Goal: Task Accomplishment & Management: Use online tool/utility

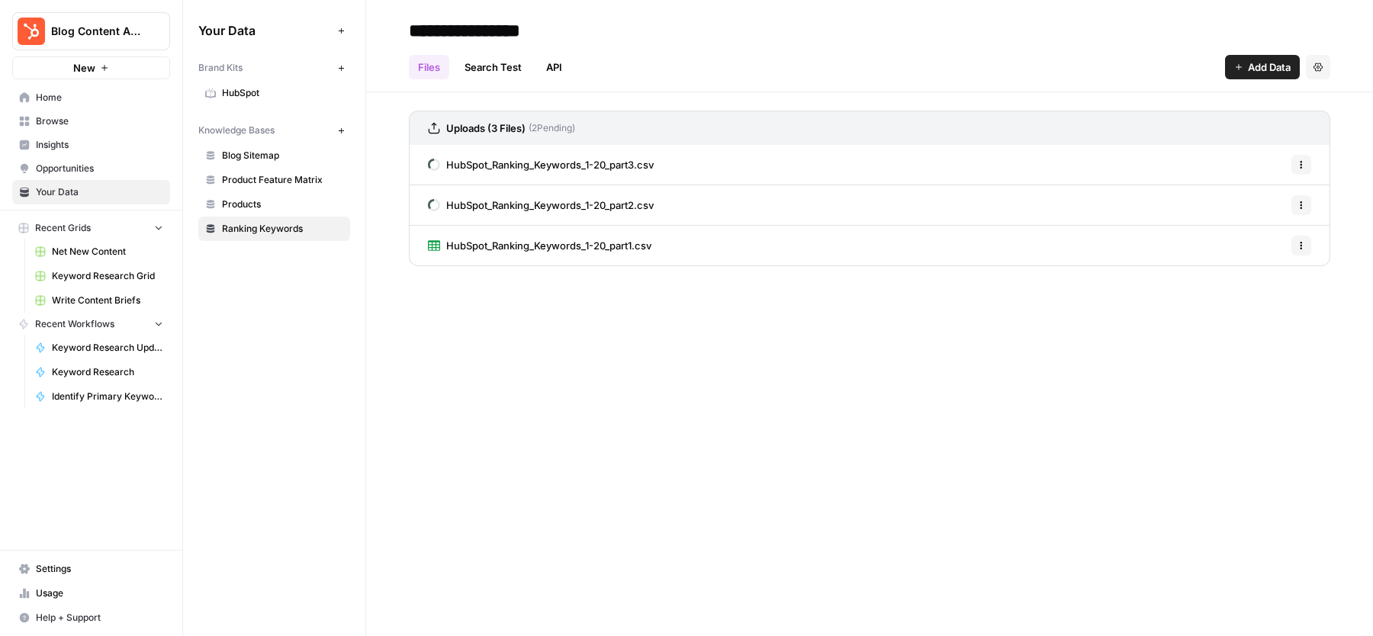
click at [260, 146] on link "Blog Sitemap" at bounding box center [274, 155] width 152 height 24
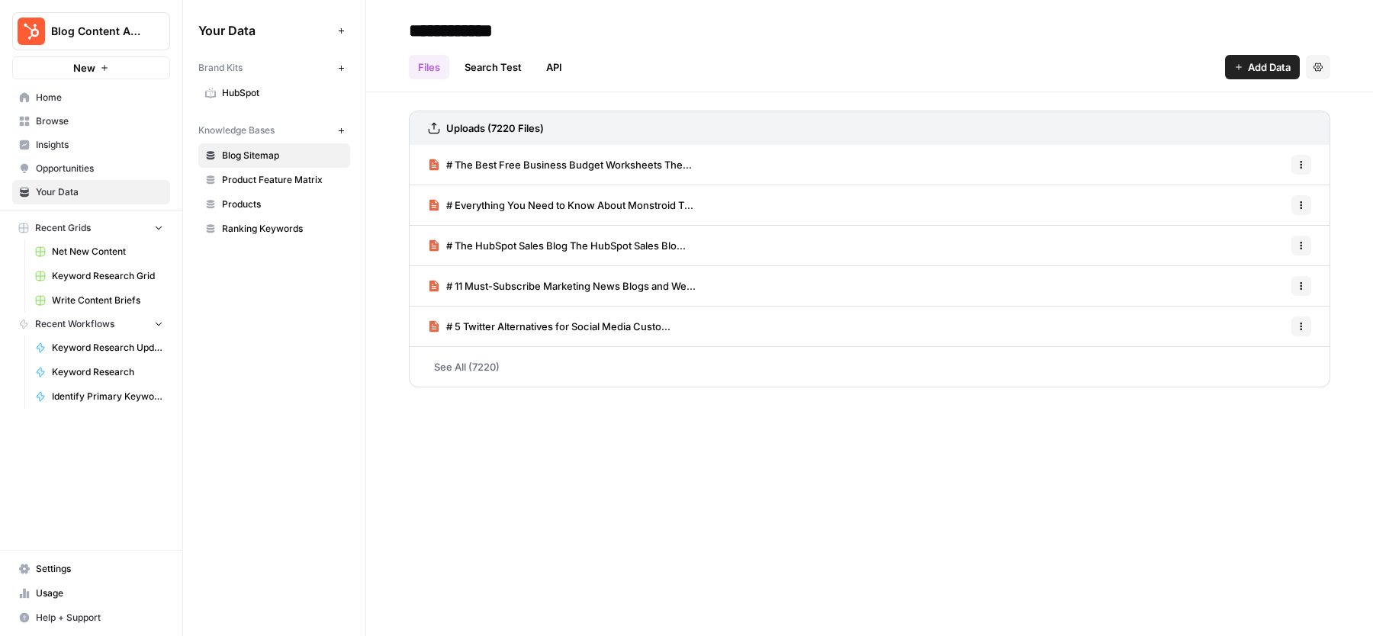
click at [243, 232] on span "Ranking Keywords" at bounding box center [282, 229] width 121 height 14
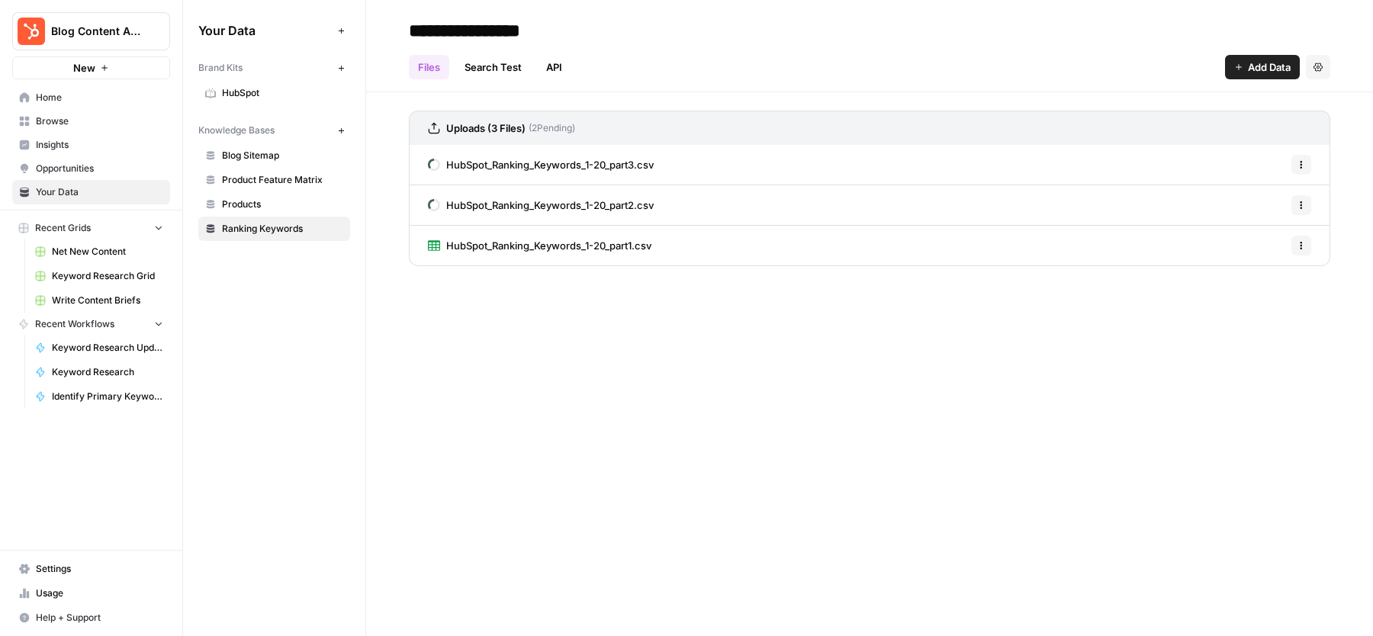
click at [616, 133] on div "Uploads (3 Files) ( 2 Pending)" at bounding box center [869, 128] width 921 height 34
click at [540, 254] on link "HubSpot_Ranking_Keywords_1-20_part1.csv" at bounding box center [540, 246] width 224 height 40
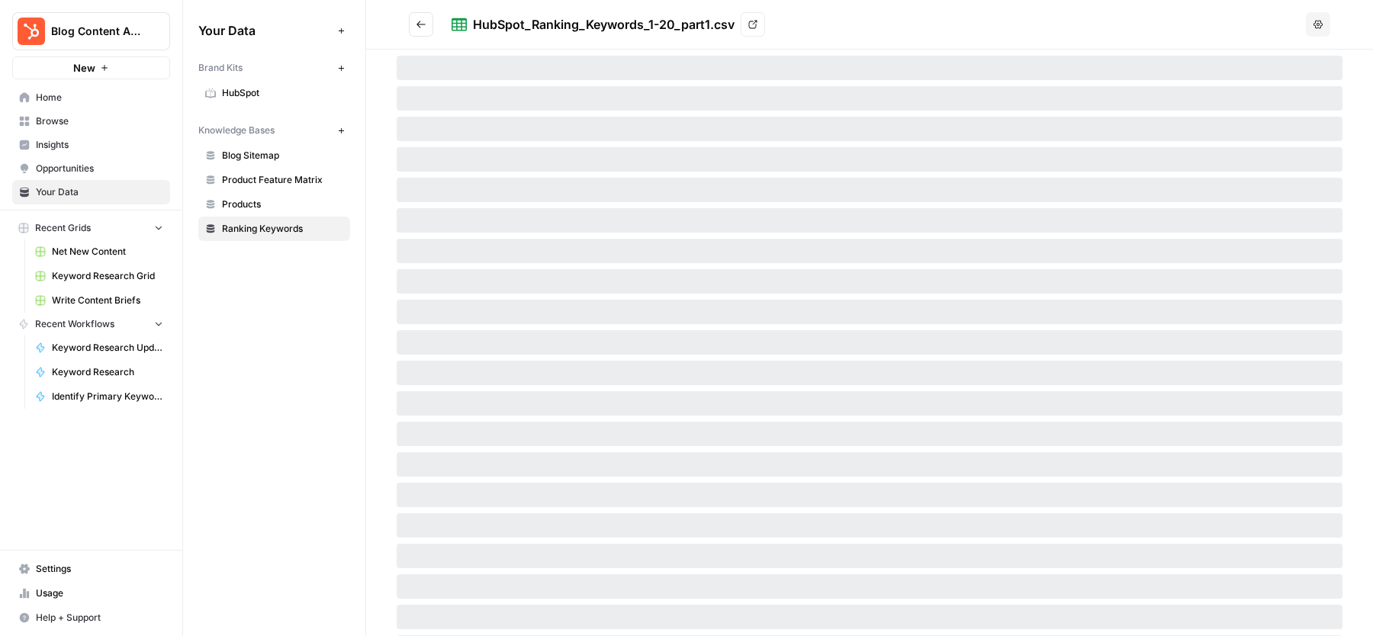
click at [419, 23] on icon "Go back" at bounding box center [421, 24] width 11 height 11
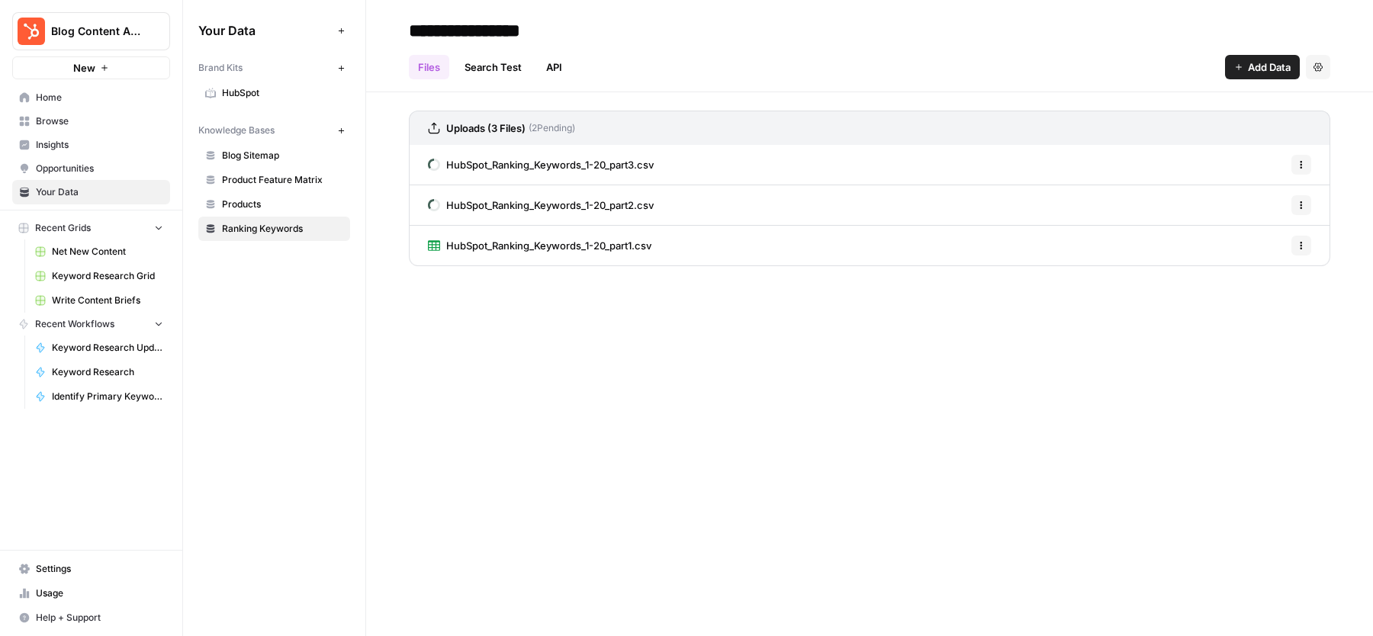
click at [532, 204] on span "HubSpot_Ranking_Keywords_1-20_part2.csv" at bounding box center [549, 205] width 207 height 15
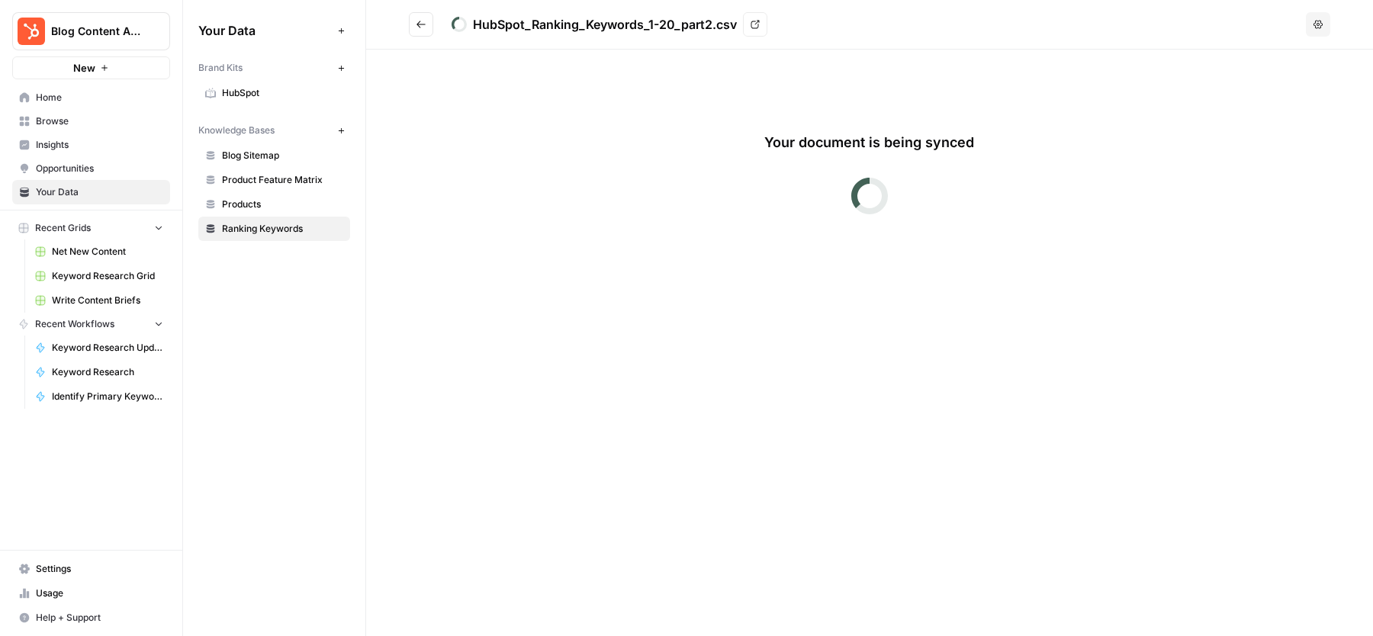
click at [422, 28] on icon "Go back" at bounding box center [421, 24] width 11 height 11
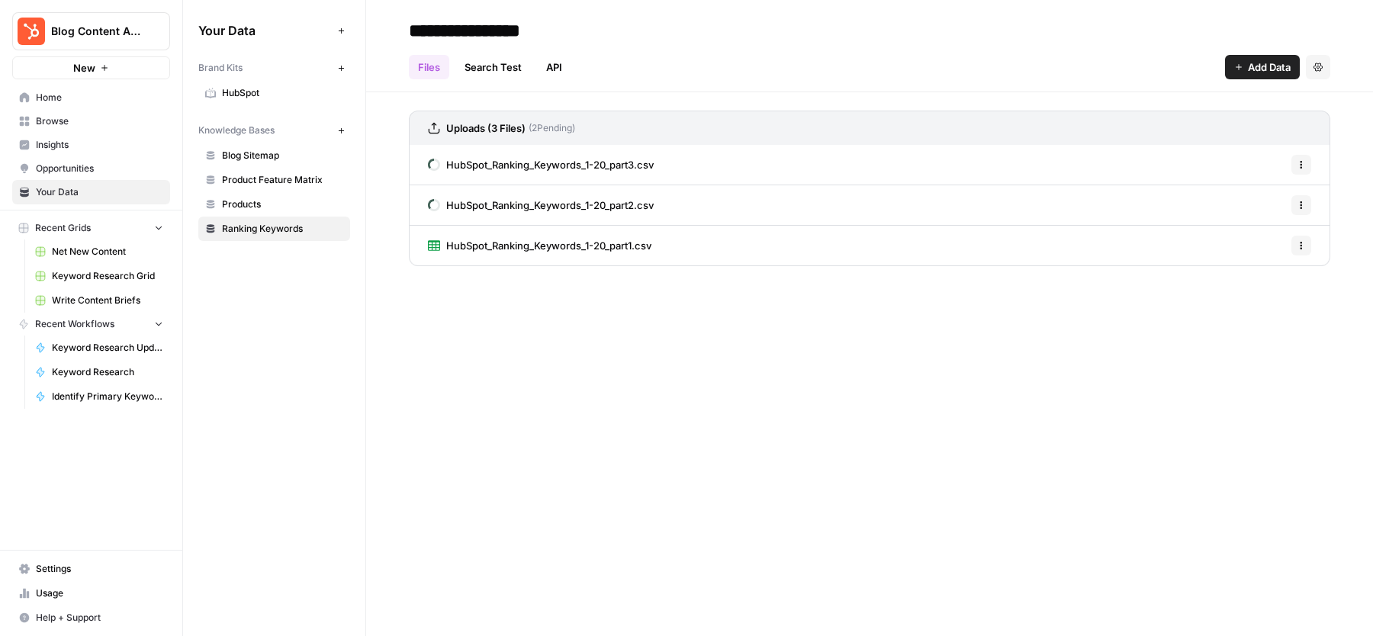
drag, startPoint x: 674, startPoint y: 246, endPoint x: 448, endPoint y: 246, distance: 226.6
click at [448, 246] on div "HubSpot_Ranking_Keywords_1-20_part1.csv Options" at bounding box center [869, 246] width 921 height 40
copy span "HubSpot_Ranking_Keywords_1-20_part1.csv"
click at [654, 252] on div "HubSpot_Ranking_Keywords_1-20_part1.csv Options" at bounding box center [869, 246] width 921 height 40
click at [604, 246] on span "HubSpot_Ranking_Keywords_1-20_part1.csv" at bounding box center [548, 245] width 205 height 15
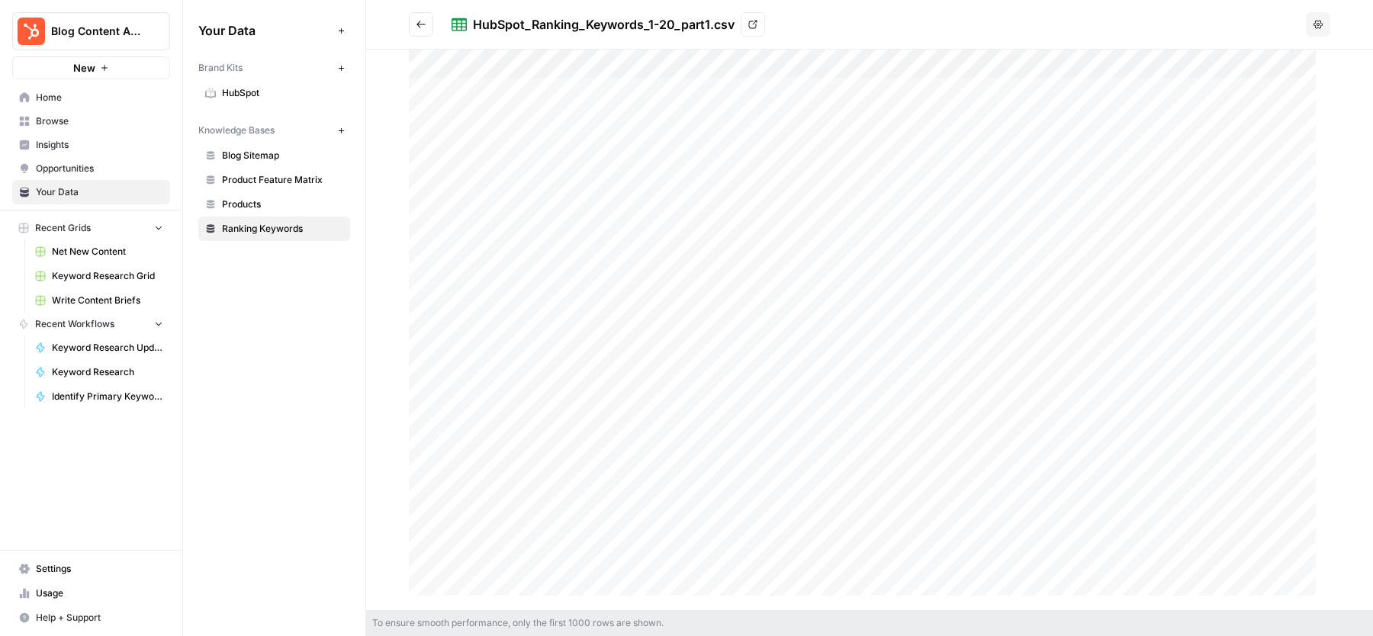
click at [1311, 18] on button "Options" at bounding box center [1318, 24] width 24 height 24
click at [1092, 29] on div "HubSpot_Ranking_Keywords_1-20_part1.csv View" at bounding box center [876, 24] width 848 height 24
click at [417, 27] on icon "Go back" at bounding box center [421, 24] width 11 height 11
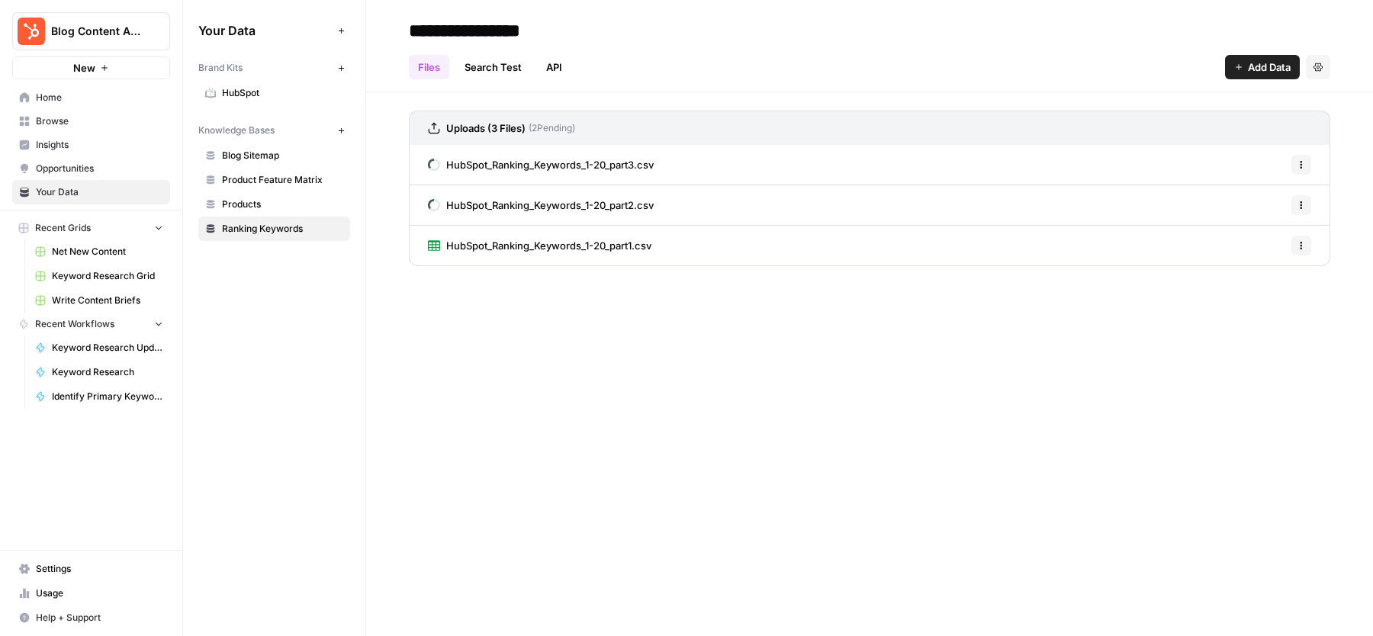
click at [597, 207] on span "HubSpot_Ranking_Keywords_1-20_part2.csv" at bounding box center [549, 205] width 207 height 15
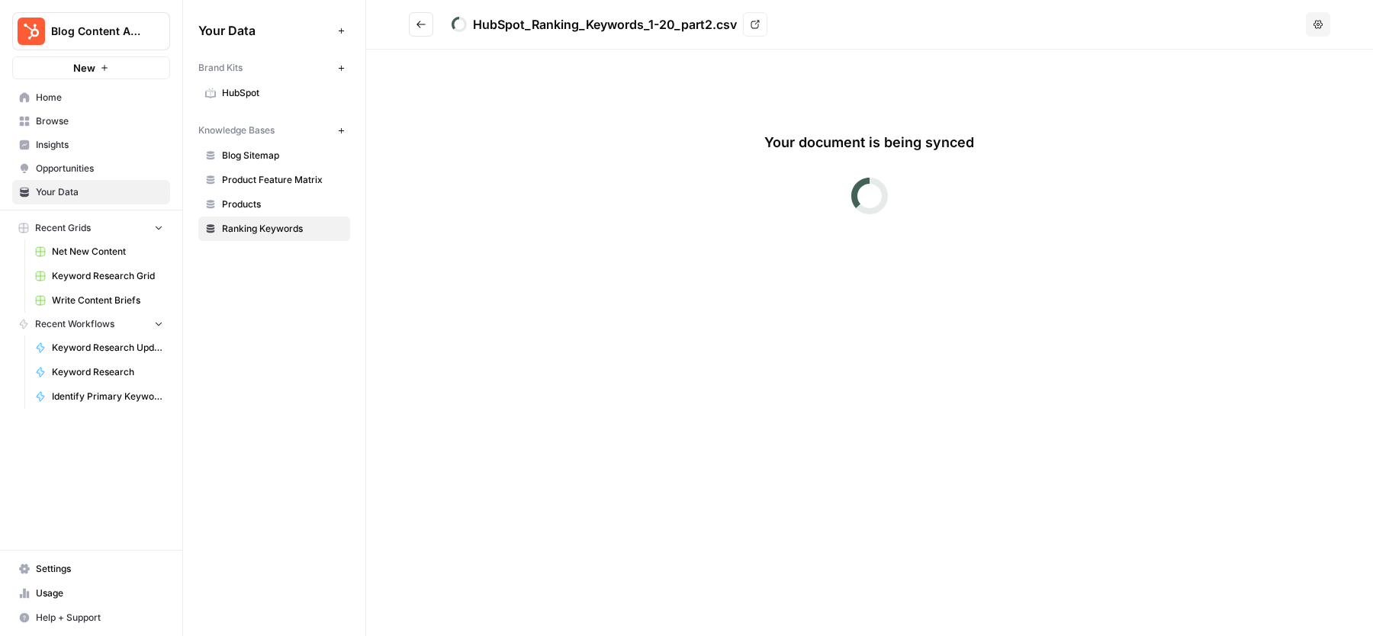
click at [420, 24] on icon "Go back" at bounding box center [421, 24] width 11 height 11
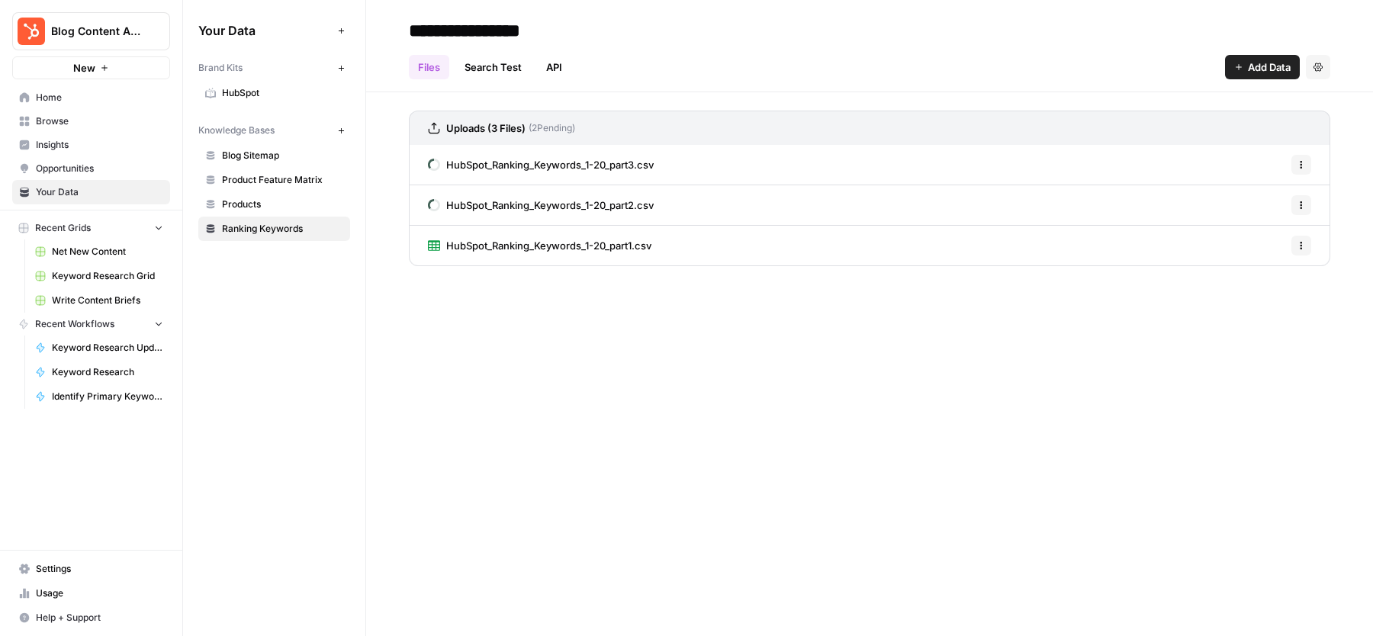
click at [342, 137] on button "New" at bounding box center [341, 130] width 18 height 18
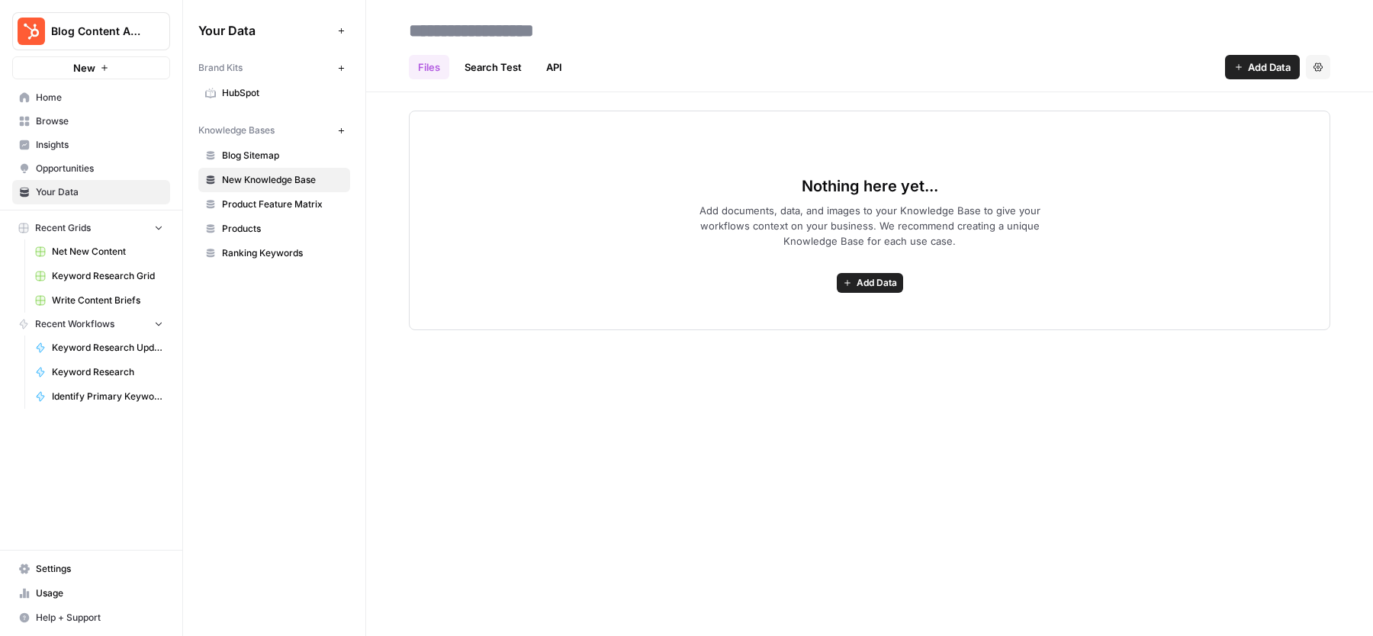
click at [502, 24] on input at bounding box center [525, 30] width 244 height 31
type input "****"
click at [786, 52] on div "Files Search Test API Add Data Settings" at bounding box center [869, 61] width 921 height 37
click at [889, 282] on span "Add Data" at bounding box center [877, 283] width 40 height 14
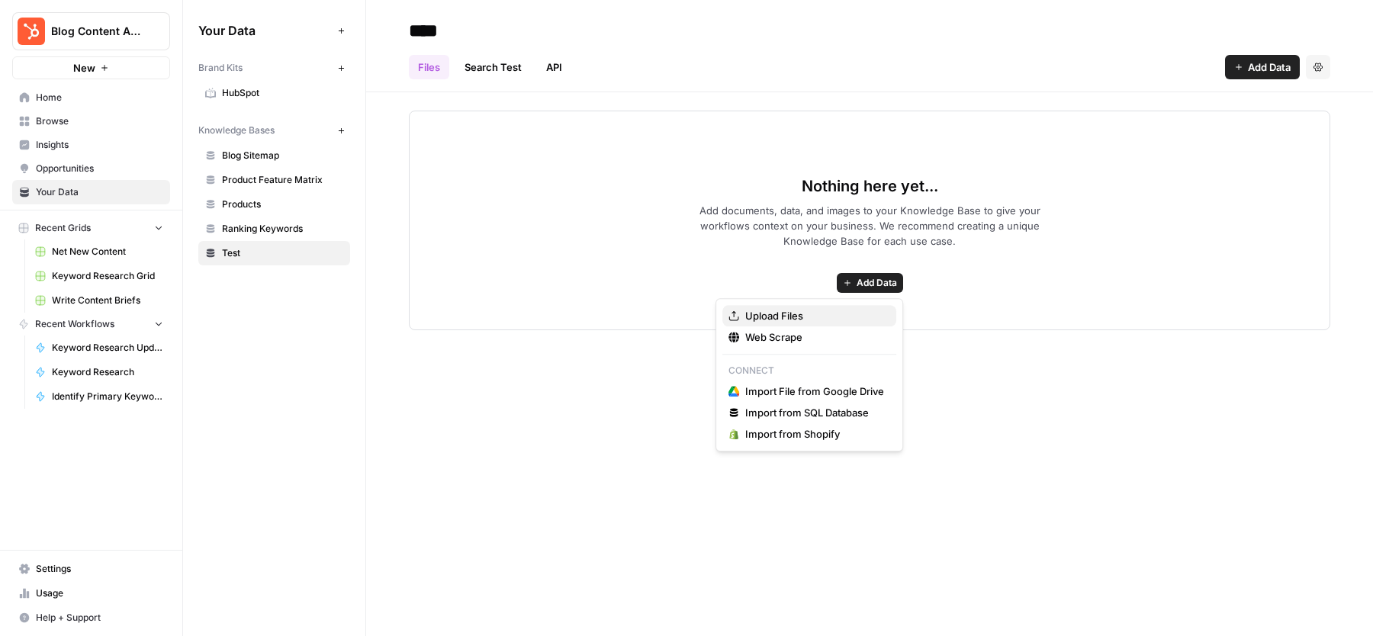
click at [813, 317] on span "Upload Files" at bounding box center [814, 315] width 139 height 15
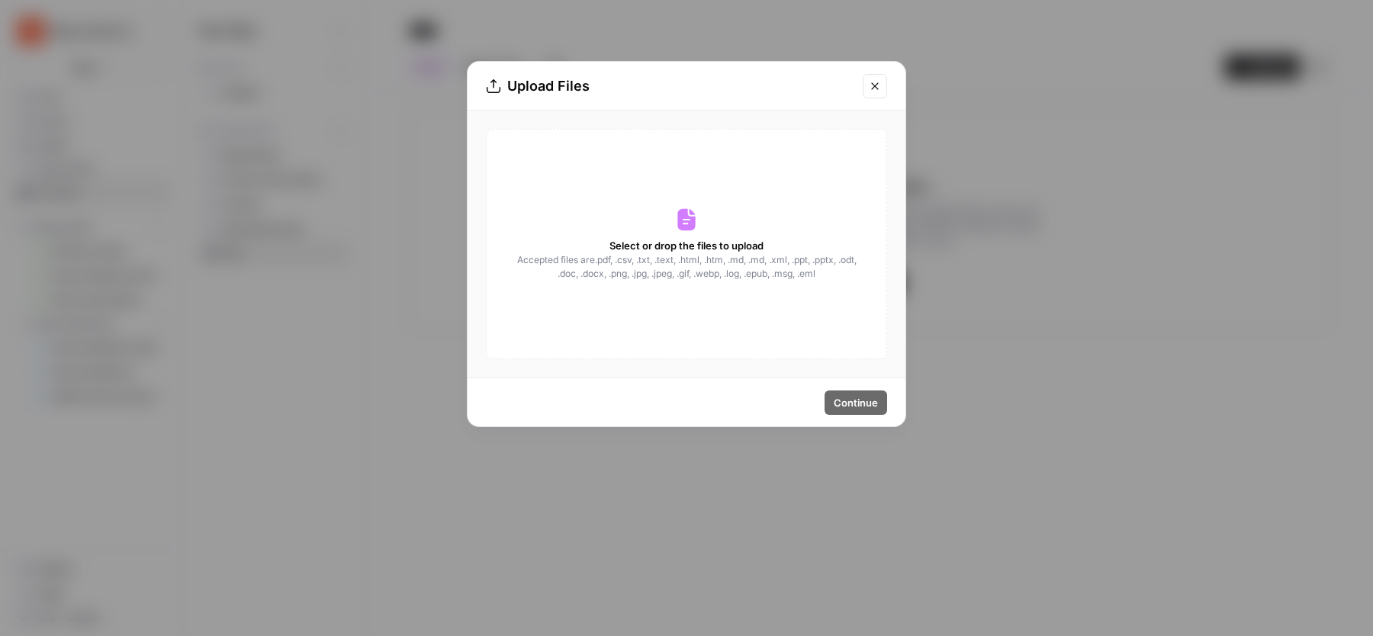
click at [813, 317] on div "Select or drop the files to upload Accepted files are .pdf, .csv, .txt, .text, …" at bounding box center [686, 244] width 401 height 230
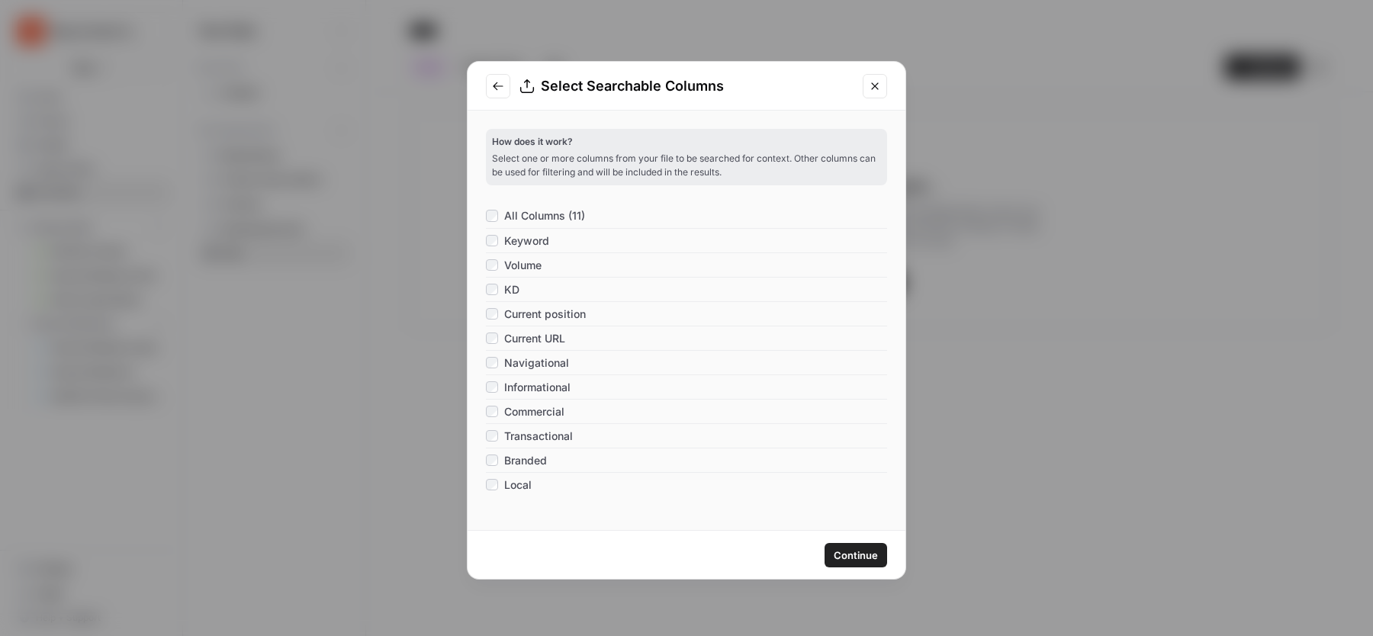
click at [881, 557] on button "Continue" at bounding box center [856, 555] width 63 height 24
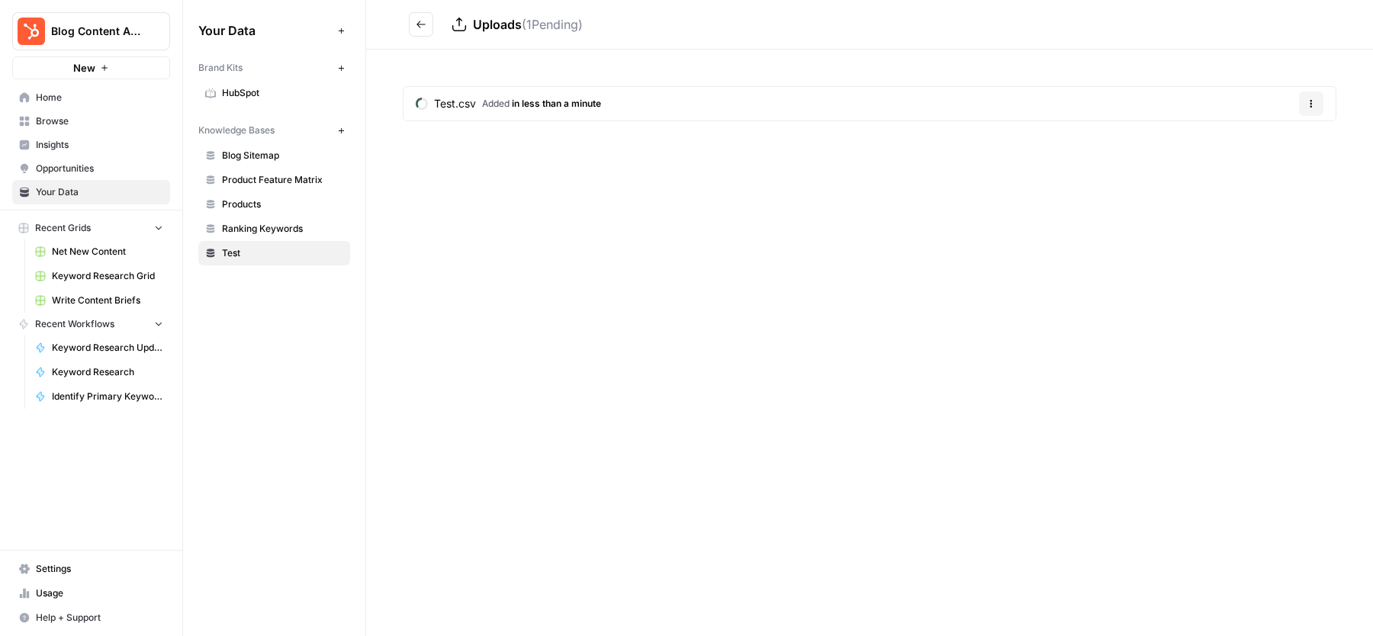
click at [549, 110] on link "Test.csv Added in less than a minute" at bounding box center [509, 104] width 210 height 34
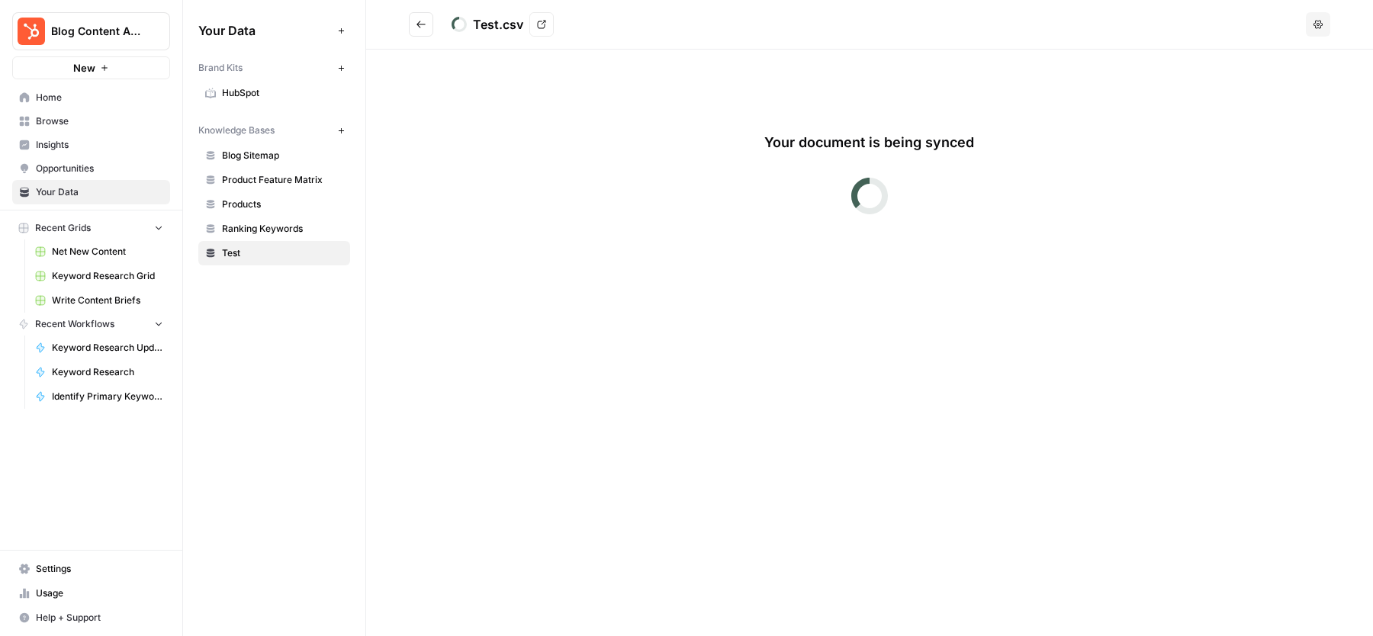
click at [414, 23] on button "Go back" at bounding box center [421, 24] width 24 height 24
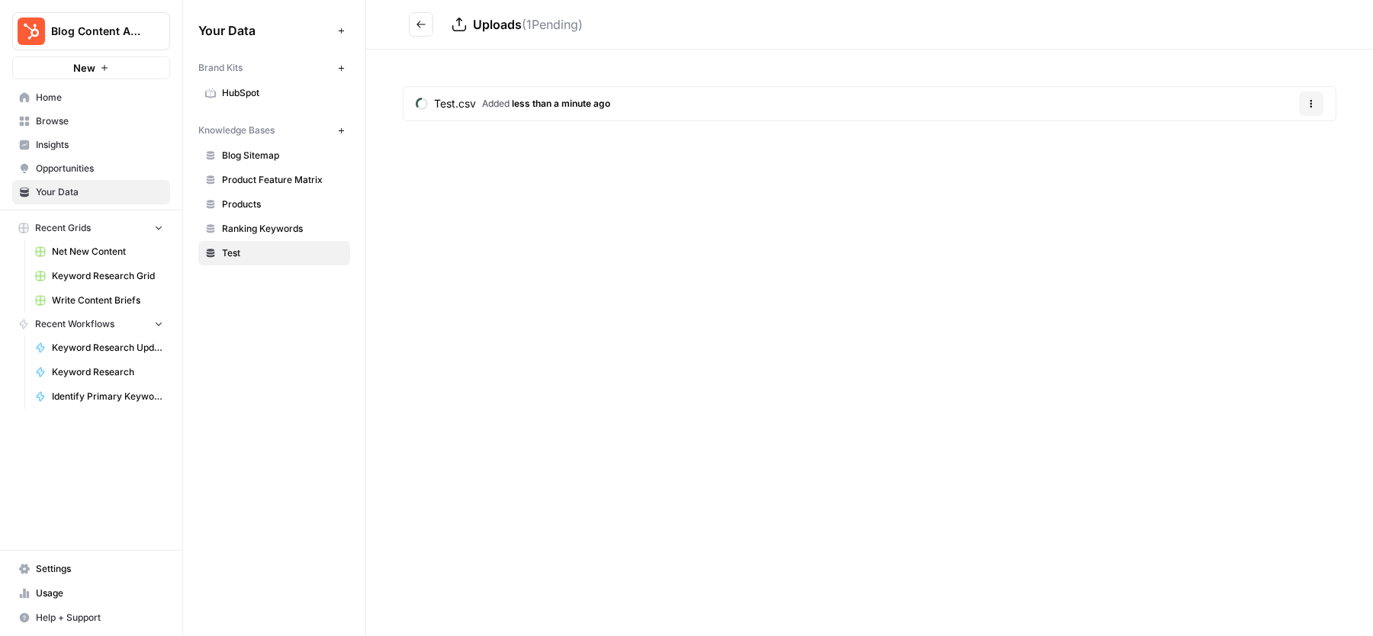
click at [414, 23] on button "Go back" at bounding box center [421, 24] width 24 height 24
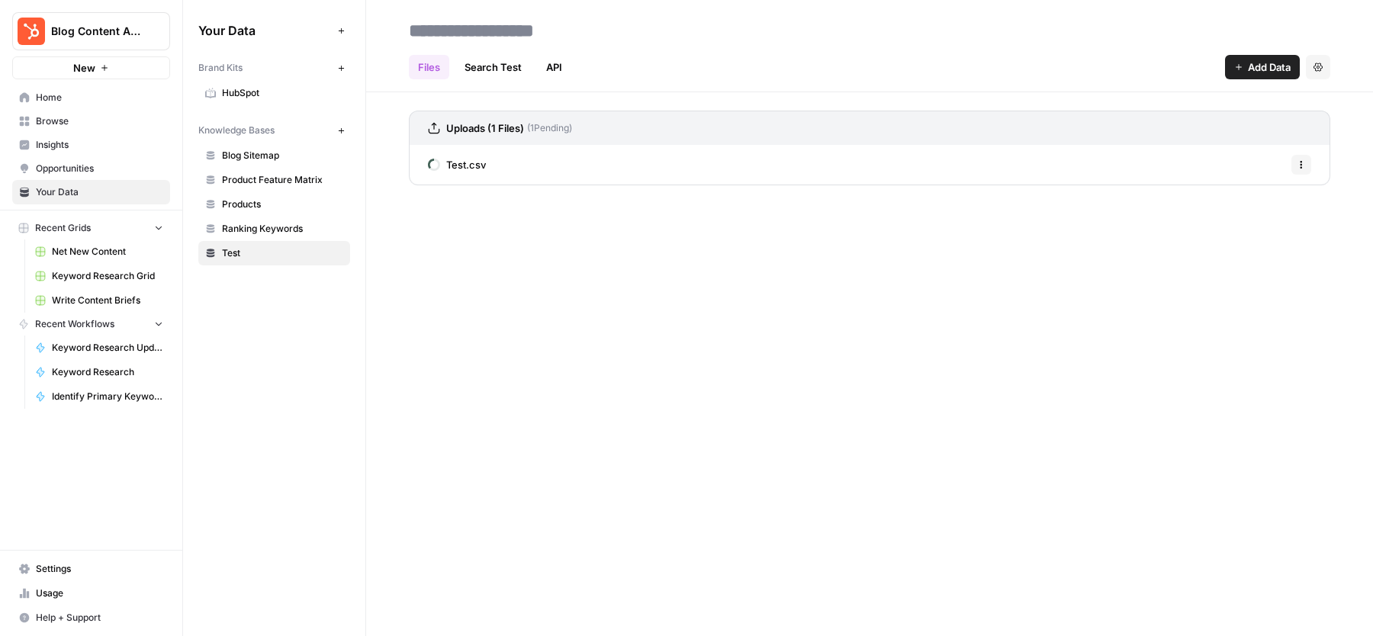
click at [1303, 164] on icon "button" at bounding box center [1301, 164] width 9 height 9
click at [1261, 199] on span "Delete File" at bounding box center [1268, 197] width 50 height 15
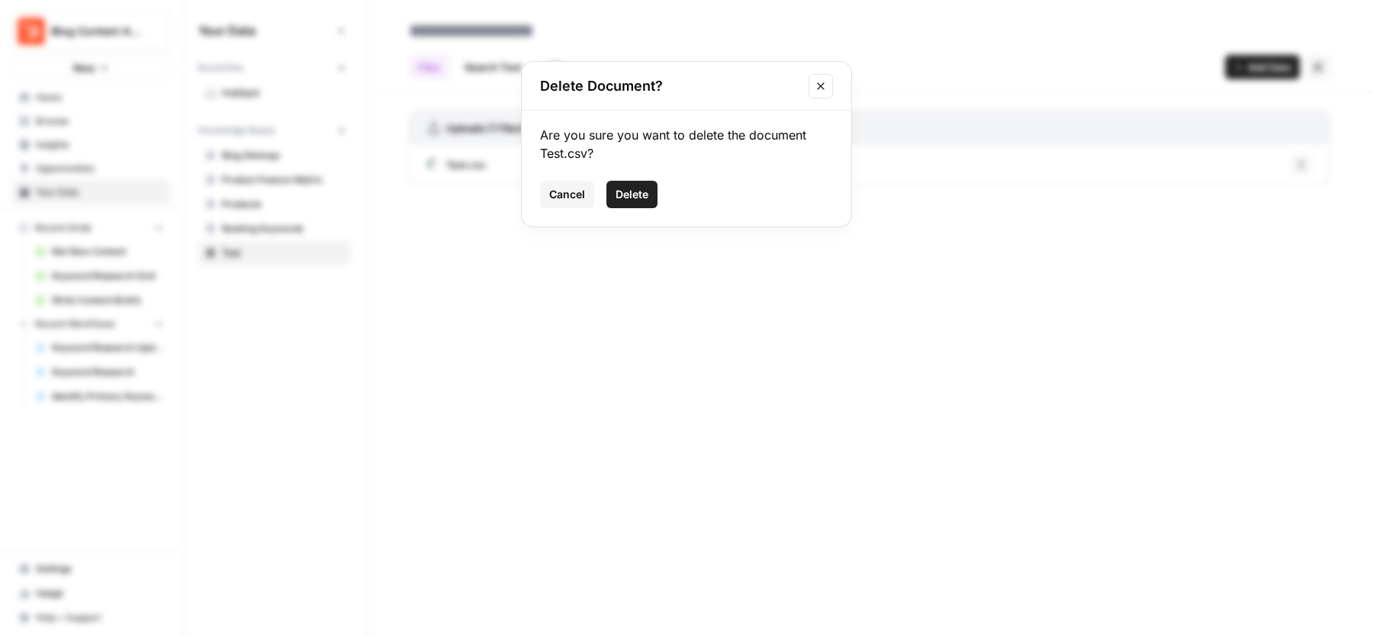
click at [633, 189] on span "Delete" at bounding box center [632, 194] width 33 height 15
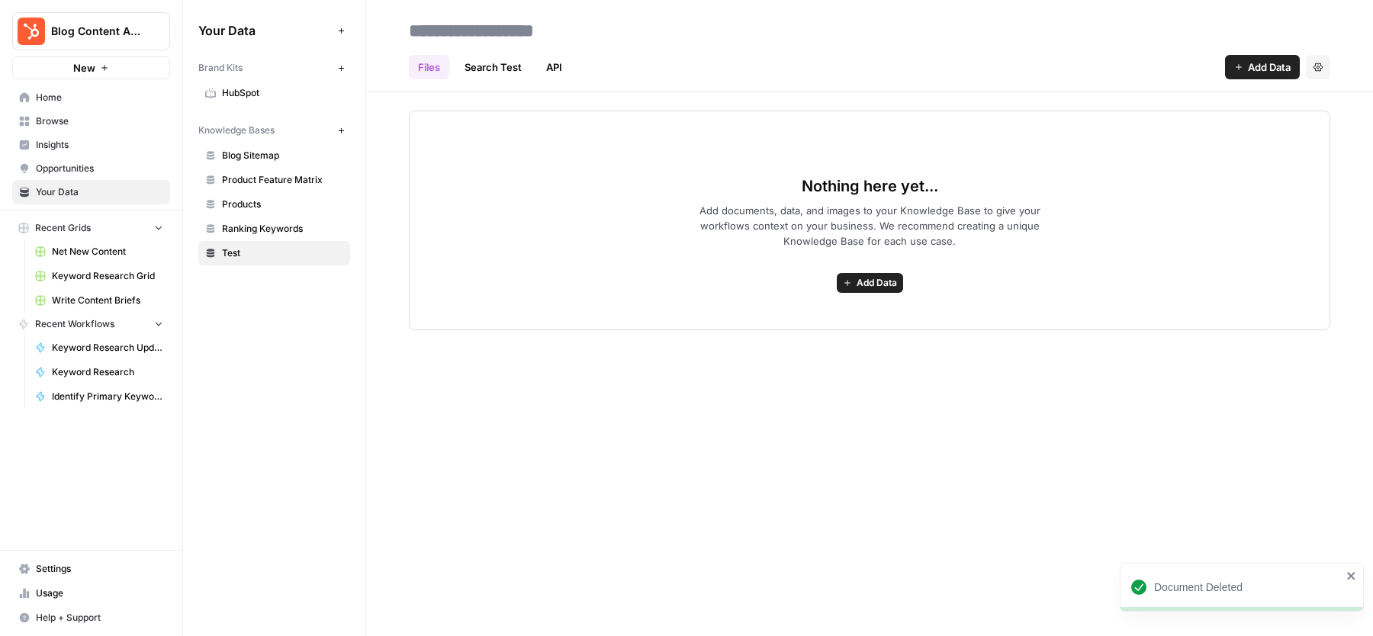
click at [1262, 66] on span "Add Data" at bounding box center [1269, 66] width 43 height 15
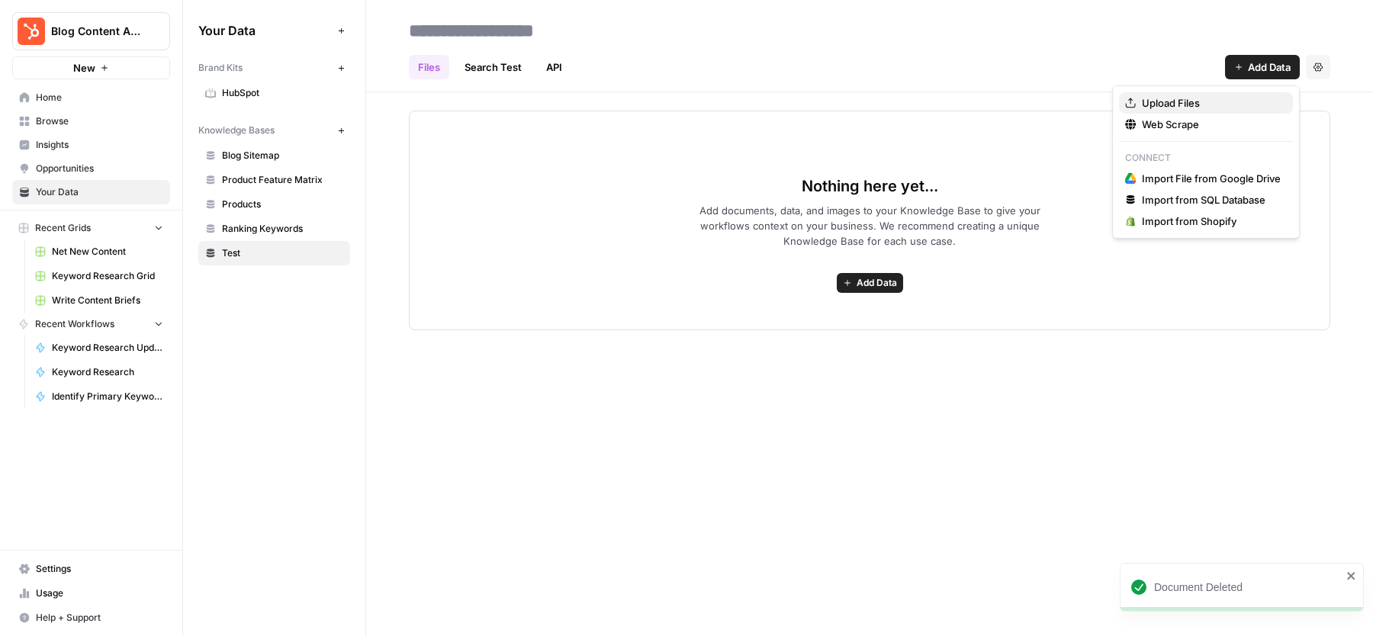
click at [1163, 101] on span "Upload Files" at bounding box center [1211, 102] width 139 height 15
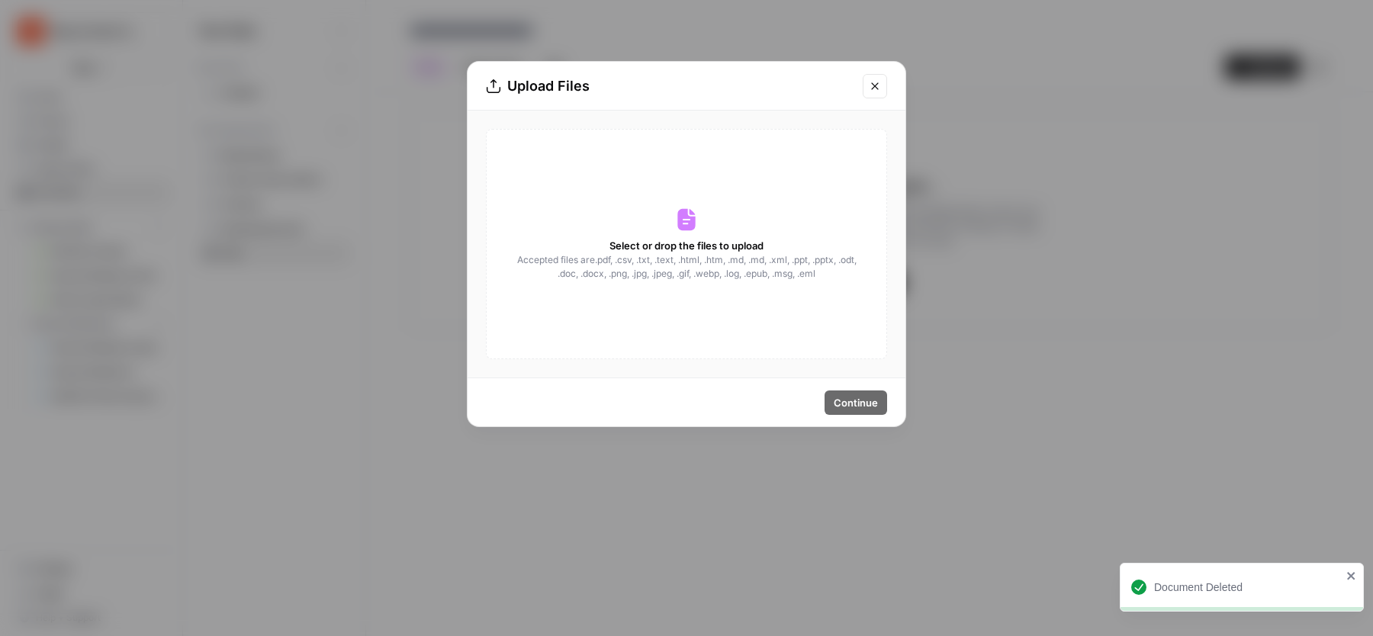
click at [672, 166] on div "Select or drop the files to upload Accepted files are .pdf, .csv, .txt, .text, …" at bounding box center [686, 244] width 401 height 230
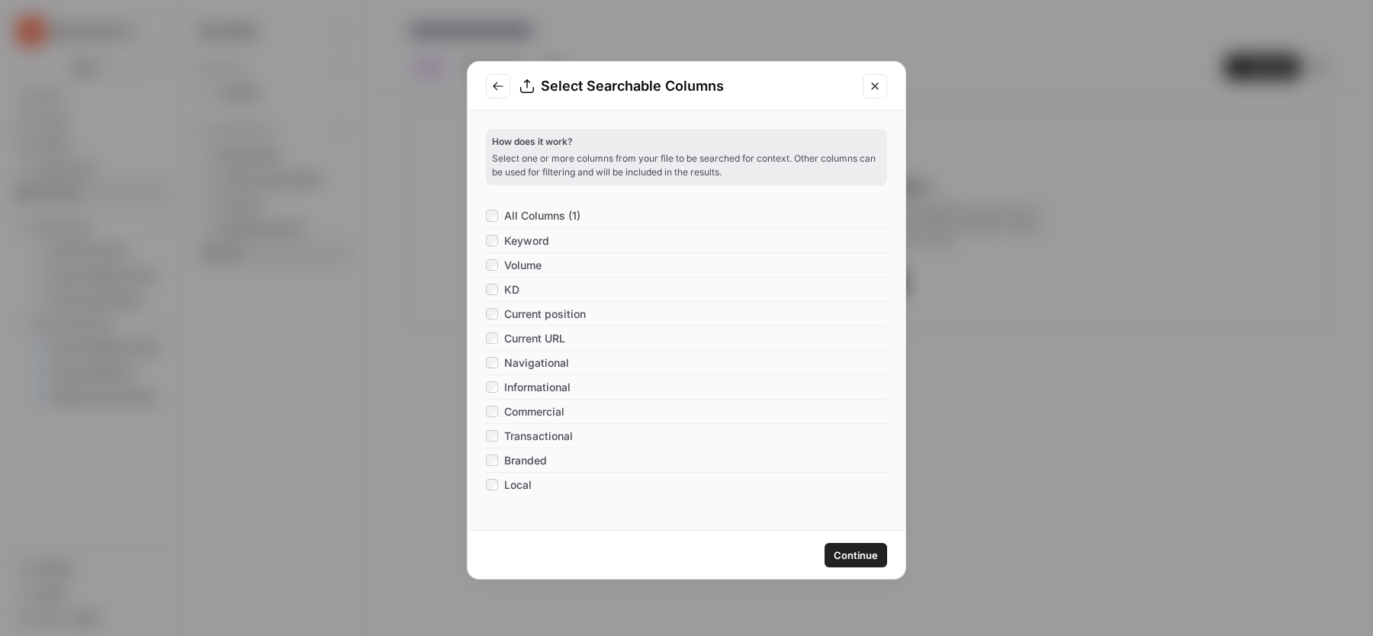
click at [838, 548] on span "Continue" at bounding box center [856, 555] width 44 height 15
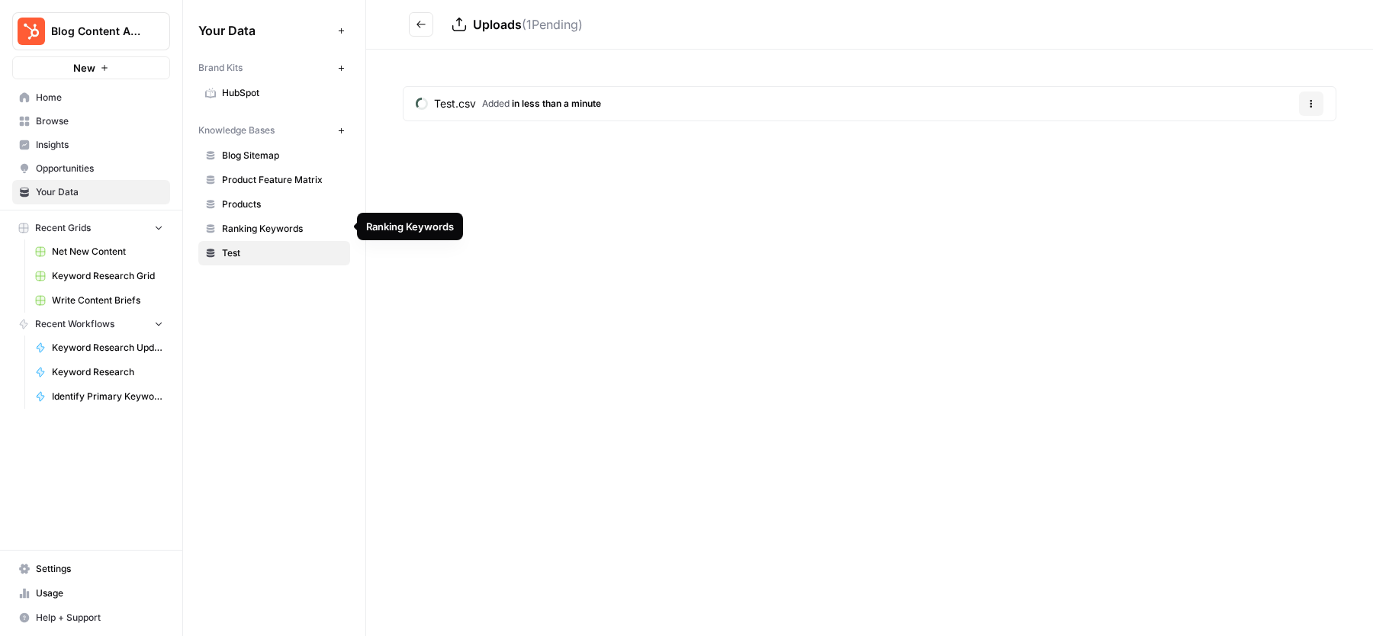
click at [241, 226] on span "Ranking Keywords" at bounding box center [282, 229] width 121 height 14
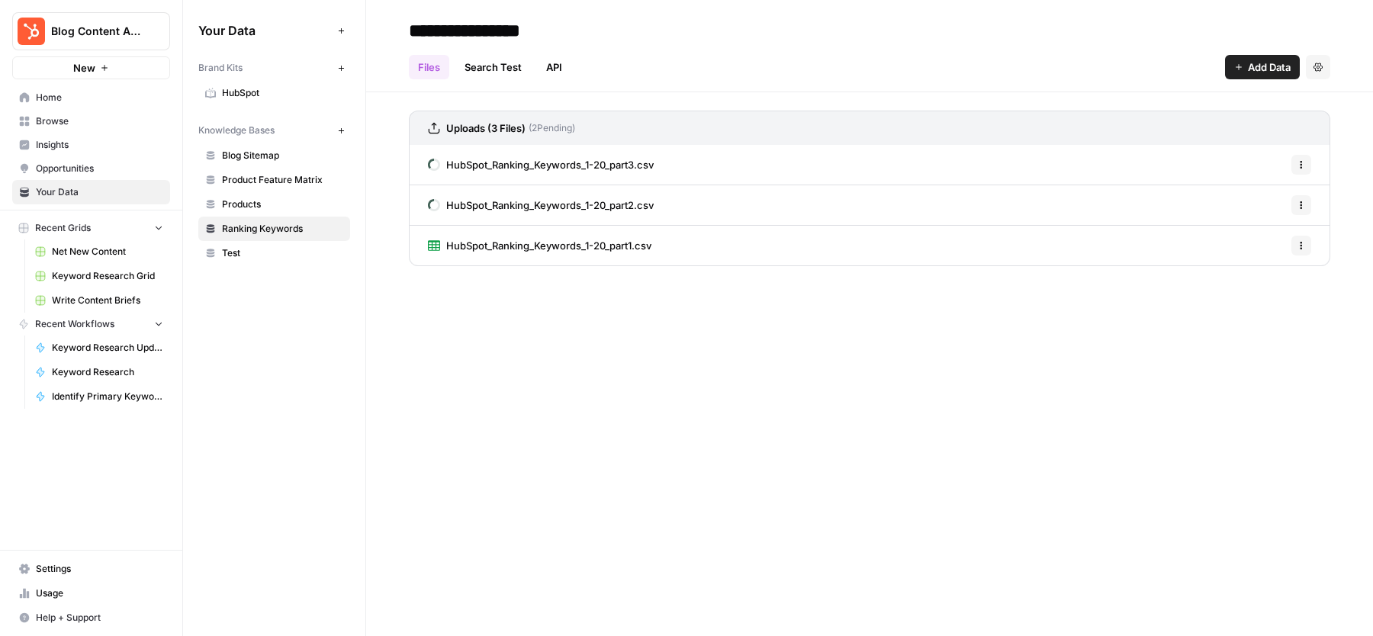
click at [268, 209] on link "Products" at bounding box center [274, 204] width 152 height 24
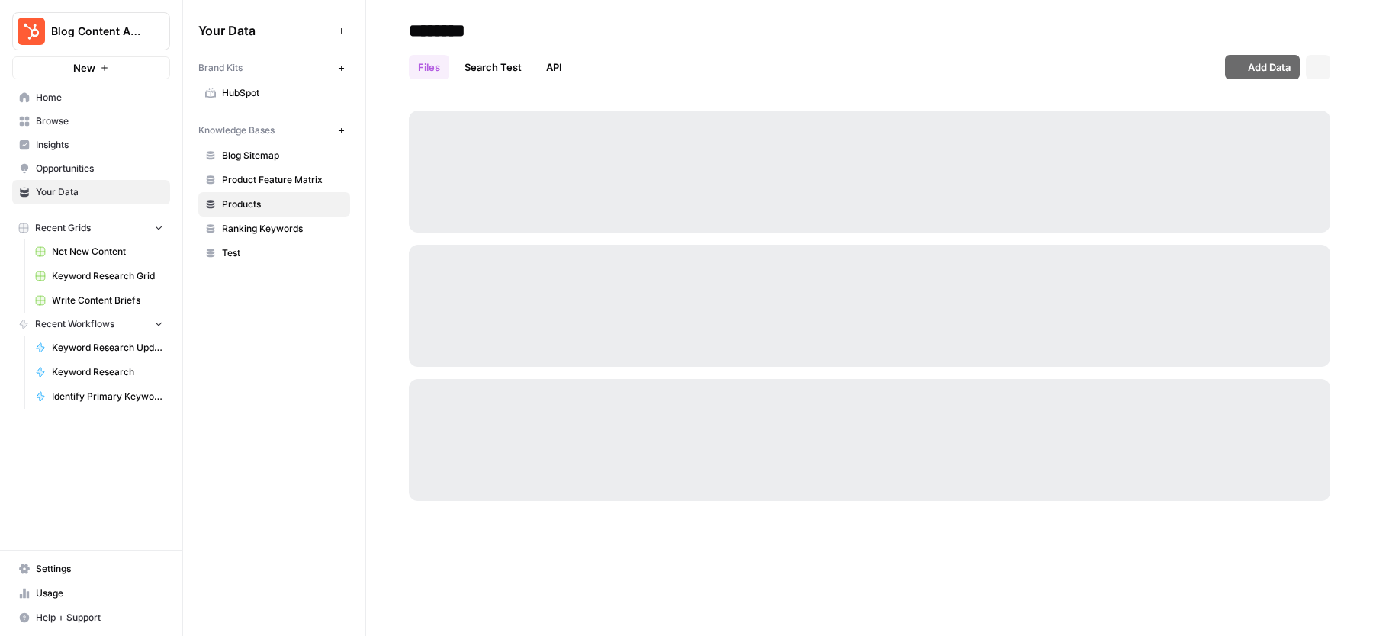
click at [259, 256] on span "Test" at bounding box center [282, 253] width 121 height 14
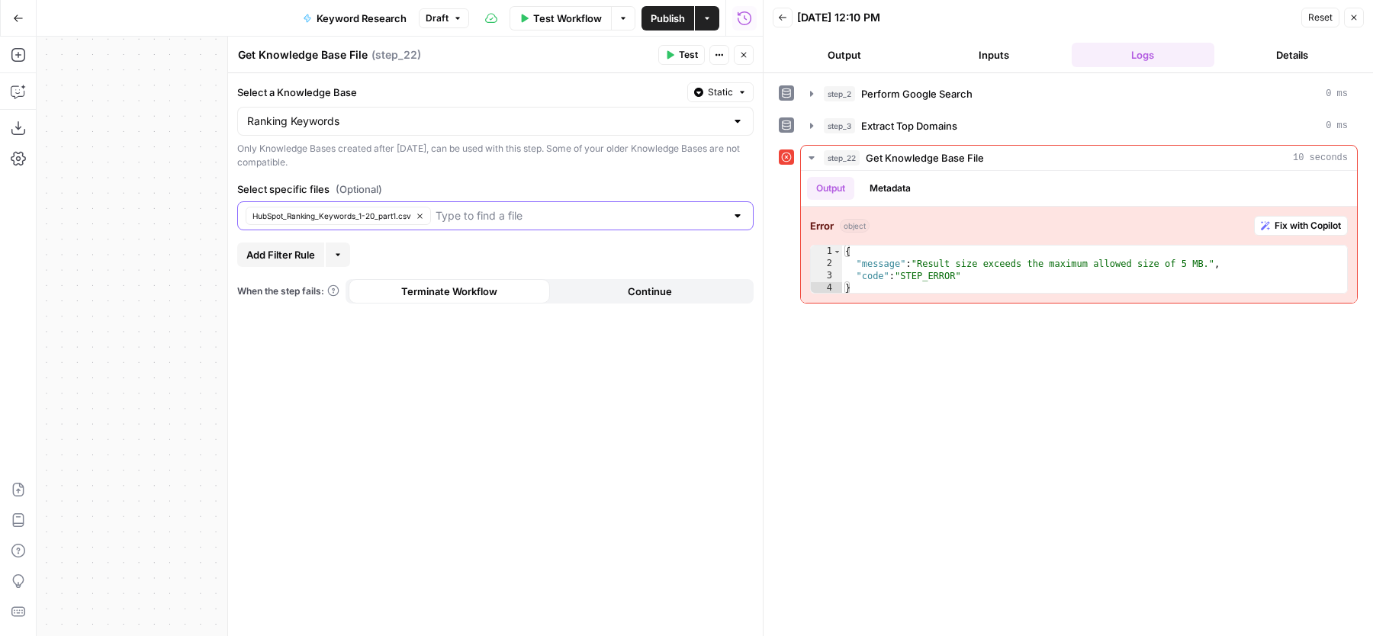
click at [416, 212] on icon "button" at bounding box center [420, 216] width 8 height 8
click at [412, 211] on input "Select specific files (Optional)" at bounding box center [486, 215] width 478 height 15
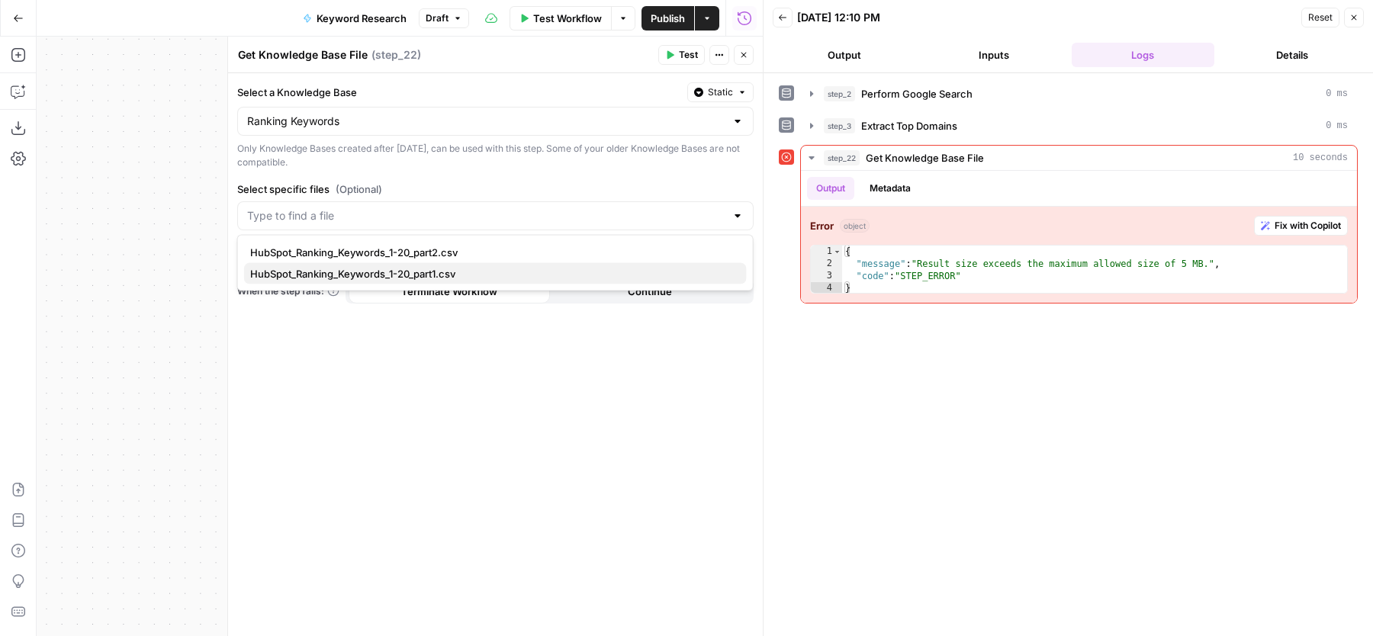
click at [395, 265] on button "HubSpot_Ranking_Keywords_1-20_part1.csv" at bounding box center [495, 273] width 503 height 21
click at [429, 336] on div "Select a Knowledge Base Static Ranking Keywords Only Knowledge Bases created af…" at bounding box center [495, 354] width 535 height 563
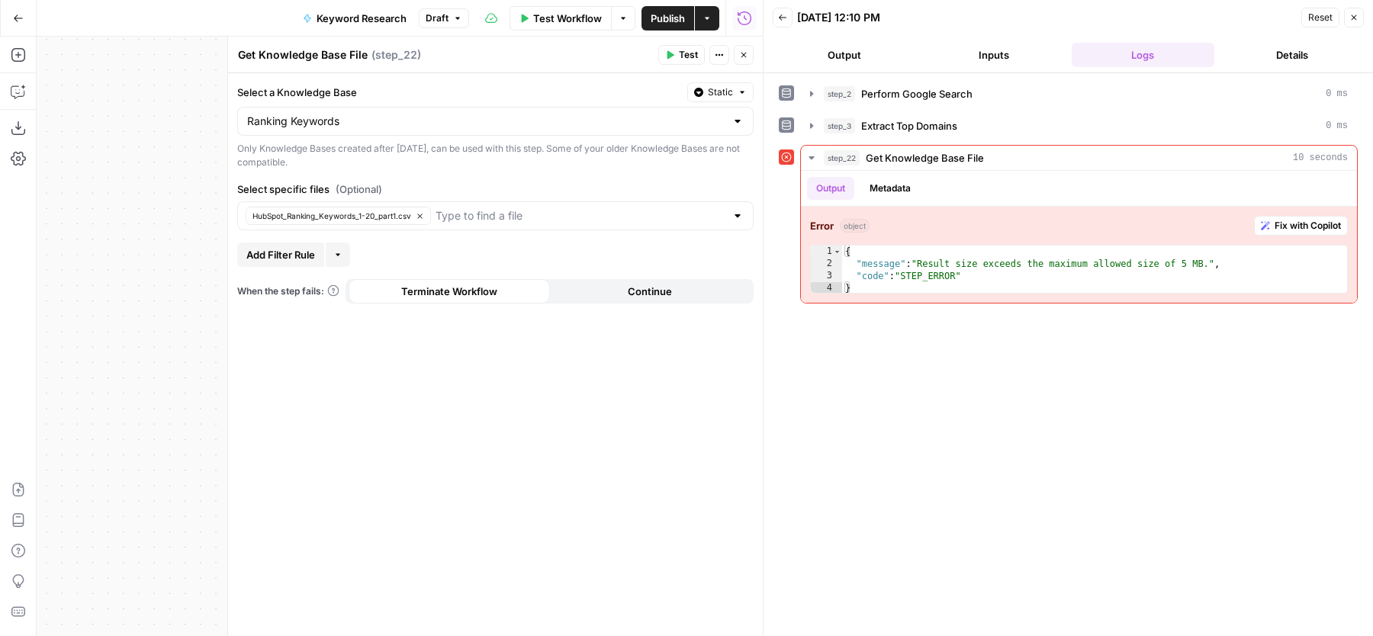
click at [680, 53] on button "Test" at bounding box center [681, 55] width 47 height 20
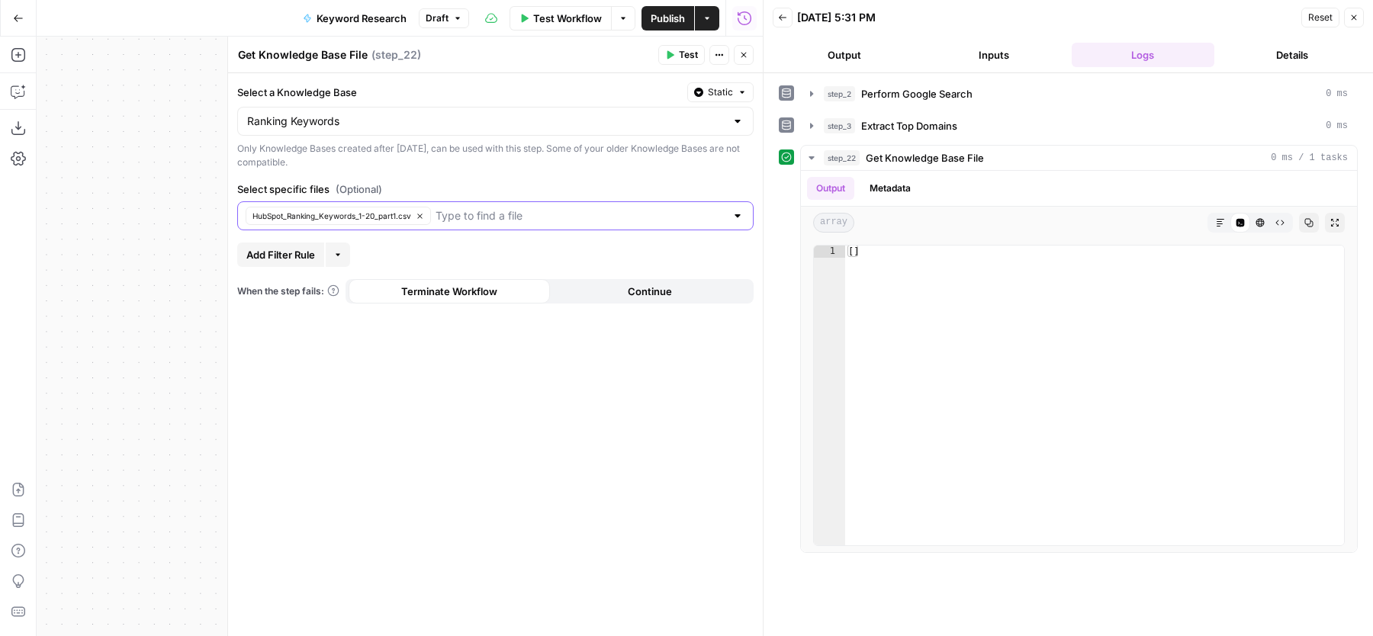
click at [421, 215] on icon "button" at bounding box center [420, 216] width 8 height 8
click at [740, 50] on icon "button" at bounding box center [743, 54] width 9 height 9
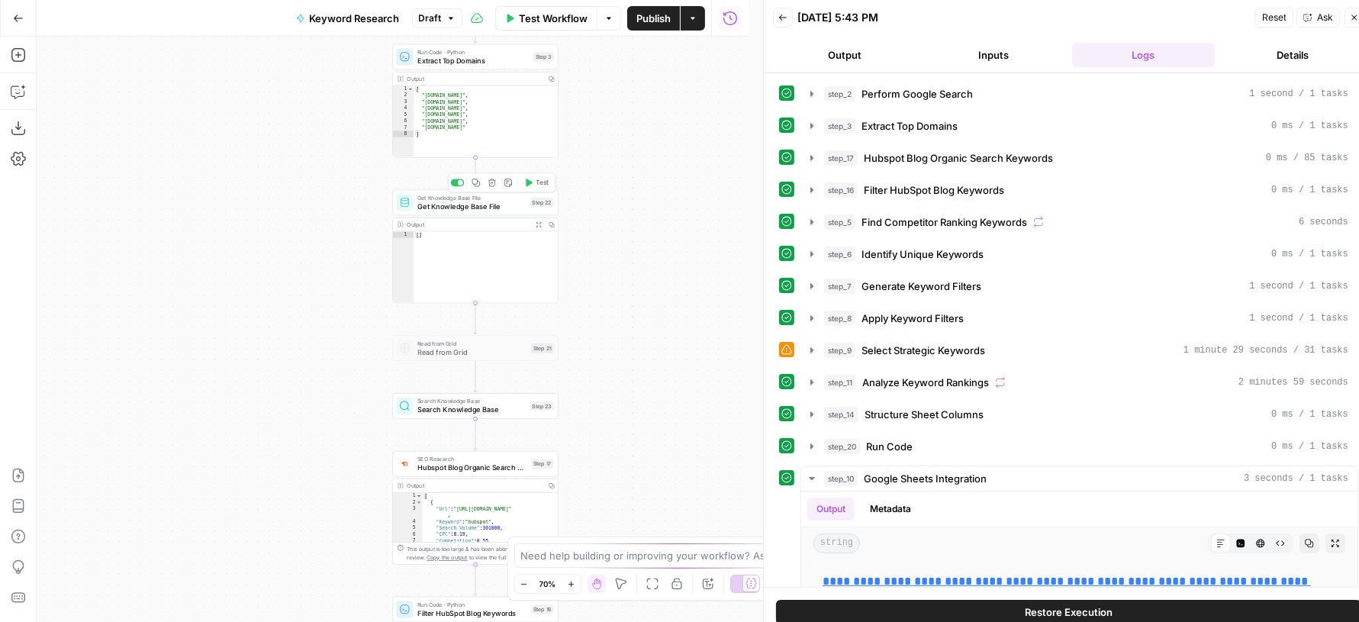
click at [413, 197] on div "Get Knowledge Base File Get Knowledge Base File Step 22 Copy step Delete step A…" at bounding box center [474, 202] width 157 height 18
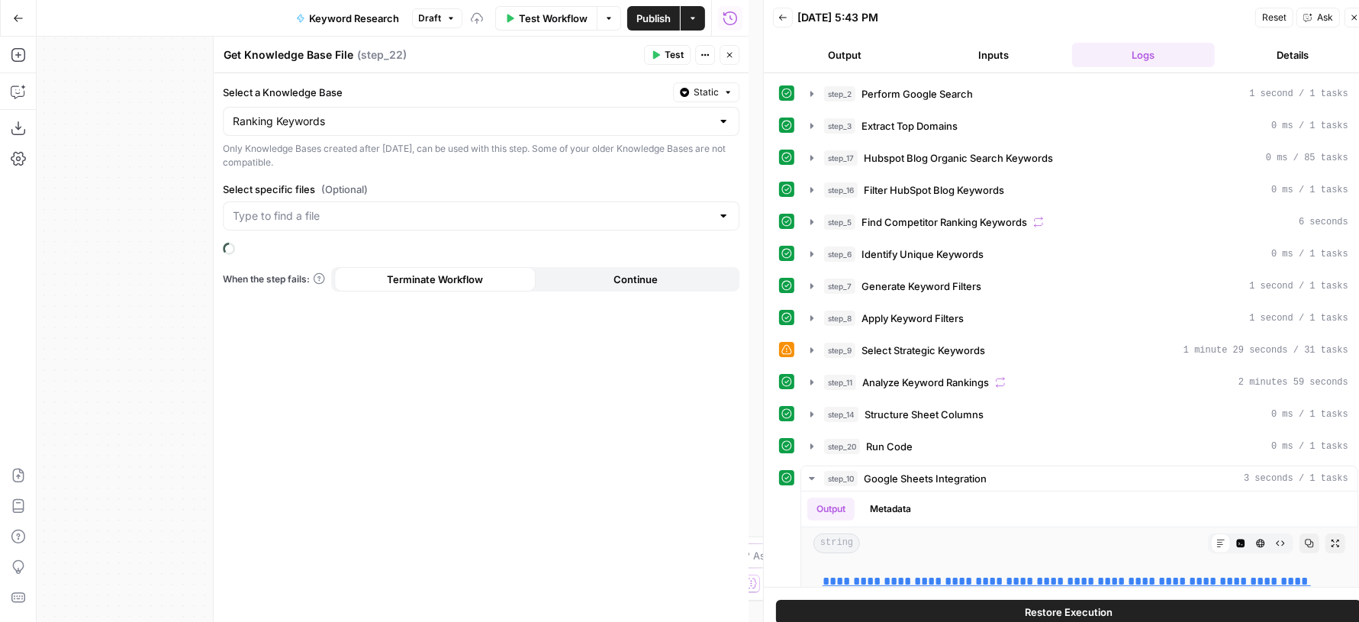
type input "Ranking Keywords"
click at [341, 220] on input "Select specific files (Optional)" at bounding box center [472, 215] width 478 height 15
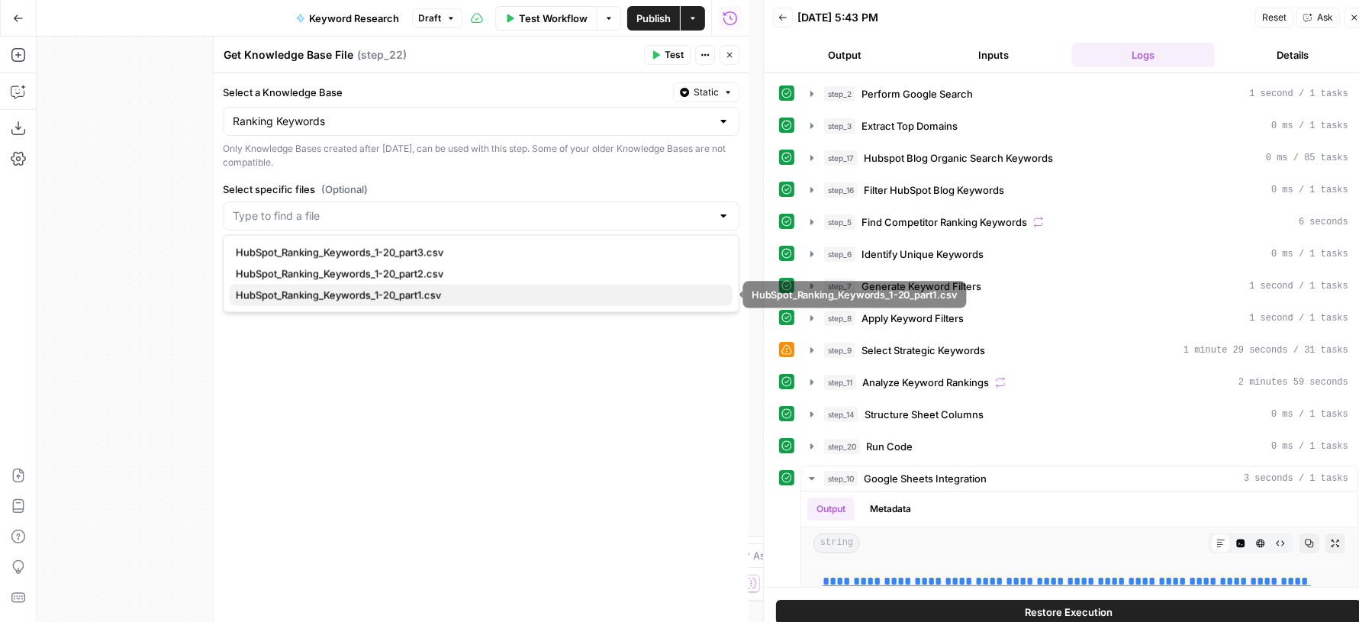
click at [363, 293] on span "HubSpot_Ranking_Keywords_1-20_part1.csv" at bounding box center [478, 295] width 484 height 15
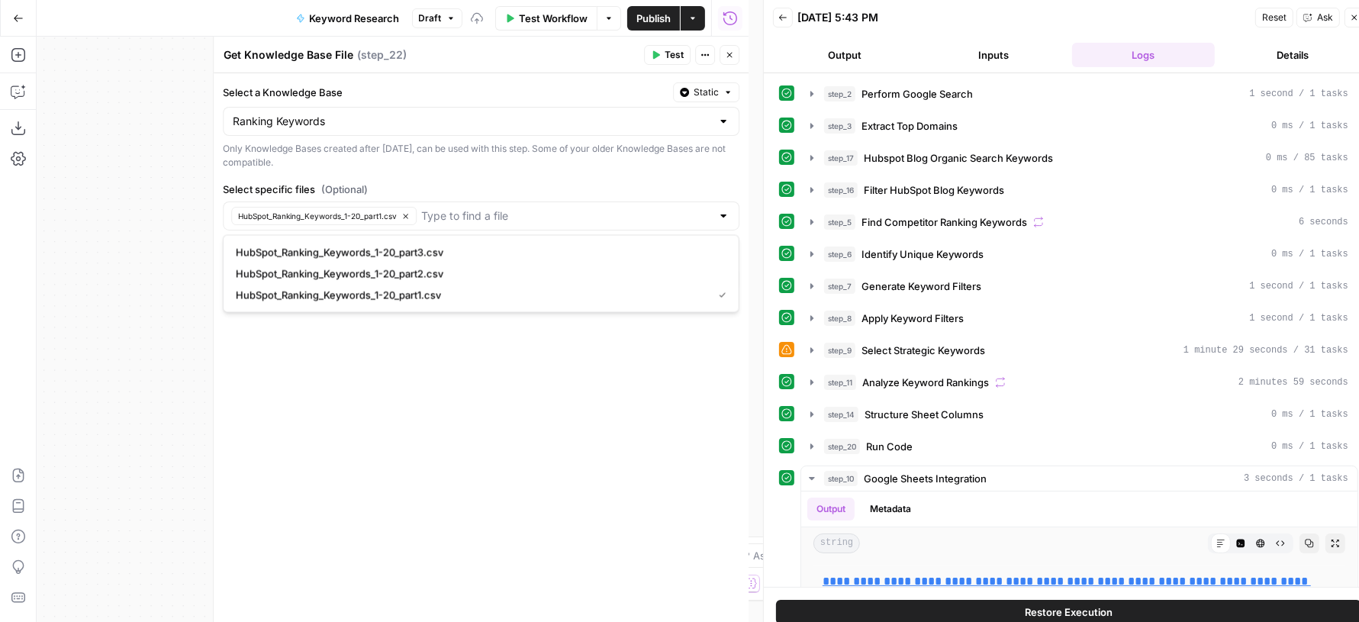
click at [519, 185] on label "Select specific files (Optional)" at bounding box center [481, 189] width 516 height 15
click at [519, 208] on input "Select specific files (Optional)" at bounding box center [566, 215] width 290 height 15
click at [519, 185] on label "Select specific files (Optional)" at bounding box center [481, 189] width 516 height 15
click at [519, 208] on input "Select specific files (Optional)" at bounding box center [566, 215] width 290 height 15
click at [519, 185] on label "Select specific files (Optional)" at bounding box center [481, 189] width 516 height 15
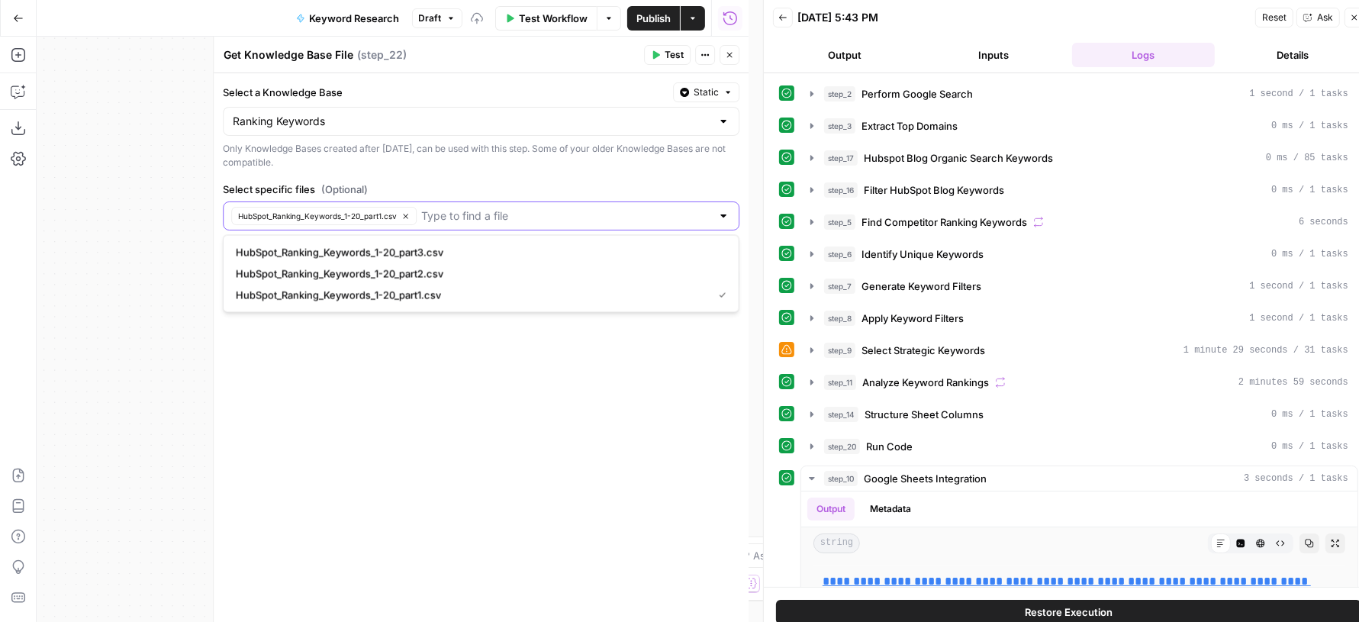
click at [519, 208] on input "Select specific files (Optional)" at bounding box center [566, 215] width 290 height 15
click at [558, 208] on input "Select specific files (Optional)" at bounding box center [566, 215] width 290 height 15
click at [661, 51] on button "Test" at bounding box center [667, 55] width 47 height 20
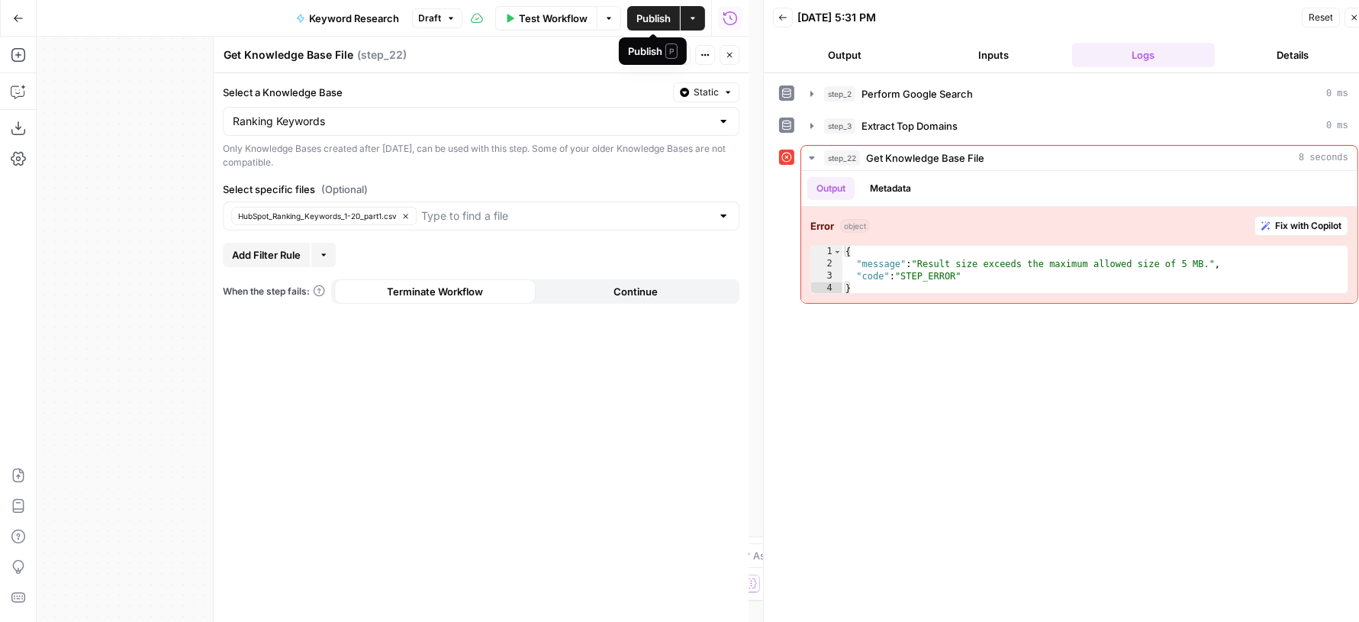
click at [636, 11] on span "Publish" at bounding box center [653, 18] width 34 height 15
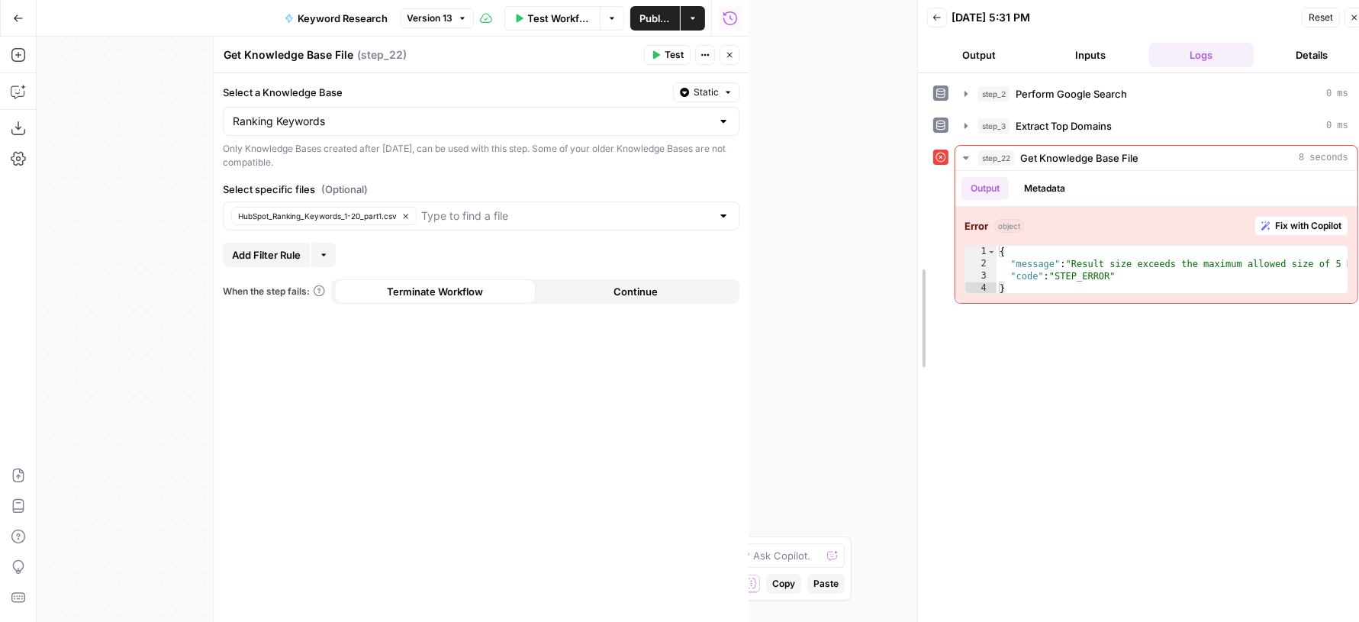
drag, startPoint x: 761, startPoint y: 140, endPoint x: 944, endPoint y: 141, distance: 183.1
click at [925, 141] on div at bounding box center [917, 318] width 15 height 636
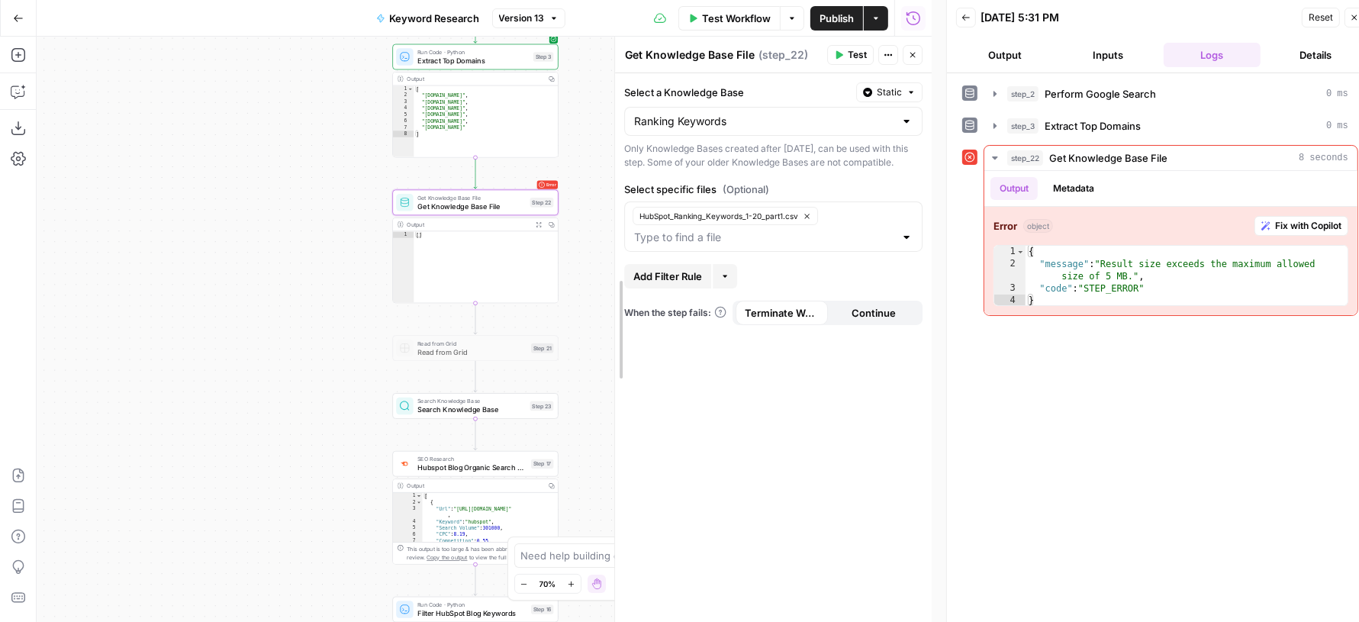
drag, startPoint x: 394, startPoint y: 176, endPoint x: 605, endPoint y: 177, distance: 211.3
click at [607, 177] on div at bounding box center [614, 329] width 15 height 585
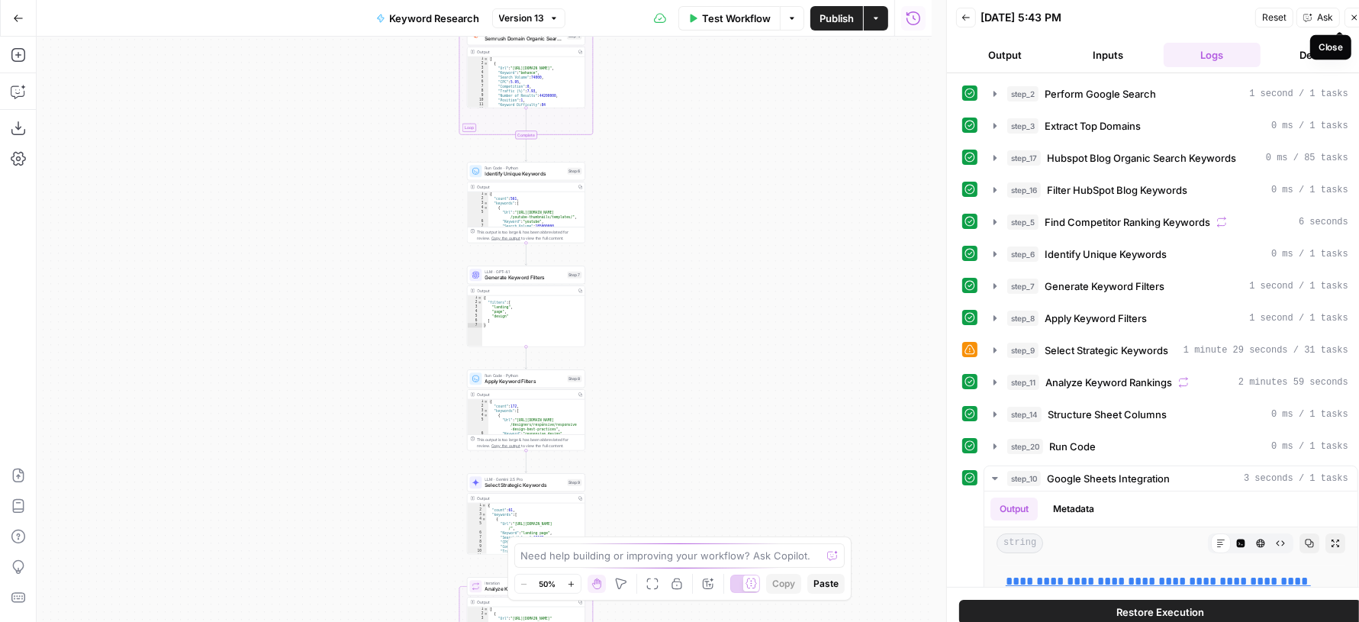
click at [1352, 21] on icon "button" at bounding box center [1353, 17] width 9 height 9
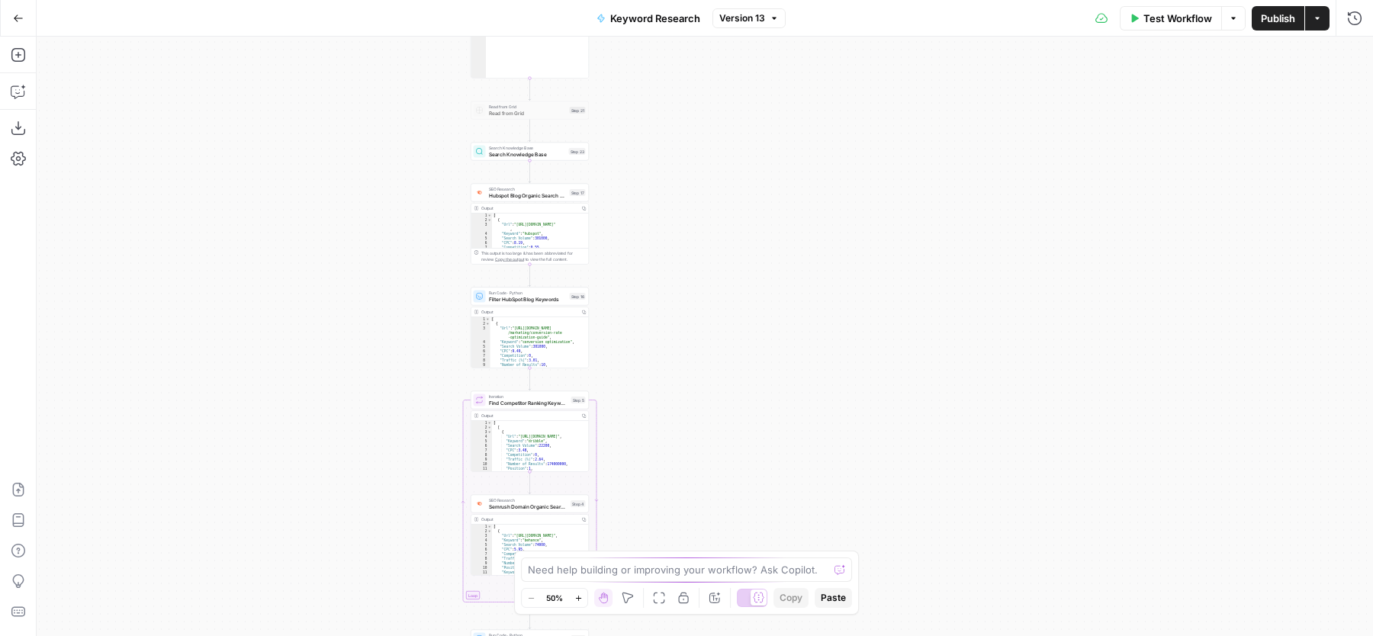
click at [704, 107] on div "Workflow Set Inputs Inputs Google Search Perform Google Search Step 2 Output Co…" at bounding box center [705, 337] width 1336 height 600
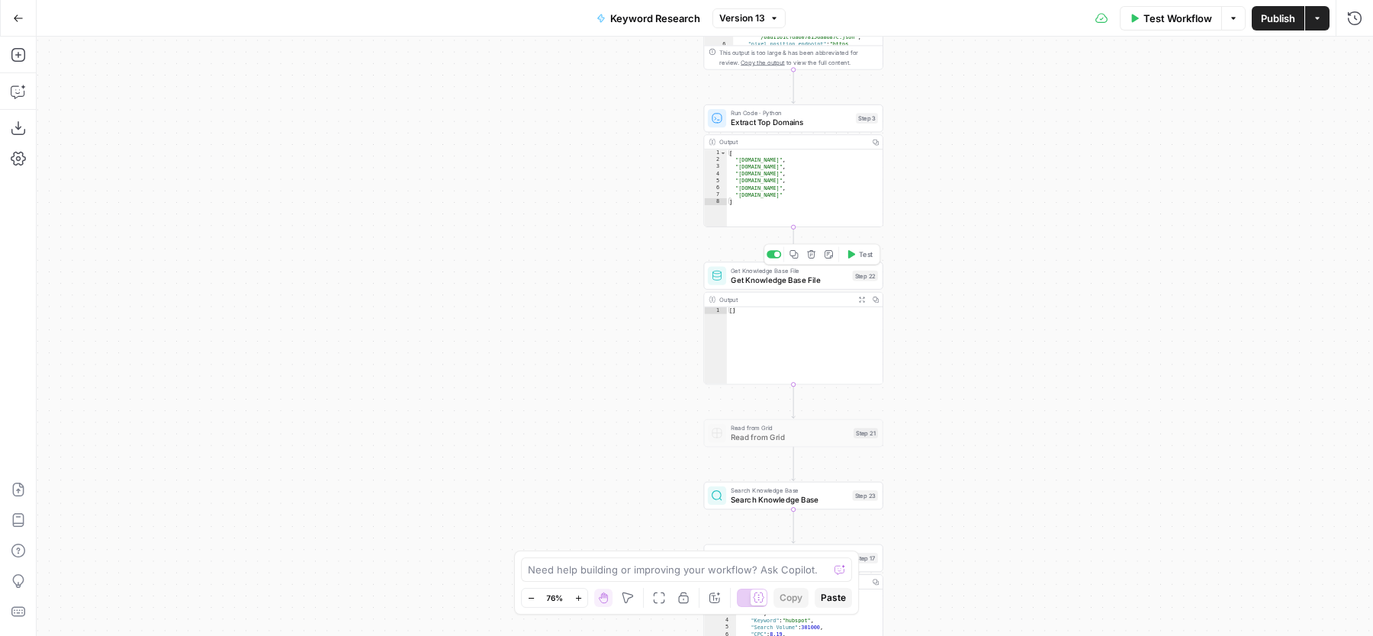
click at [729, 281] on div "Get Knowledge Base File Get Knowledge Base File Step 22 Copy step Delete step A…" at bounding box center [793, 276] width 170 height 20
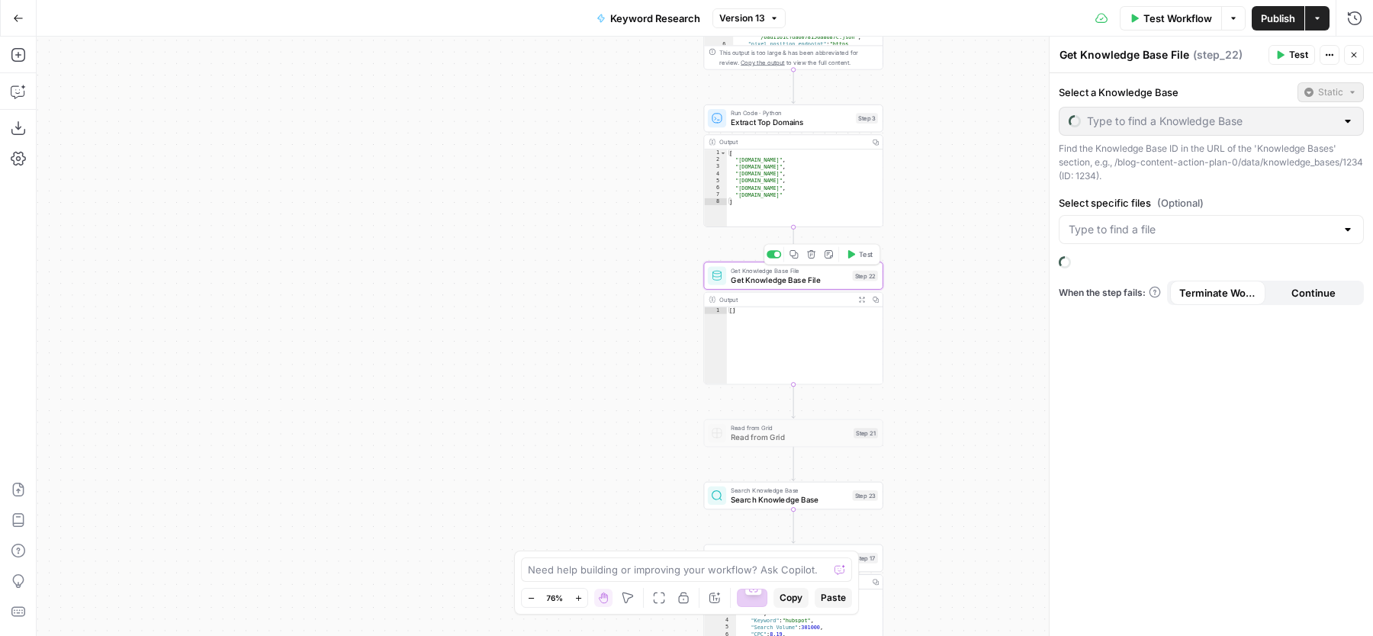
type input "Ranking Keywords"
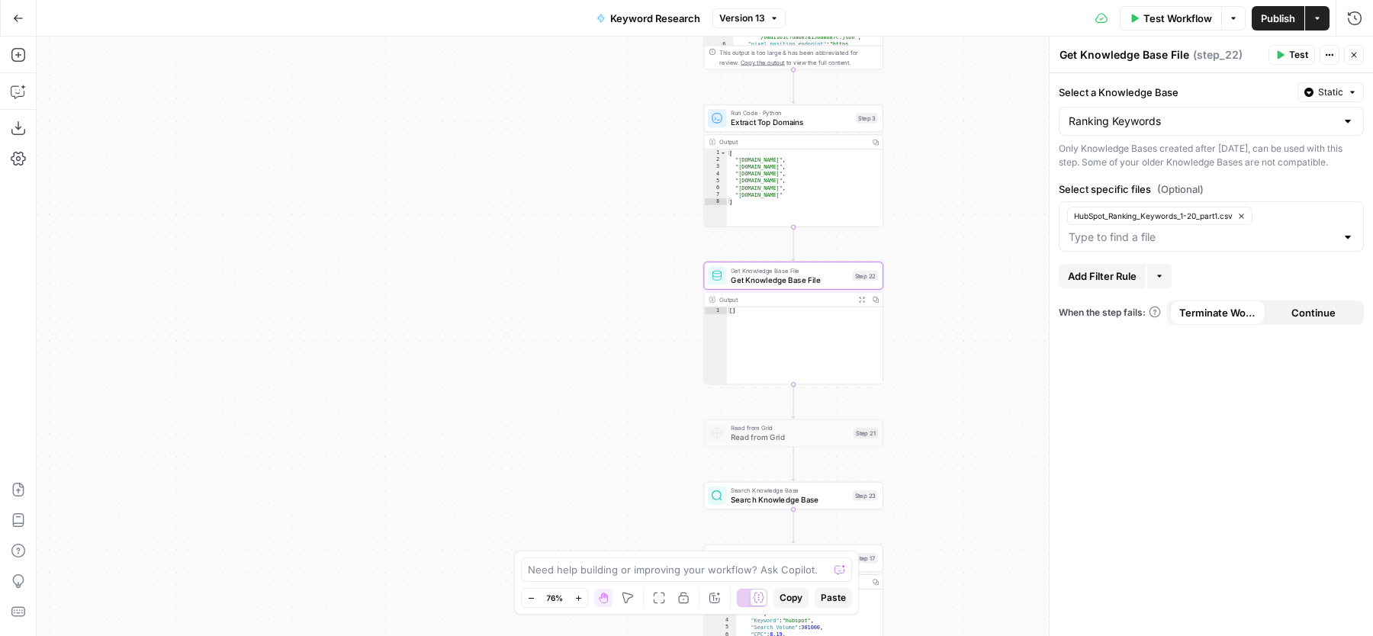
click at [1290, 53] on button "Test" at bounding box center [1292, 55] width 47 height 20
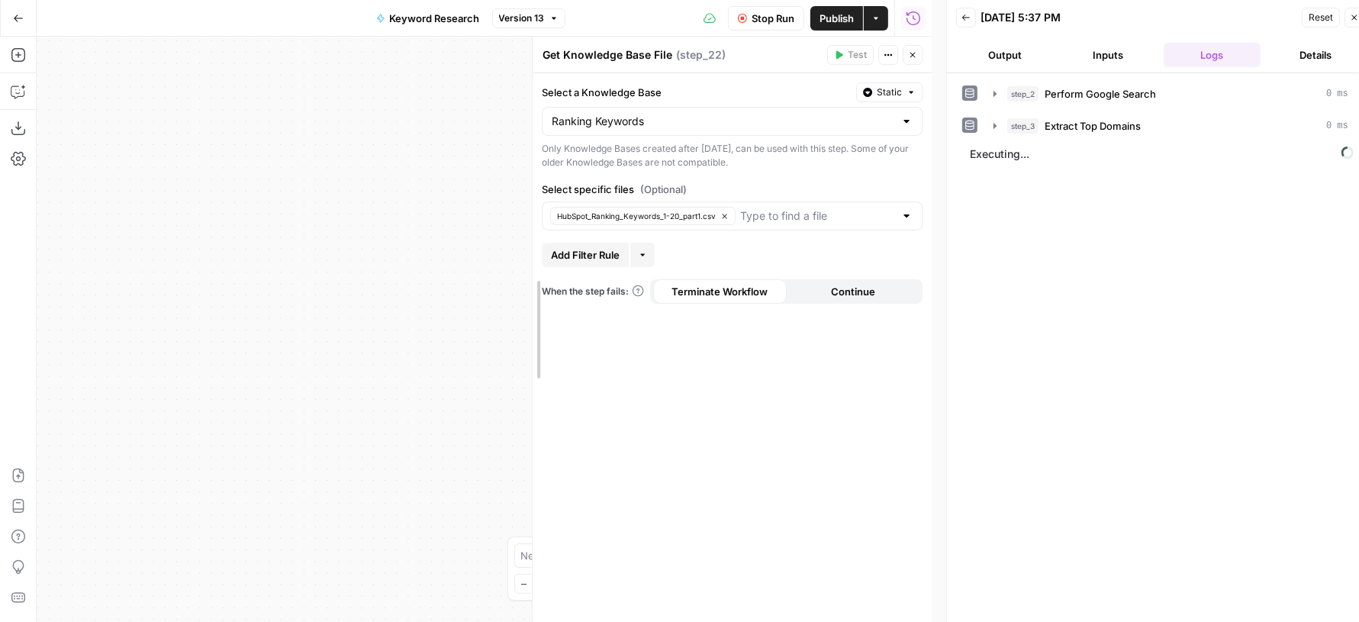
drag, startPoint x: 605, startPoint y: 184, endPoint x: 523, endPoint y: 184, distance: 82.4
click at [525, 184] on div at bounding box center [532, 329] width 15 height 585
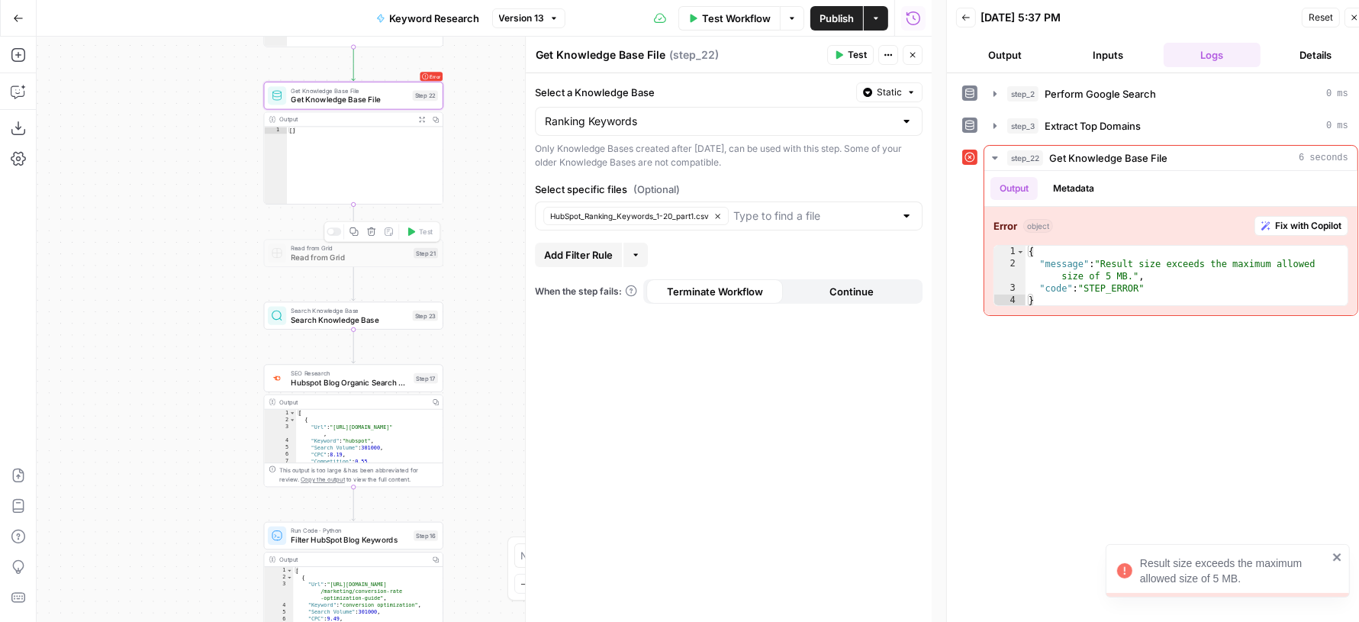
click at [335, 232] on div at bounding box center [333, 231] width 14 height 8
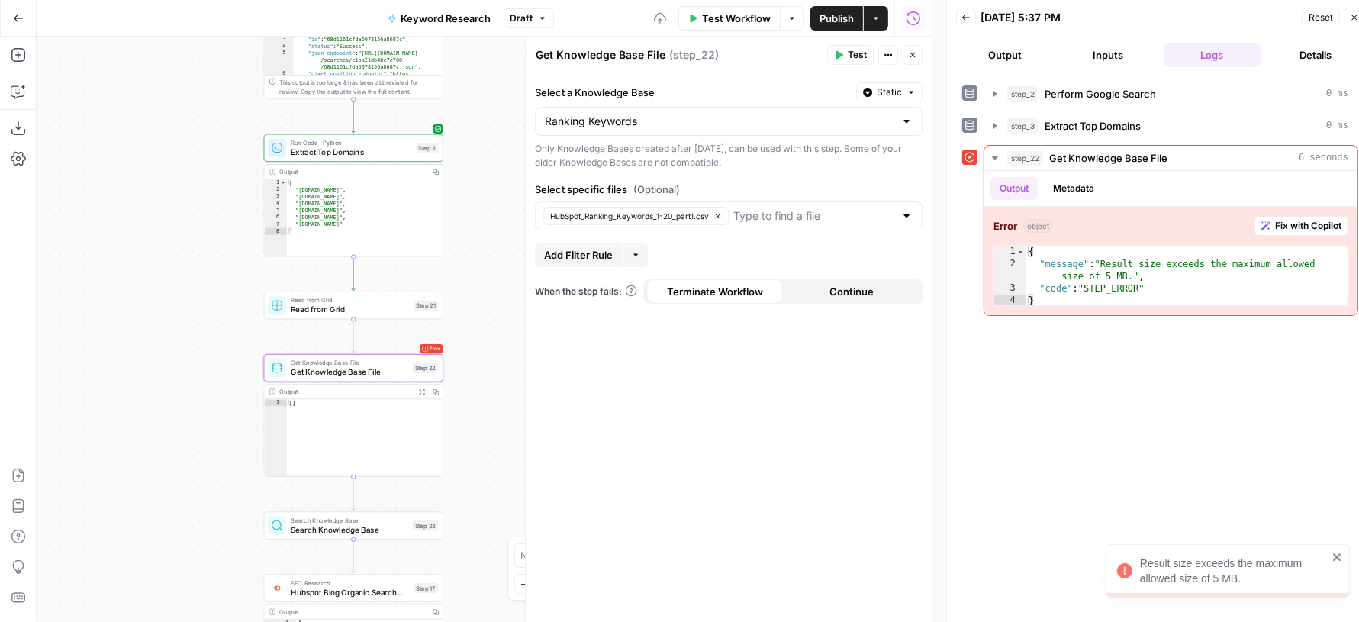
click at [320, 311] on span "Read from Grid" at bounding box center [350, 309] width 118 height 11
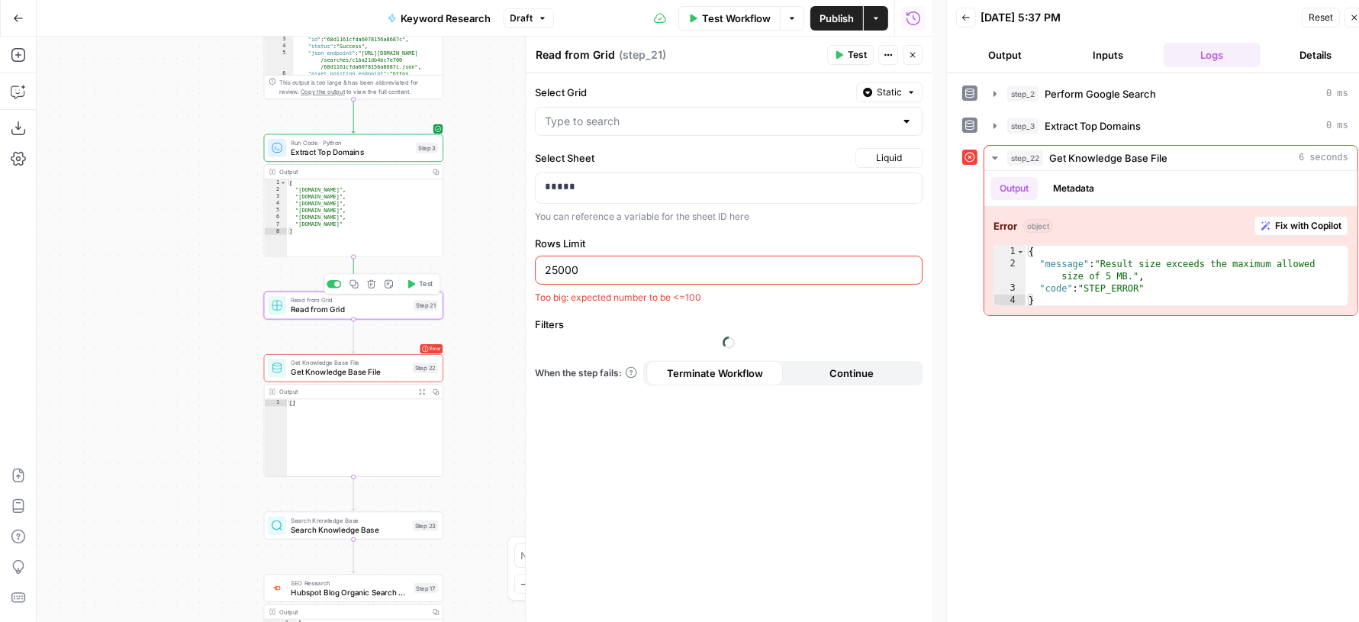
type input "HubSpot Keyword Rankings _ Pos 1 - 20 - Keyword Rankings - HubSpot.com.csv"
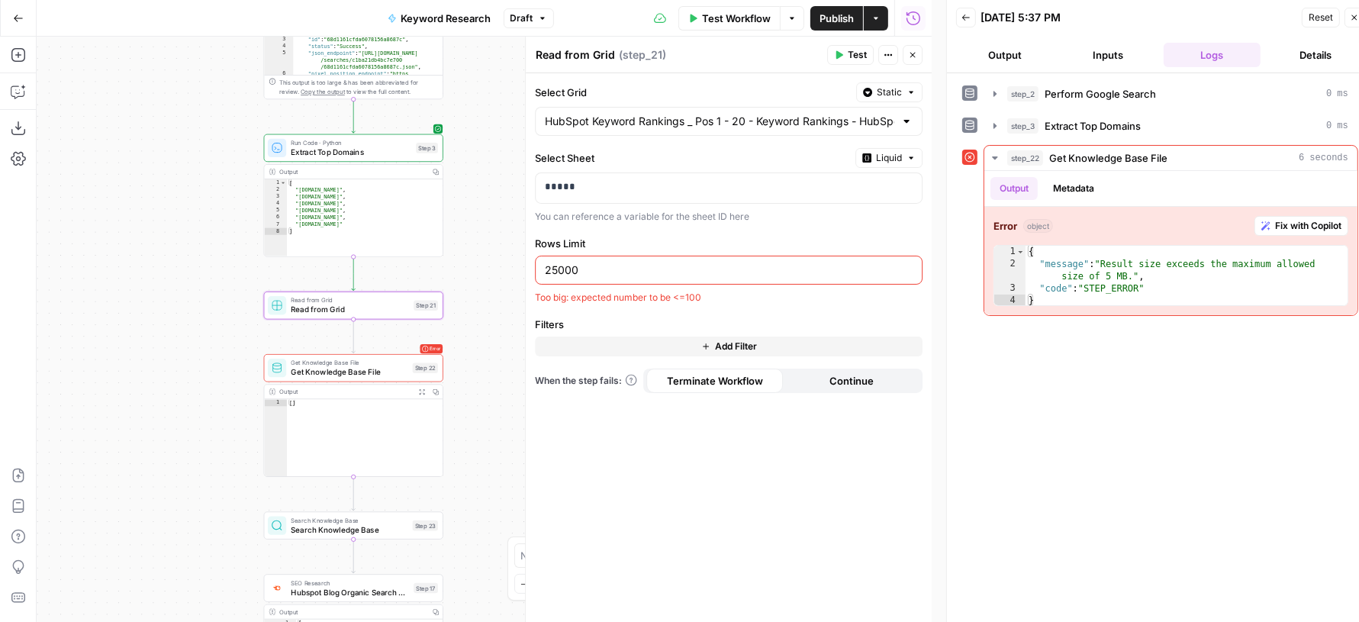
click at [771, 130] on div "HubSpot Keyword Rankings _ Pos 1 - 20 - Keyword Rankings - HubSpot.com.csv" at bounding box center [729, 121] width 388 height 29
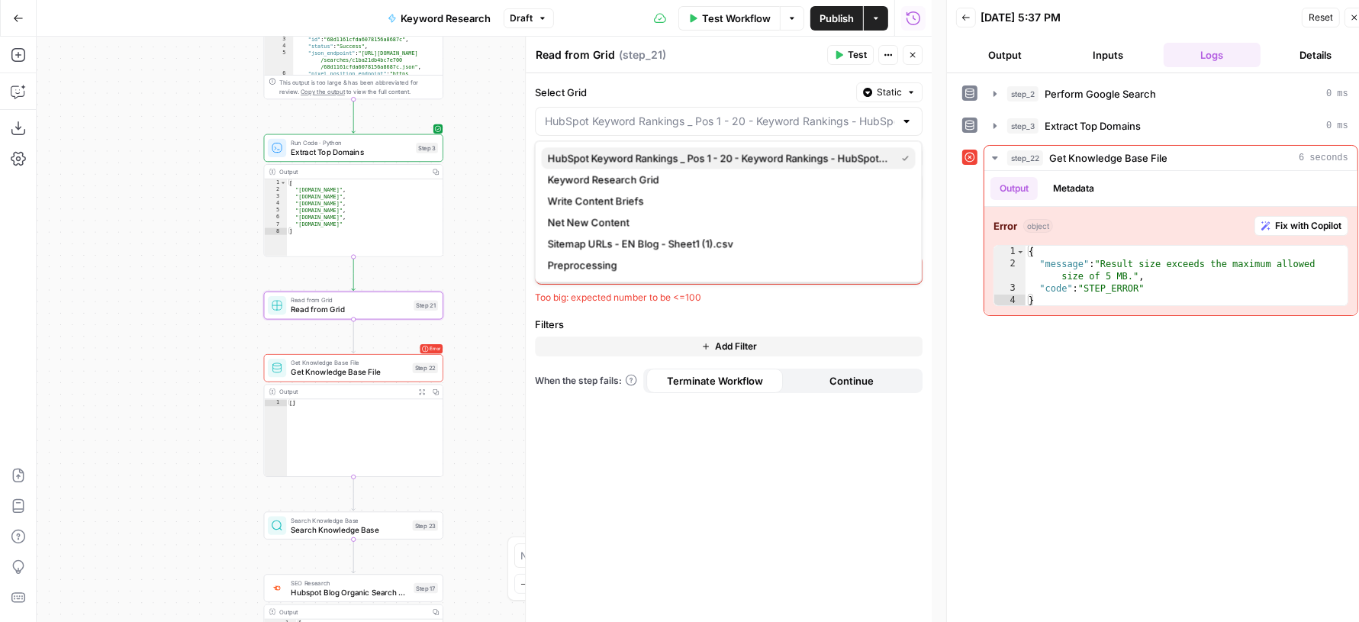
click at [757, 161] on span "HubSpot Keyword Rankings _ Pos 1 - 20 - Keyword Rankings - HubSpot.com.csv" at bounding box center [719, 157] width 342 height 15
type input "HubSpot Keyword Rankings _ Pos 1 - 20 - Keyword Rankings - HubSpot.com.csv"
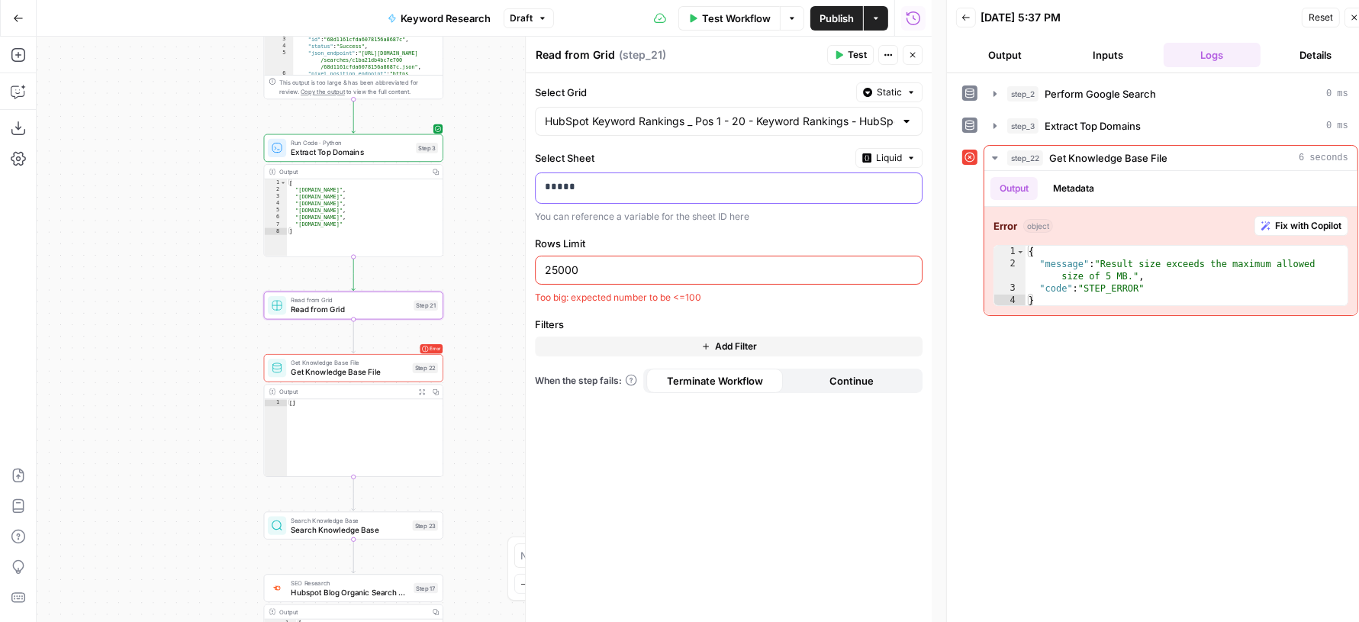
click at [699, 199] on div "*****" at bounding box center [716, 188] width 362 height 30
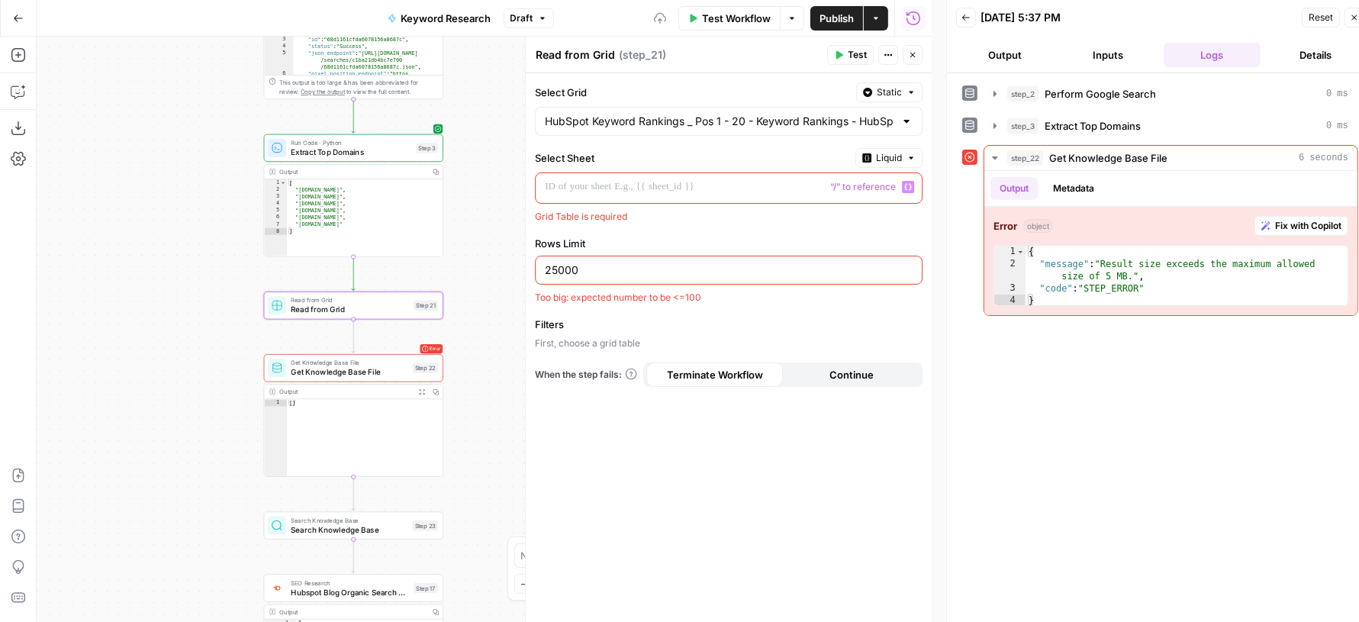
click at [873, 158] on button "Liquid" at bounding box center [888, 158] width 67 height 20
click at [858, 188] on span "Static" at bounding box center [854, 188] width 97 height 15
click at [780, 182] on input "Select Sheet" at bounding box center [719, 186] width 349 height 15
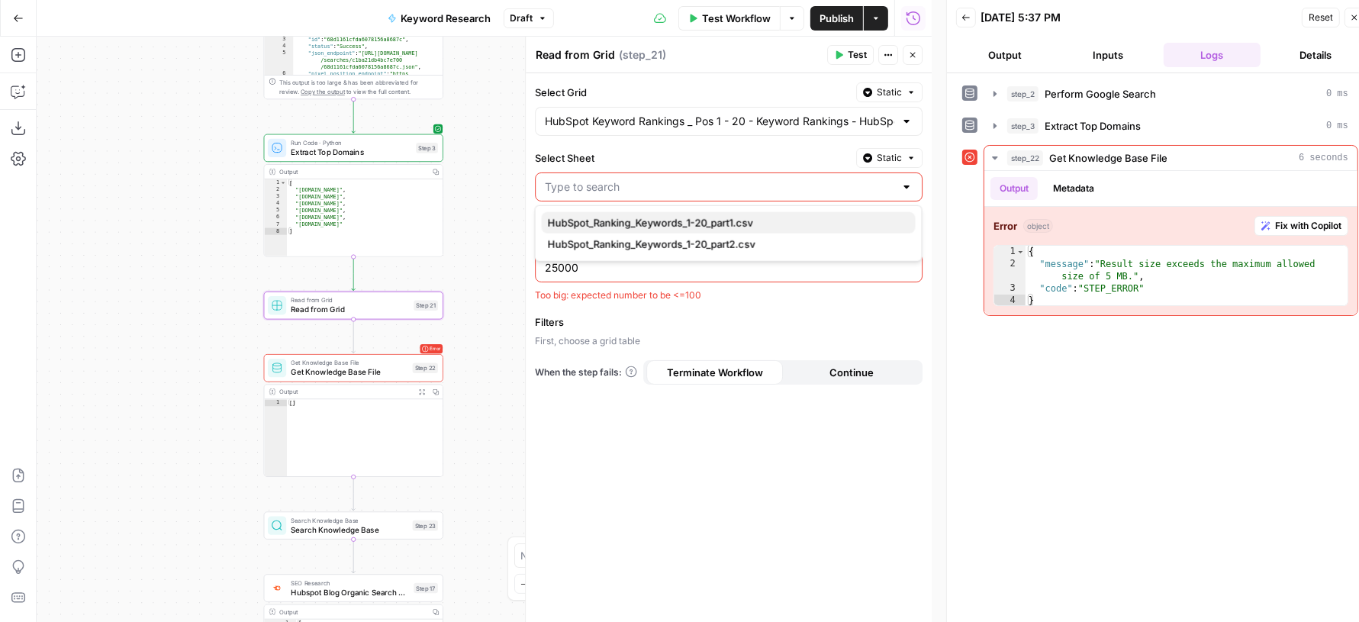
click at [728, 226] on span "HubSpot_Ranking_Keywords_1-20_part1.csv" at bounding box center [725, 222] width 355 height 15
type input "HubSpot_Ranking_Keywords_1-20_part1.csv"
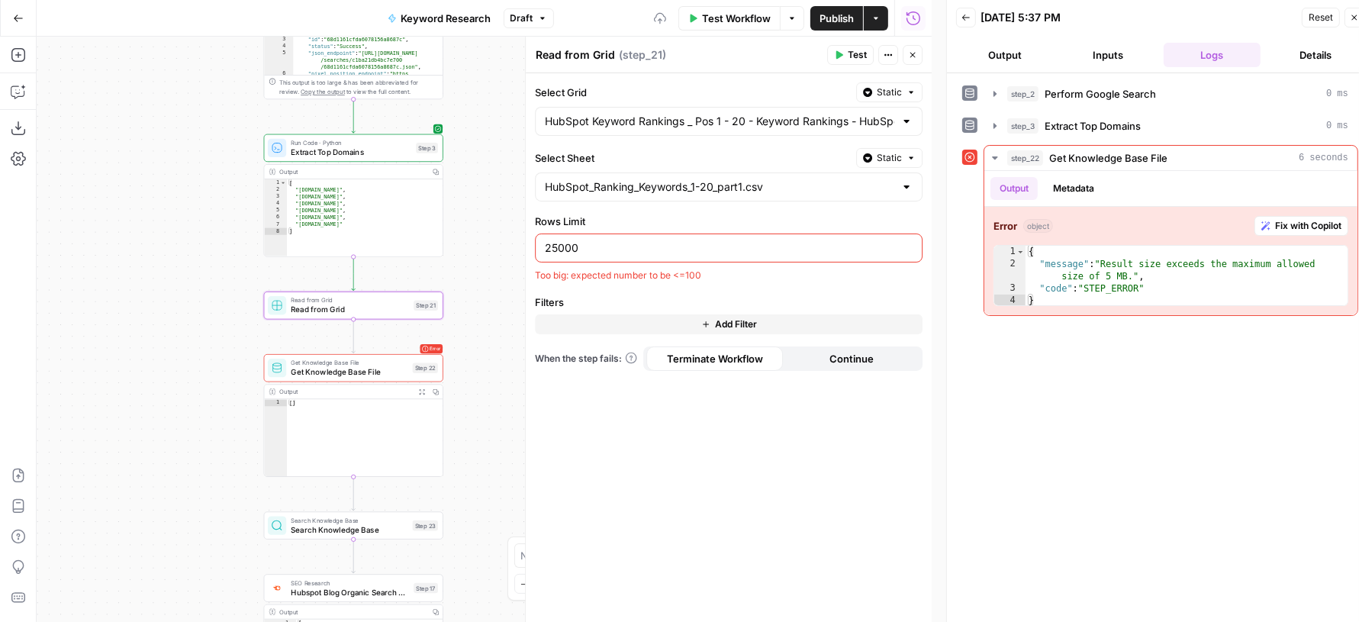
click at [654, 258] on div "25000" at bounding box center [729, 247] width 388 height 29
click at [635, 251] on input "25000" at bounding box center [729, 247] width 368 height 15
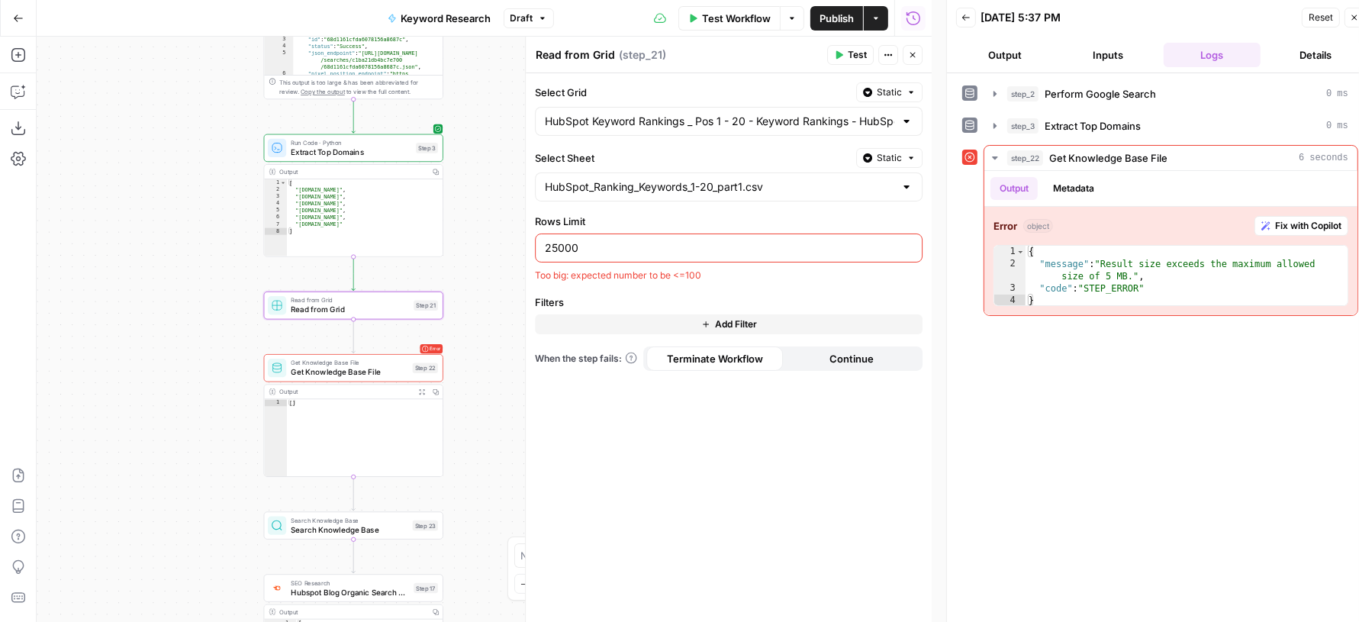
click at [635, 251] on input "25000" at bounding box center [729, 247] width 368 height 15
type input "5"
click at [671, 220] on label "Rows Limit" at bounding box center [729, 221] width 388 height 15
click at [671, 240] on input "Rows Limit" at bounding box center [729, 247] width 368 height 15
click at [632, 274] on div "Must be a number" at bounding box center [729, 276] width 388 height 14
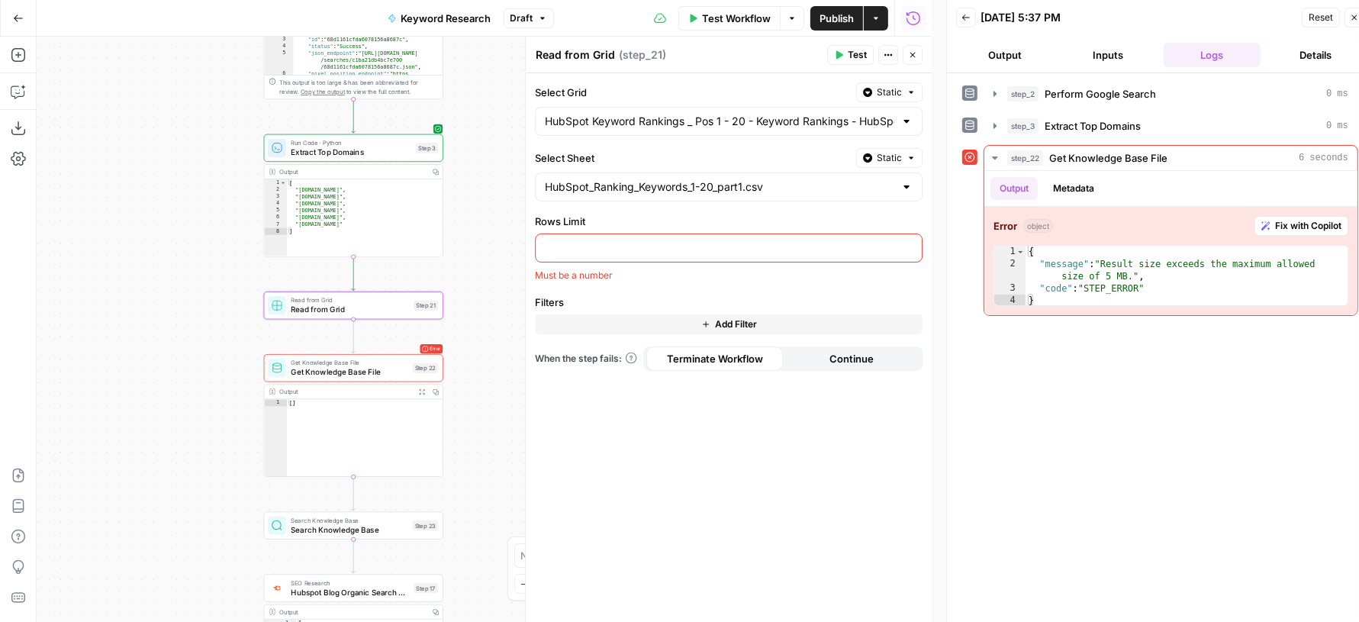
click at [914, 56] on icon "button" at bounding box center [912, 55] width 5 height 5
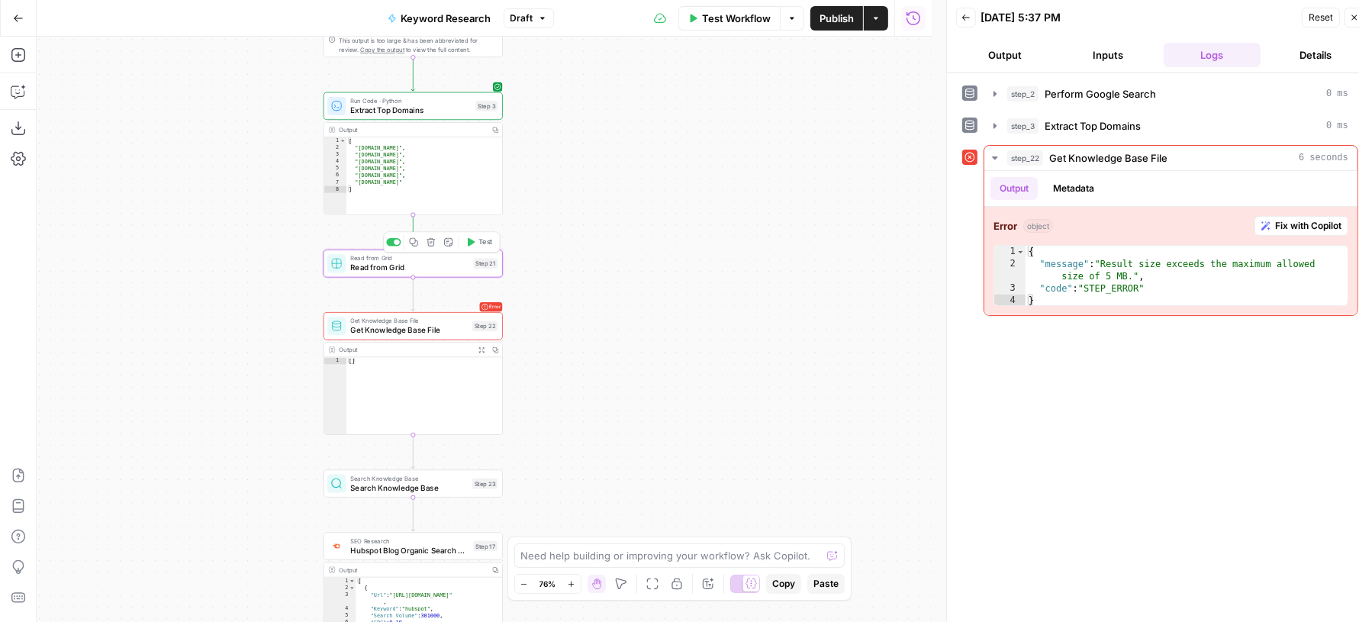
click at [391, 241] on div at bounding box center [393, 242] width 14 height 8
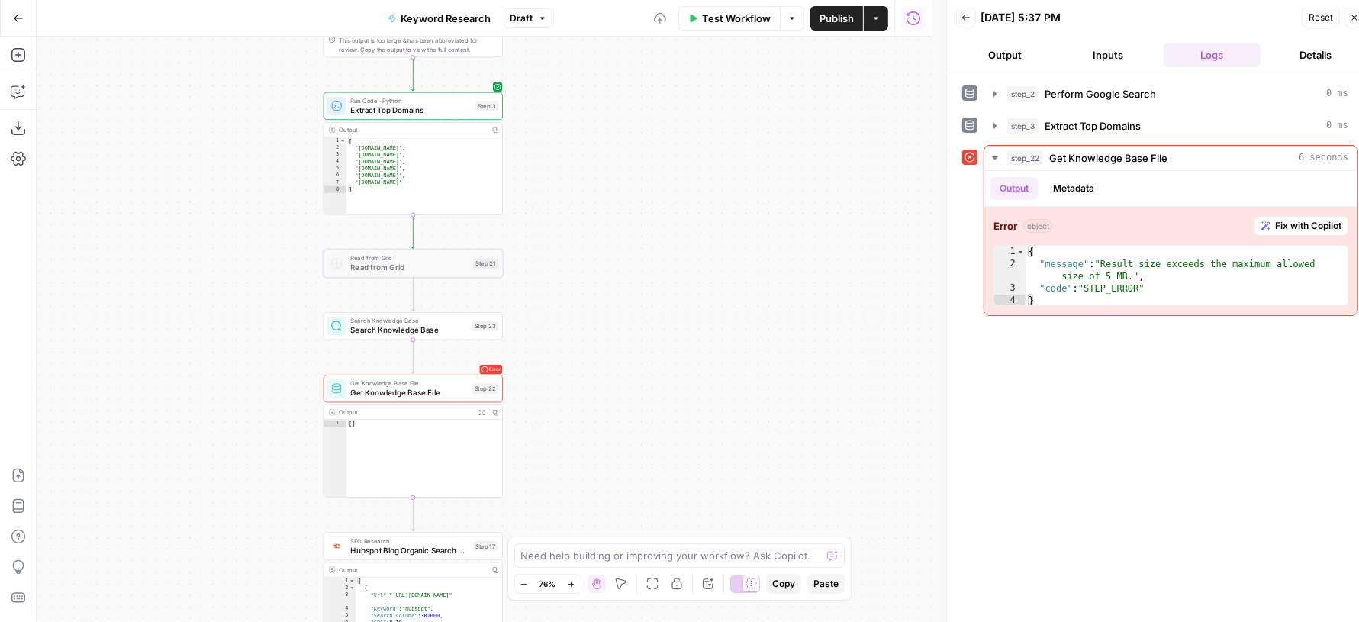
click at [381, 333] on span "Search Knowledge Base" at bounding box center [408, 329] width 117 height 11
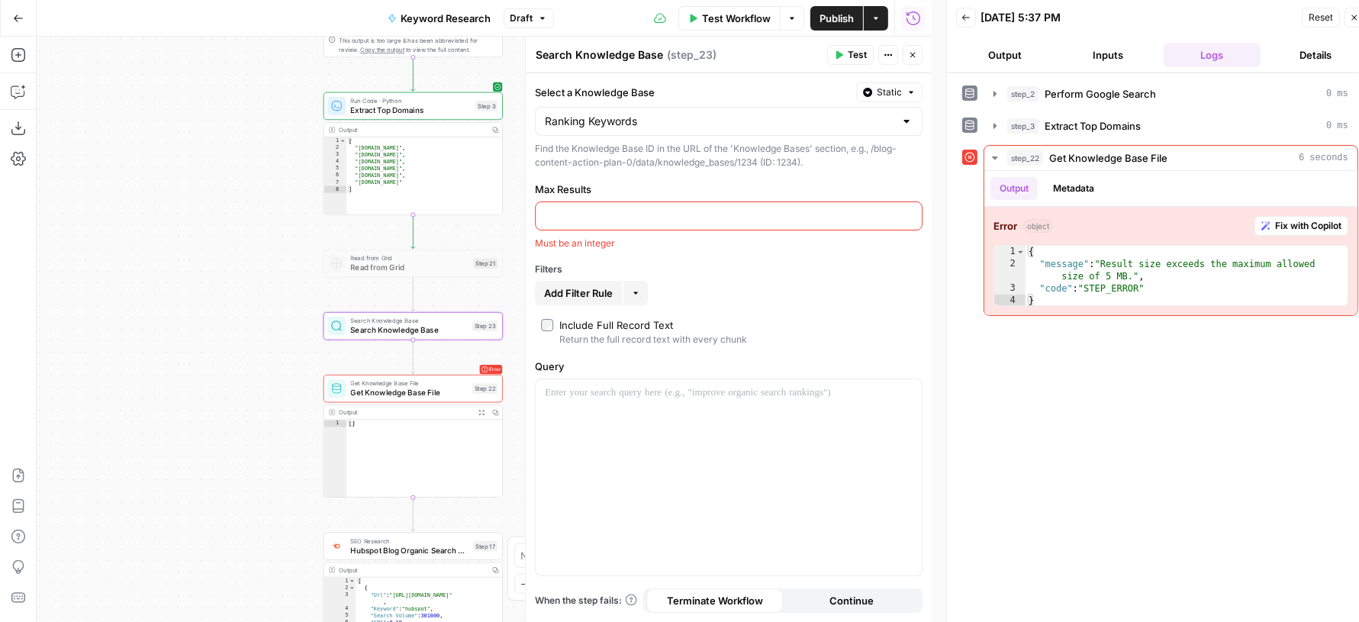
click at [635, 204] on div at bounding box center [729, 215] width 388 height 29
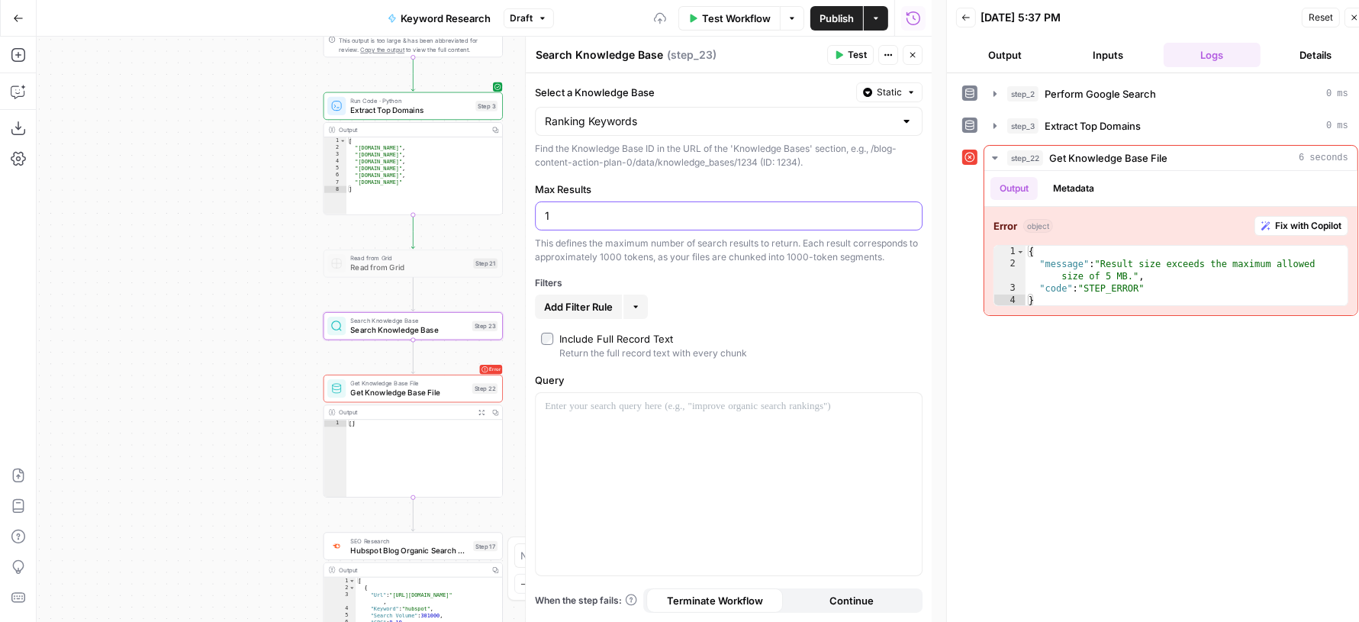
type input "1"
click at [754, 320] on div "Select a Knowledge Base Static Ranking Keywords Find the Knowledge Base ID in t…" at bounding box center [729, 347] width 406 height 548
click at [664, 410] on p at bounding box center [729, 406] width 368 height 15
click at [547, 343] on label "Include Full Record Text Return the full record text with every chunk" at bounding box center [728, 345] width 375 height 29
click at [842, 53] on icon "button" at bounding box center [839, 55] width 7 height 8
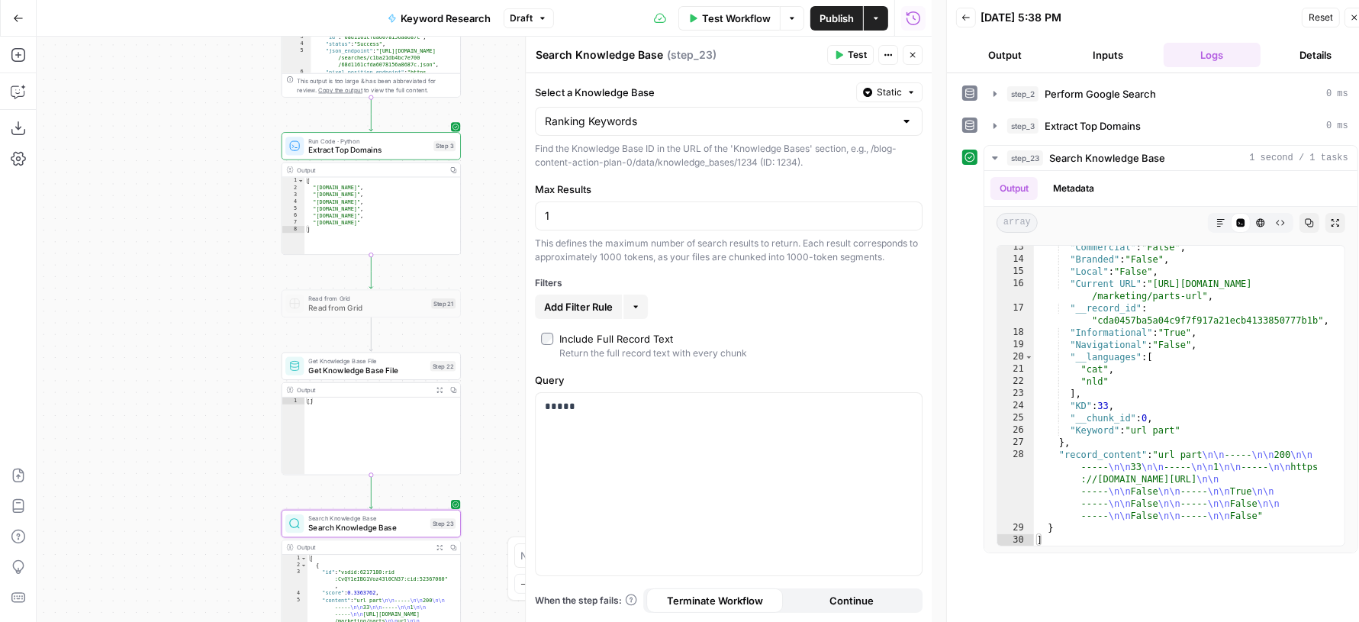
click at [326, 370] on span "Get Knowledge Base File" at bounding box center [366, 369] width 117 height 11
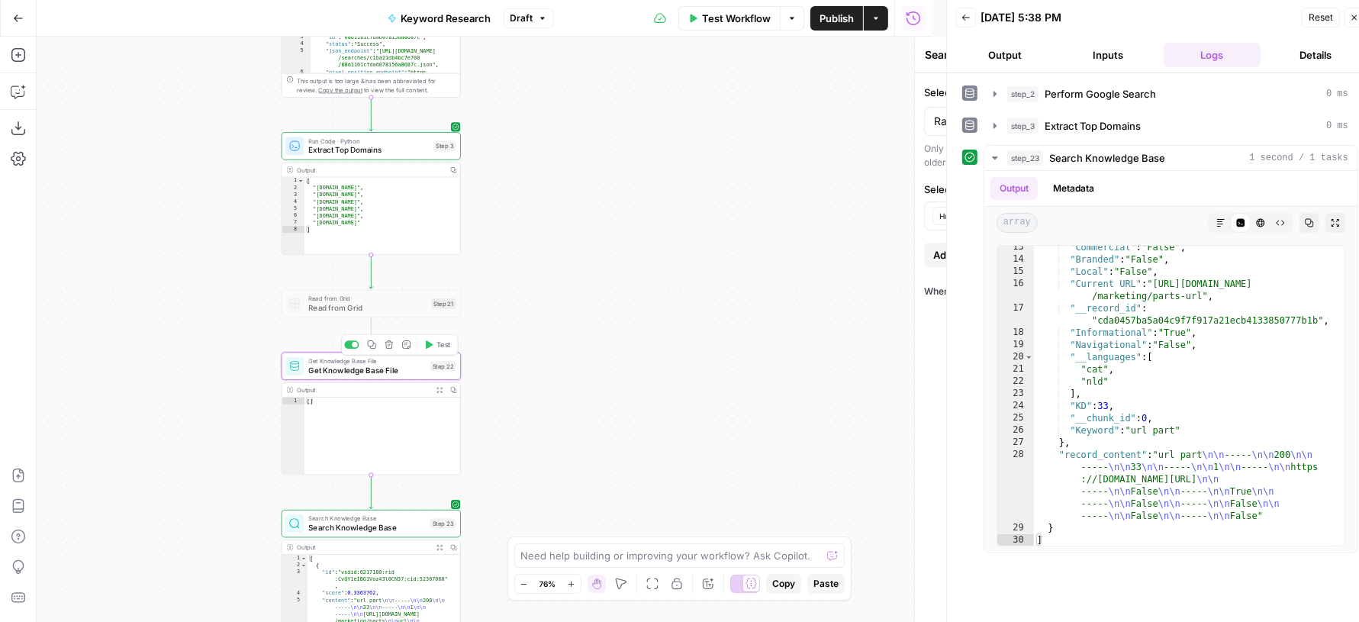
type textarea "Get Knowledge Base File"
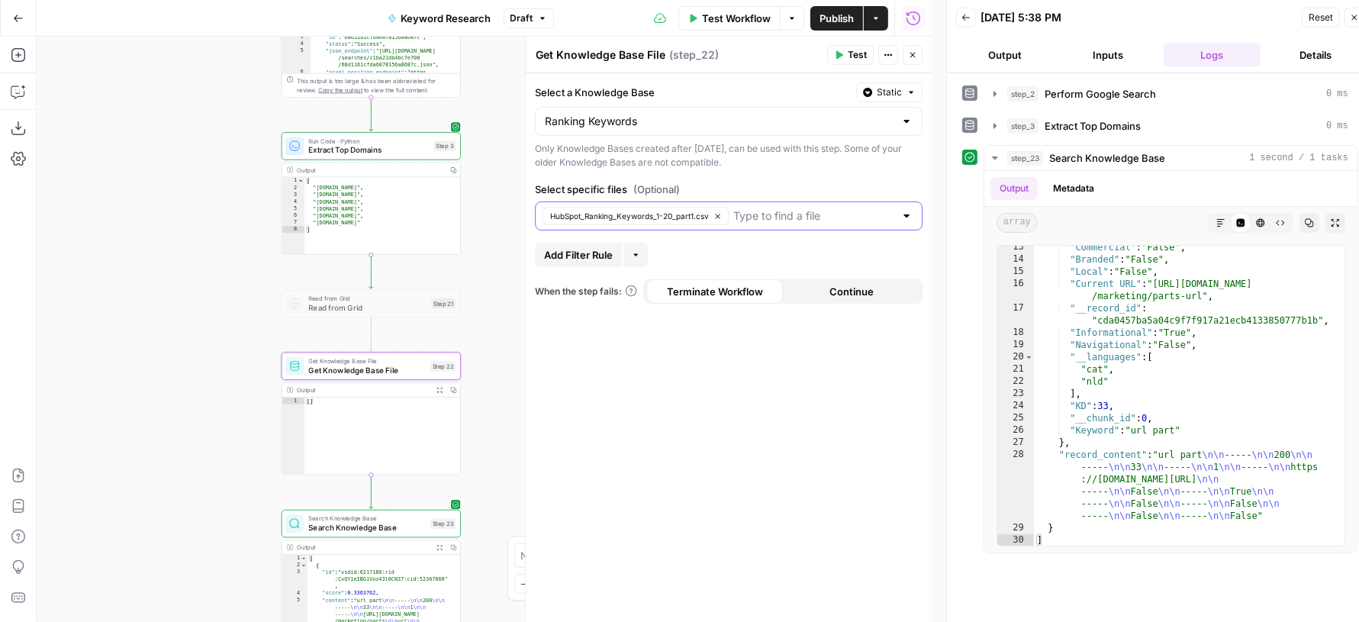
click at [703, 210] on span "HubSpot_Ranking_Keywords_1-20_part1.csv" at bounding box center [629, 216] width 159 height 12
click at [668, 214] on input "Select specific files (Optional)" at bounding box center [719, 215] width 349 height 15
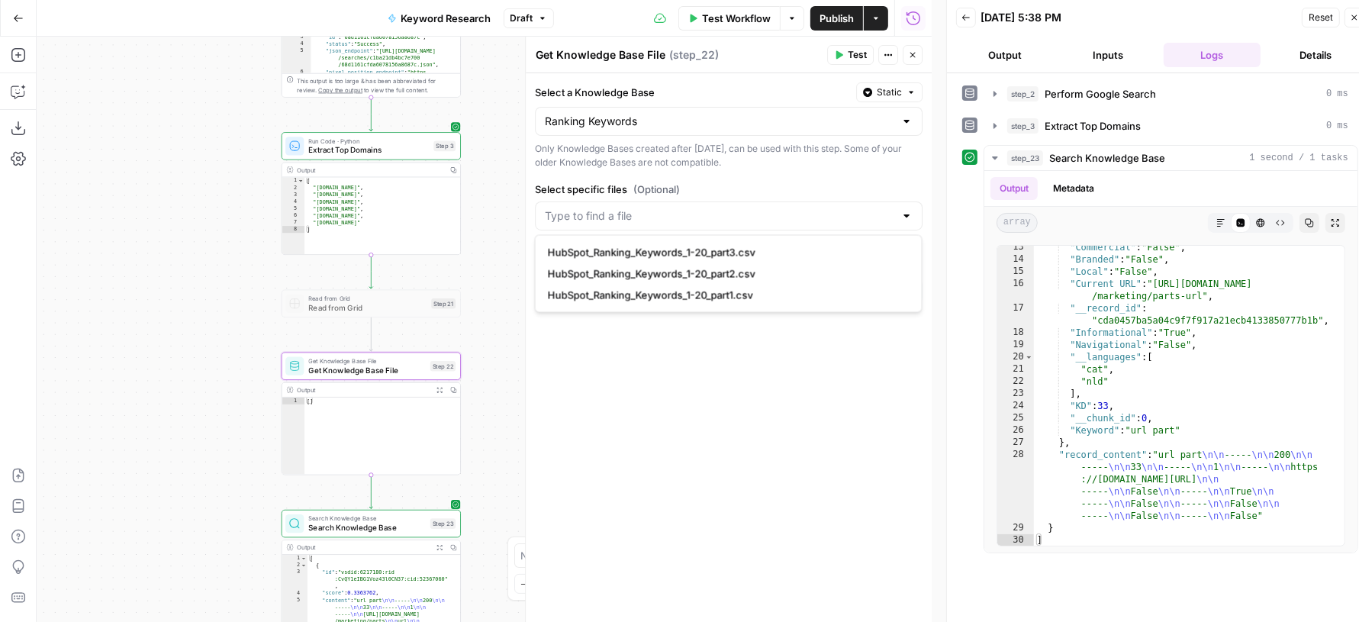
click at [629, 368] on div "Select a Knowledge Base Static Ranking Keywords Only Knowledge Bases created af…" at bounding box center [729, 347] width 406 height 548
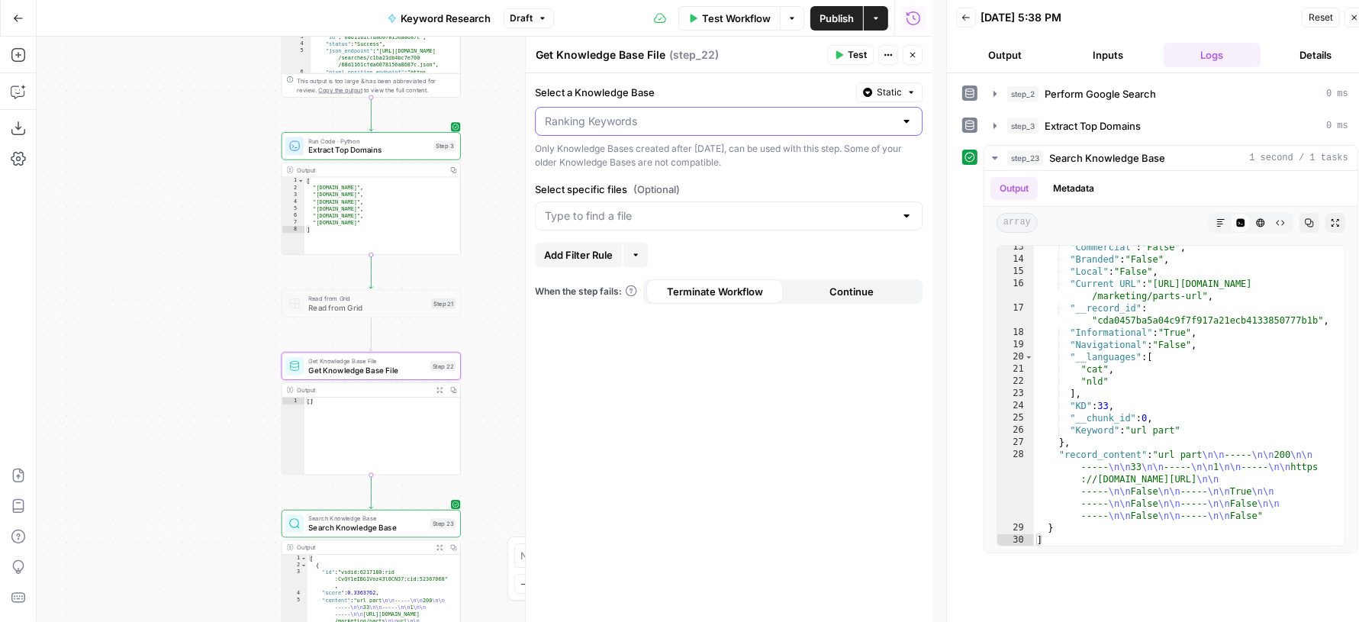
click at [666, 117] on input "Select a Knowledge Base" at bounding box center [719, 121] width 349 height 15
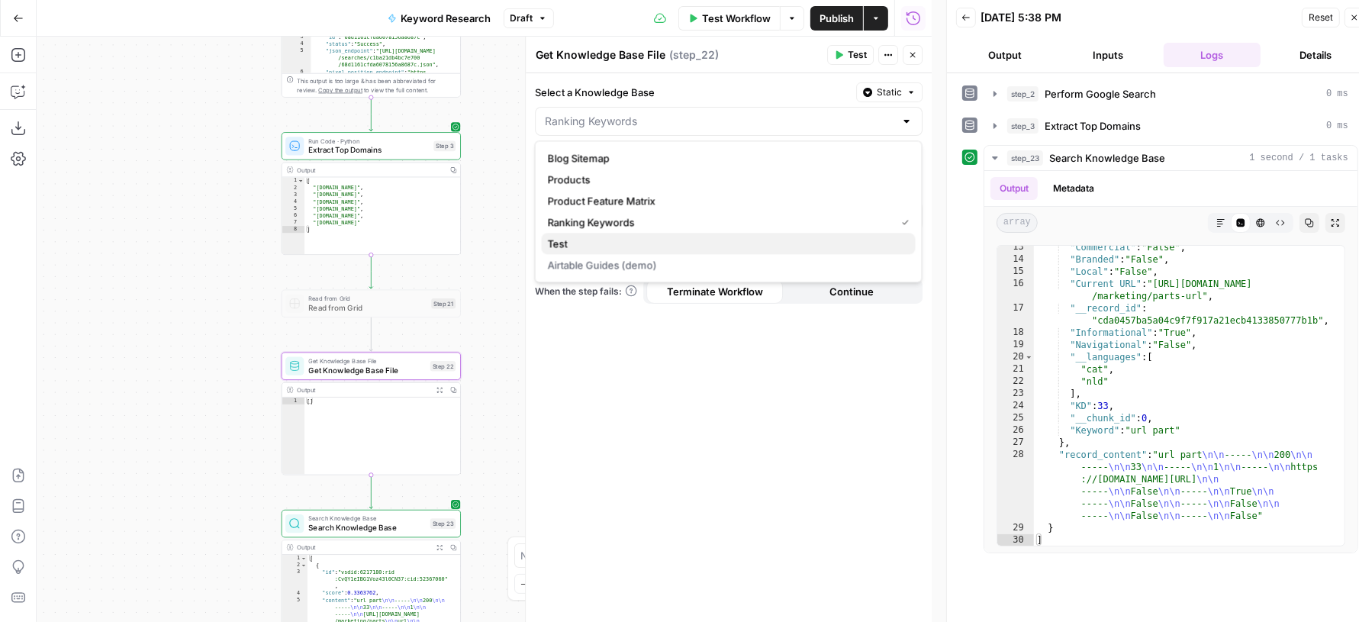
click at [580, 249] on span "Test" at bounding box center [725, 243] width 355 height 15
type input "Test"
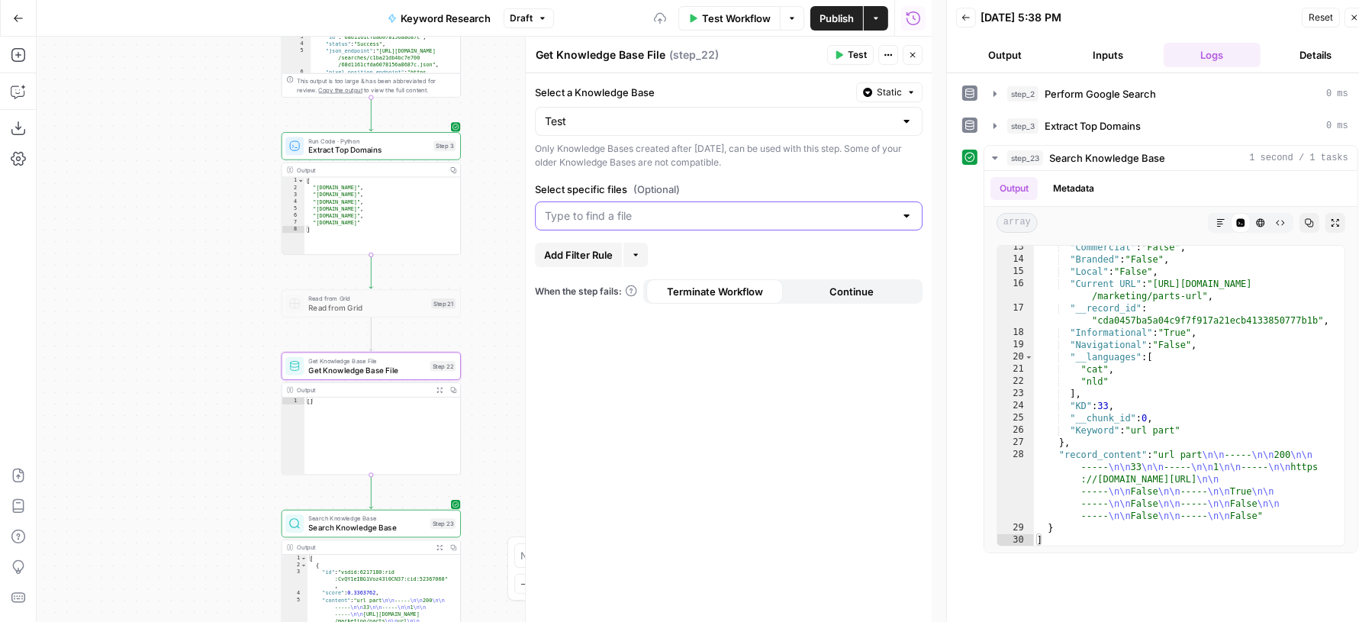
click at [656, 214] on input "Select specific files (Optional)" at bounding box center [719, 215] width 349 height 15
click at [587, 257] on span "Test.csv" at bounding box center [725, 252] width 355 height 15
click at [783, 190] on label "Select specific files (Optional)" at bounding box center [729, 189] width 388 height 15
click at [783, 208] on input "Select specific files (Optional)" at bounding box center [749, 215] width 290 height 15
click at [818, 166] on div "Only Knowledge Bases created after June 1st, 2024, can be used with this step. …" at bounding box center [729, 155] width 388 height 27
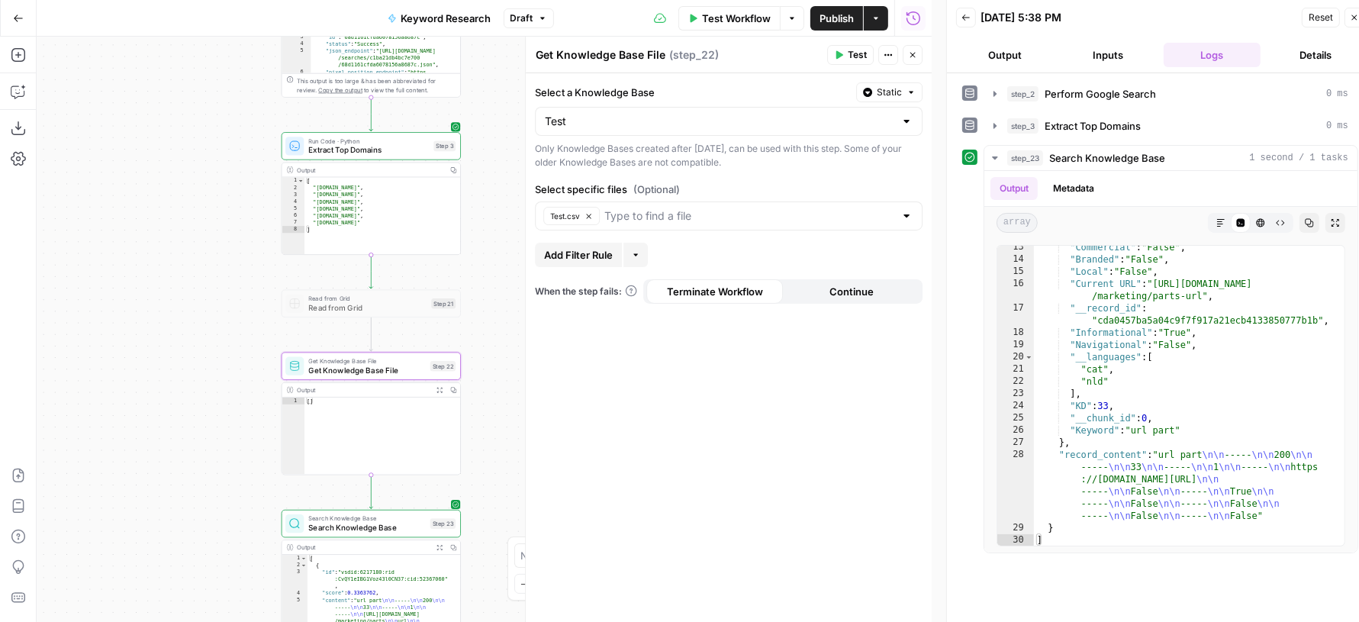
click at [856, 60] on span "Test" at bounding box center [856, 55] width 19 height 14
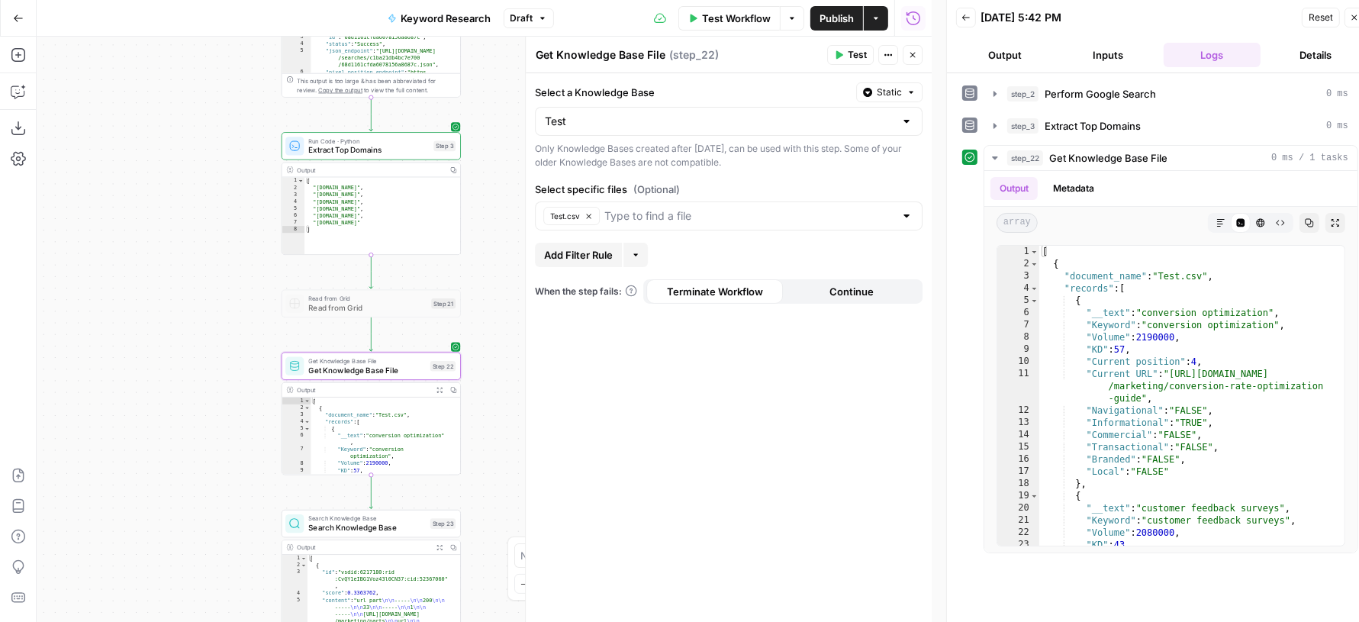
click at [593, 251] on span "Add Filter Rule" at bounding box center [578, 254] width 69 height 15
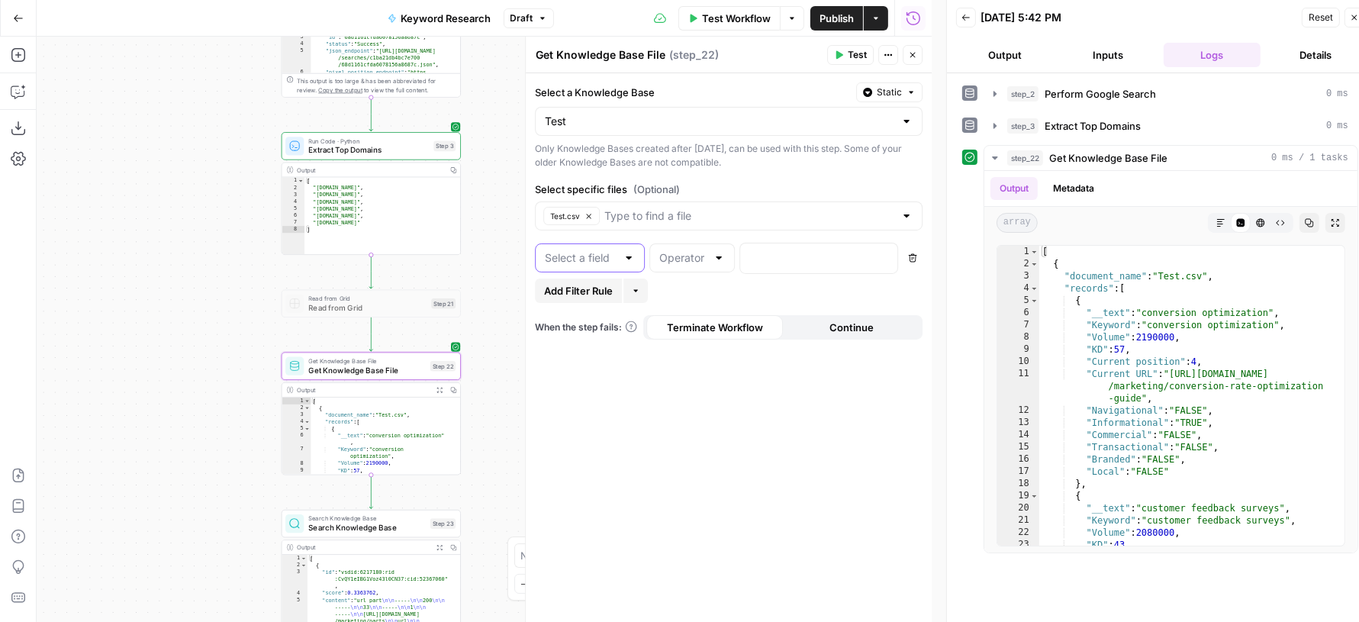
click at [602, 256] on input "text" at bounding box center [581, 257] width 72 height 15
click at [701, 284] on div "Add Filter Rule More" at bounding box center [729, 290] width 388 height 24
click at [918, 259] on button "Delete" at bounding box center [912, 258] width 20 height 20
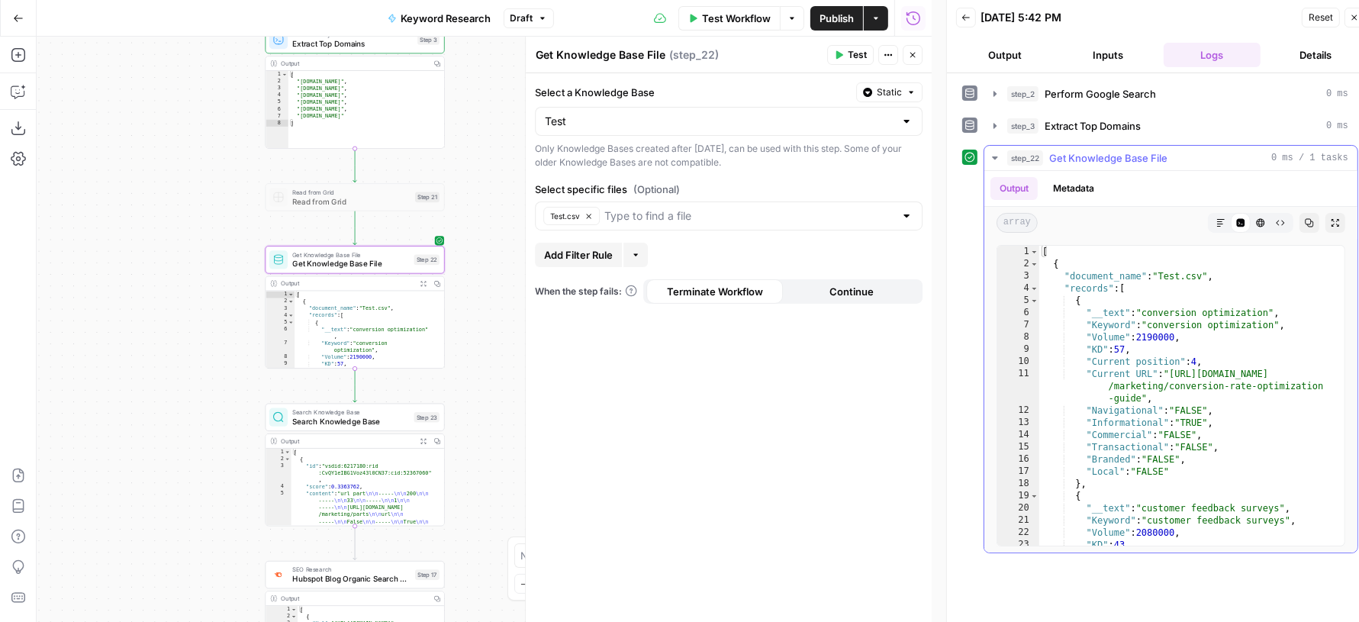
click at [1070, 177] on button "Metadata" at bounding box center [1073, 188] width 59 height 23
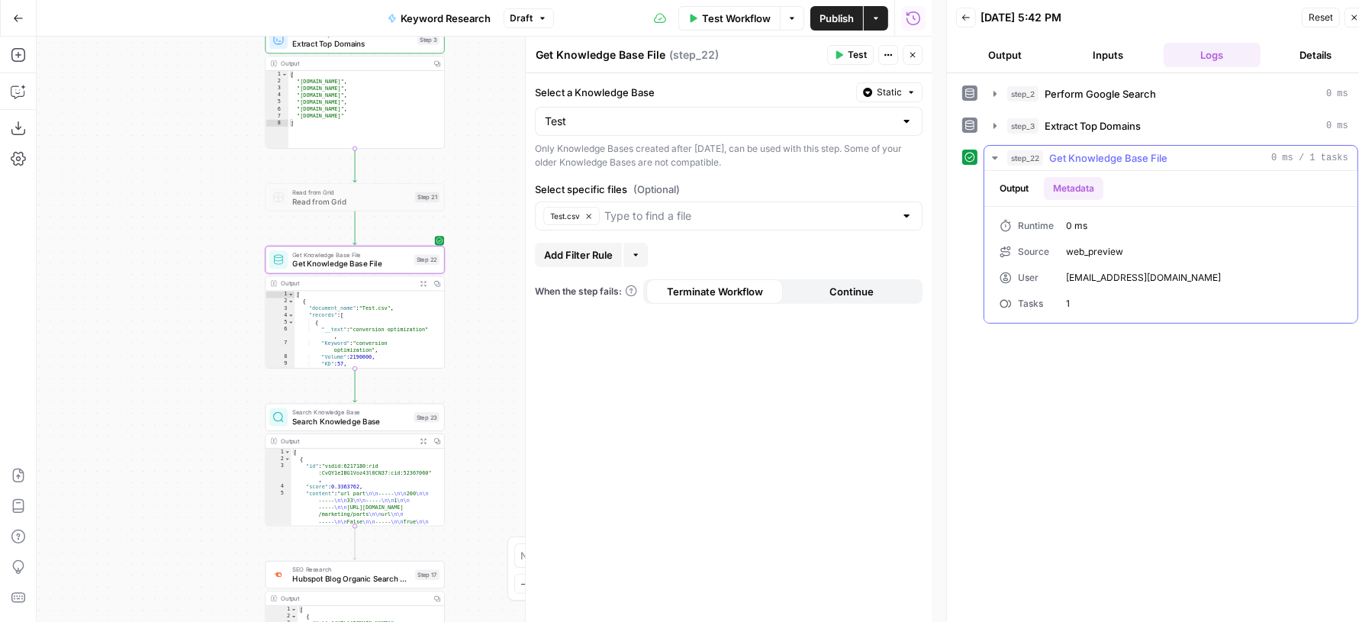
click at [1011, 184] on button "Output" at bounding box center [1013, 188] width 47 height 23
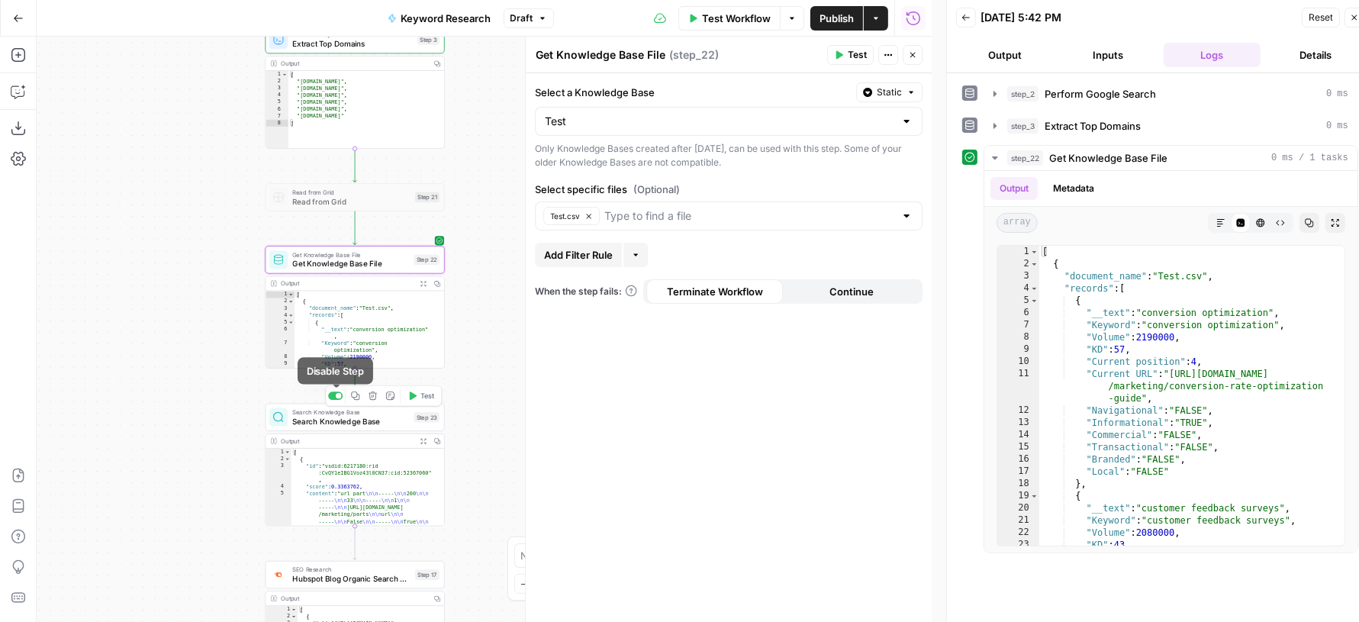
click at [334, 397] on div at bounding box center [335, 395] width 14 height 8
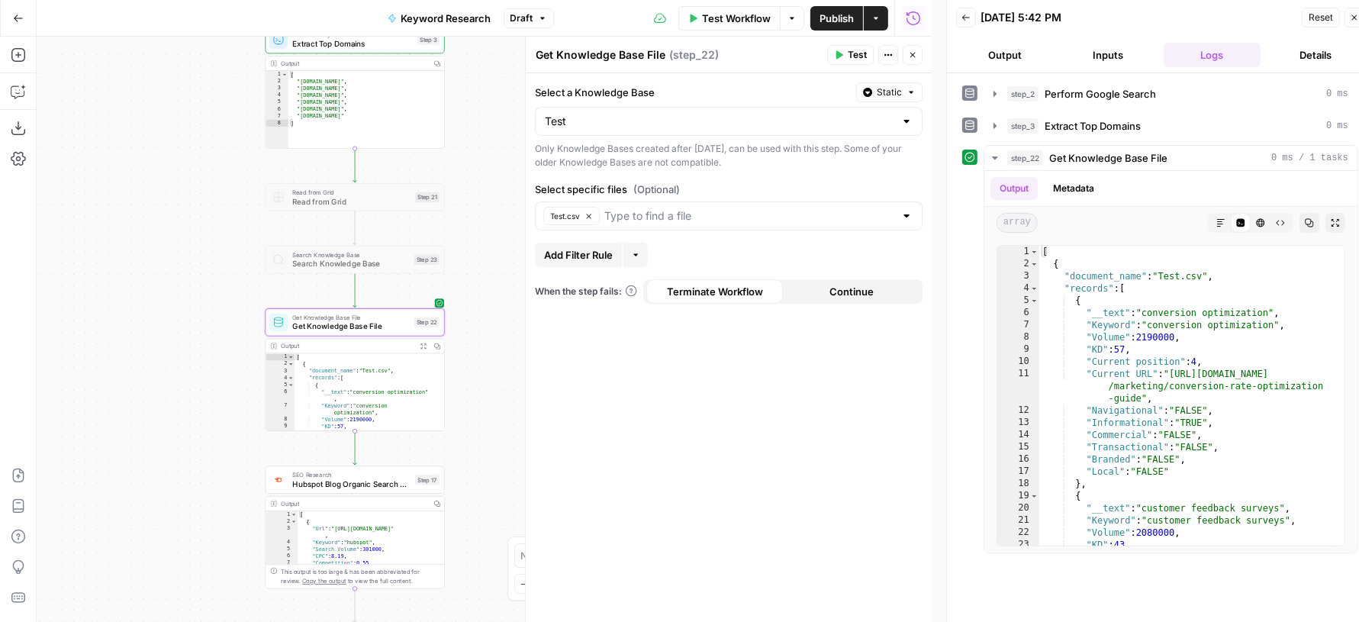
click at [705, 93] on label "Select a Knowledge Base" at bounding box center [692, 92] width 315 height 15
click at [705, 114] on input "Test" at bounding box center [719, 121] width 349 height 15
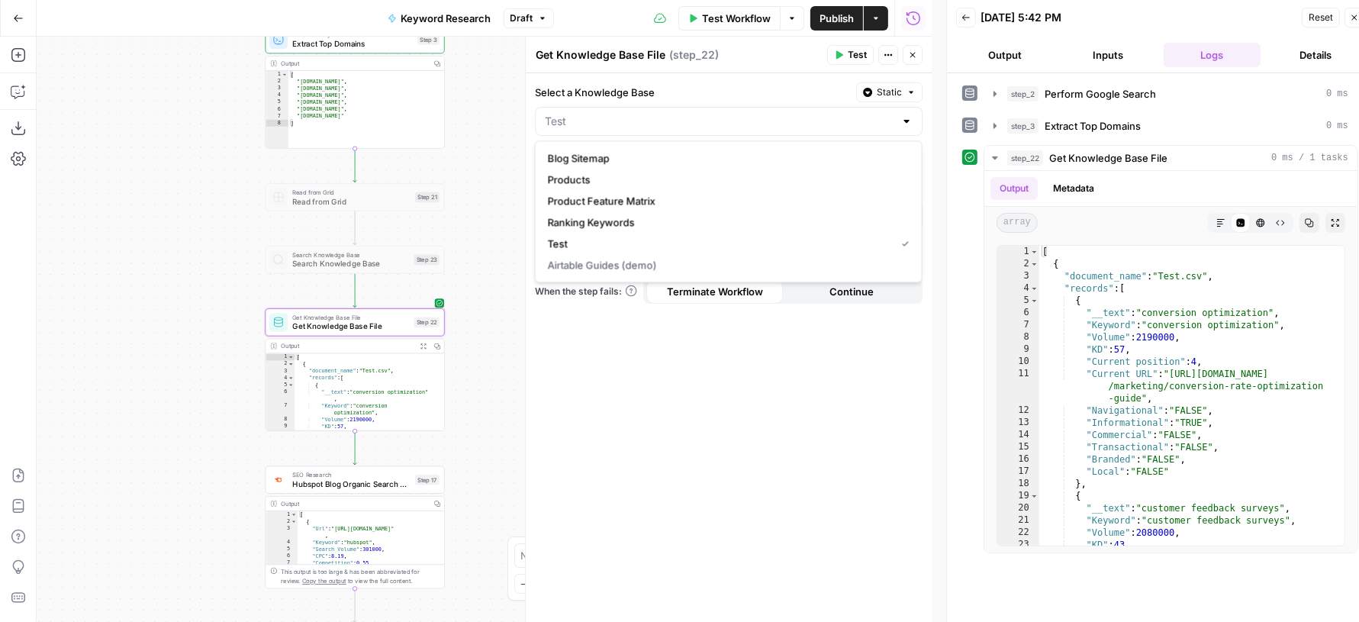
click at [691, 100] on div "Select a Knowledge Base Static" at bounding box center [729, 92] width 388 height 20
type input "Test"
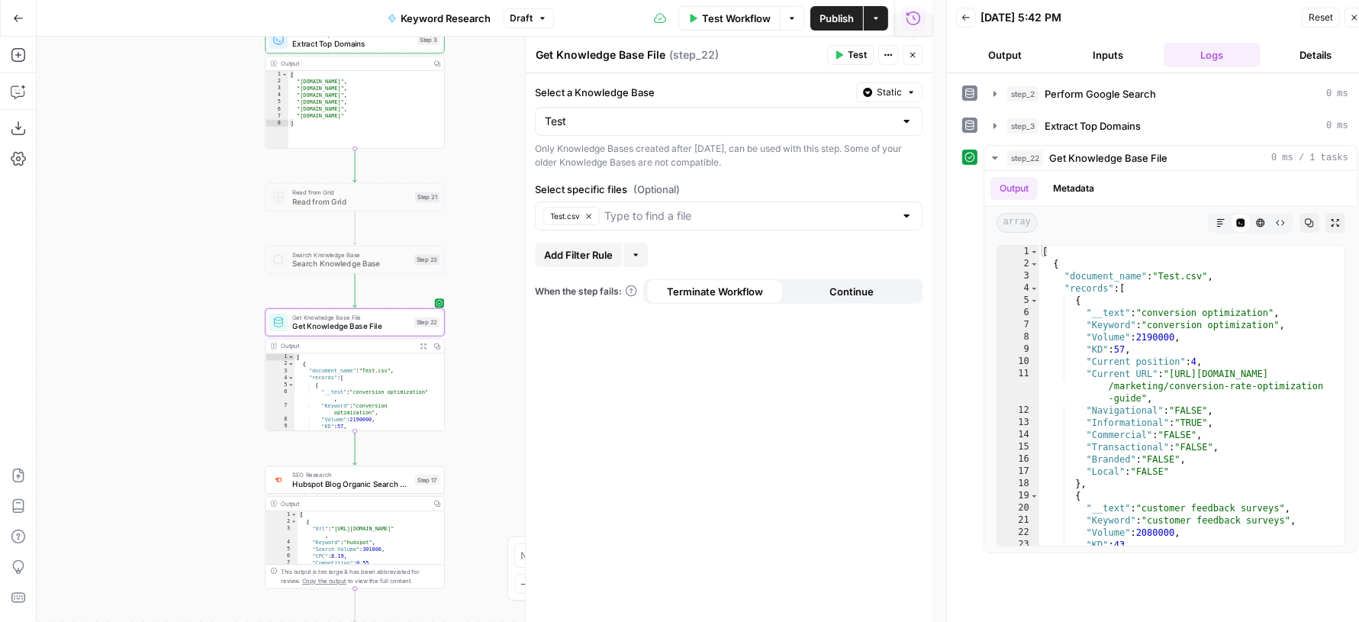
click at [913, 56] on icon "button" at bounding box center [912, 54] width 9 height 9
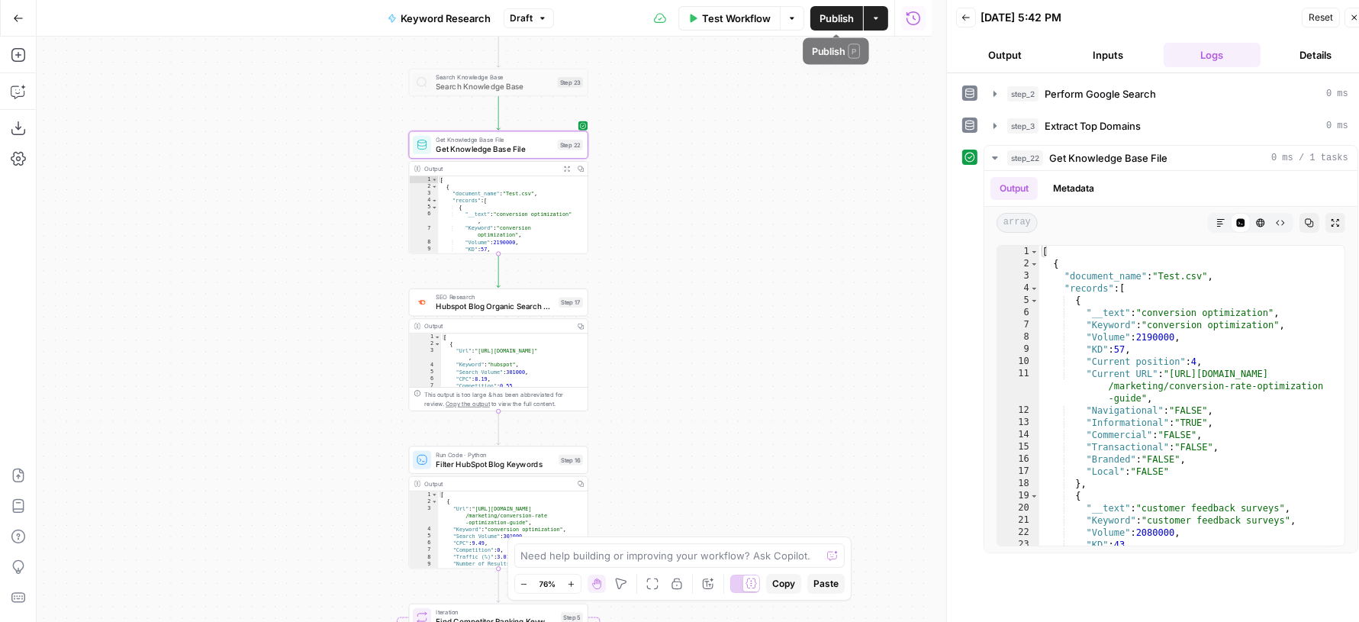
click at [829, 21] on span "Publish" at bounding box center [836, 18] width 34 height 15
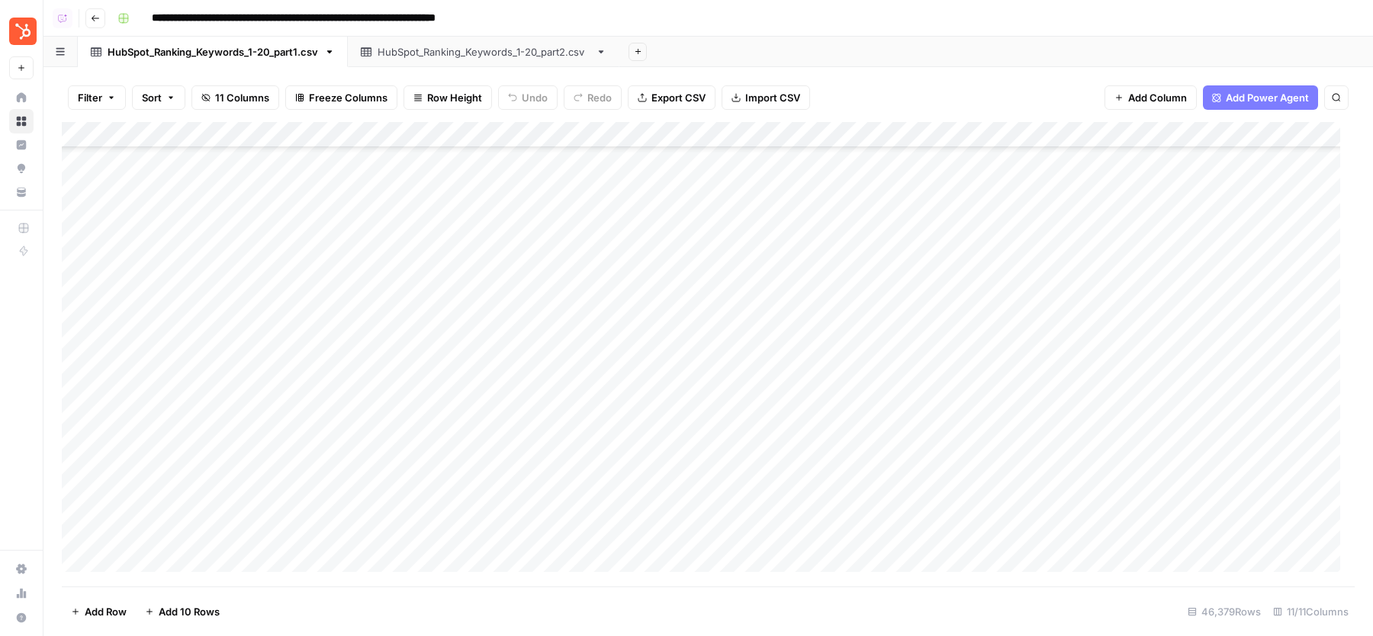
scroll to position [1202343, 0]
